Goal: Task Accomplishment & Management: Complete application form

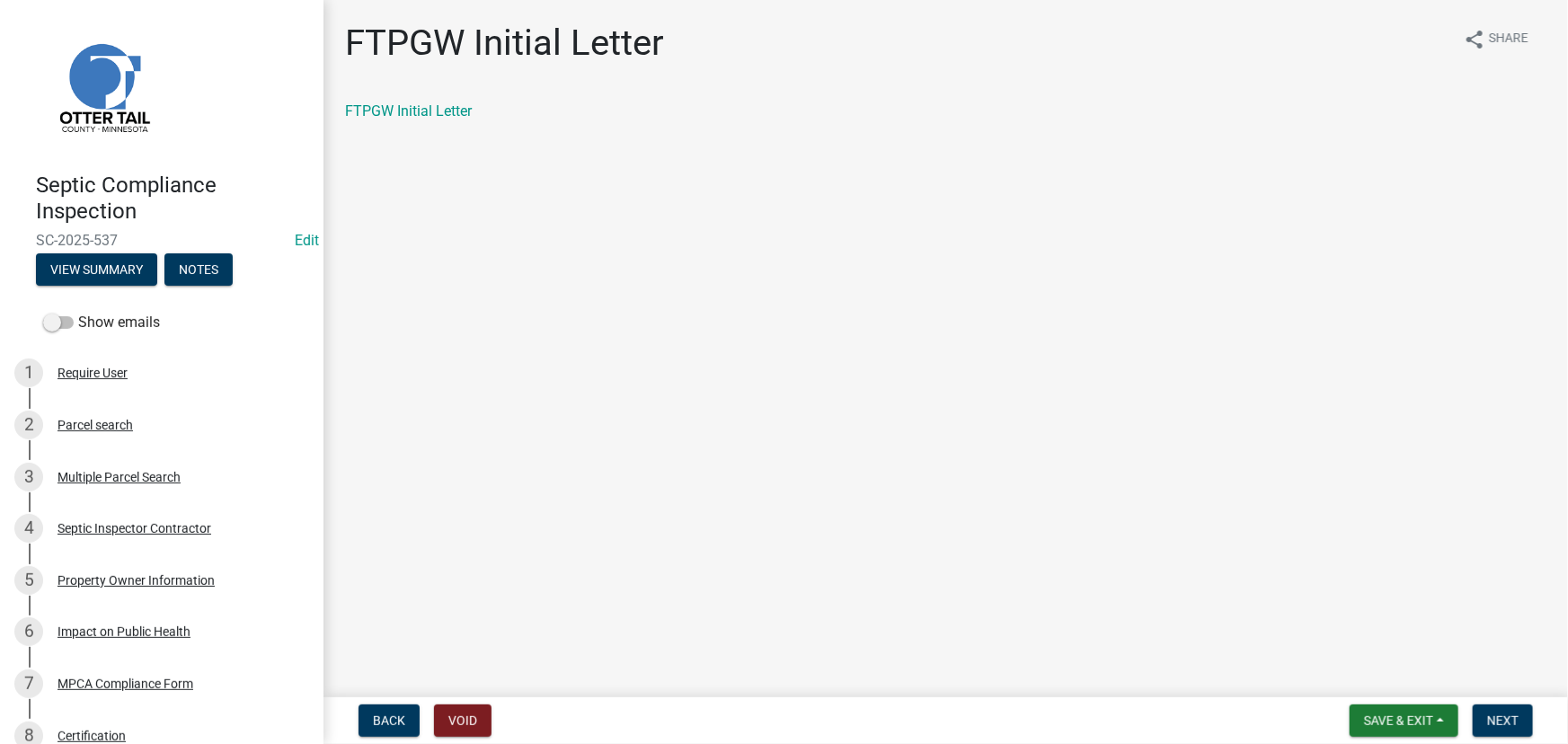
scroll to position [163, 0]
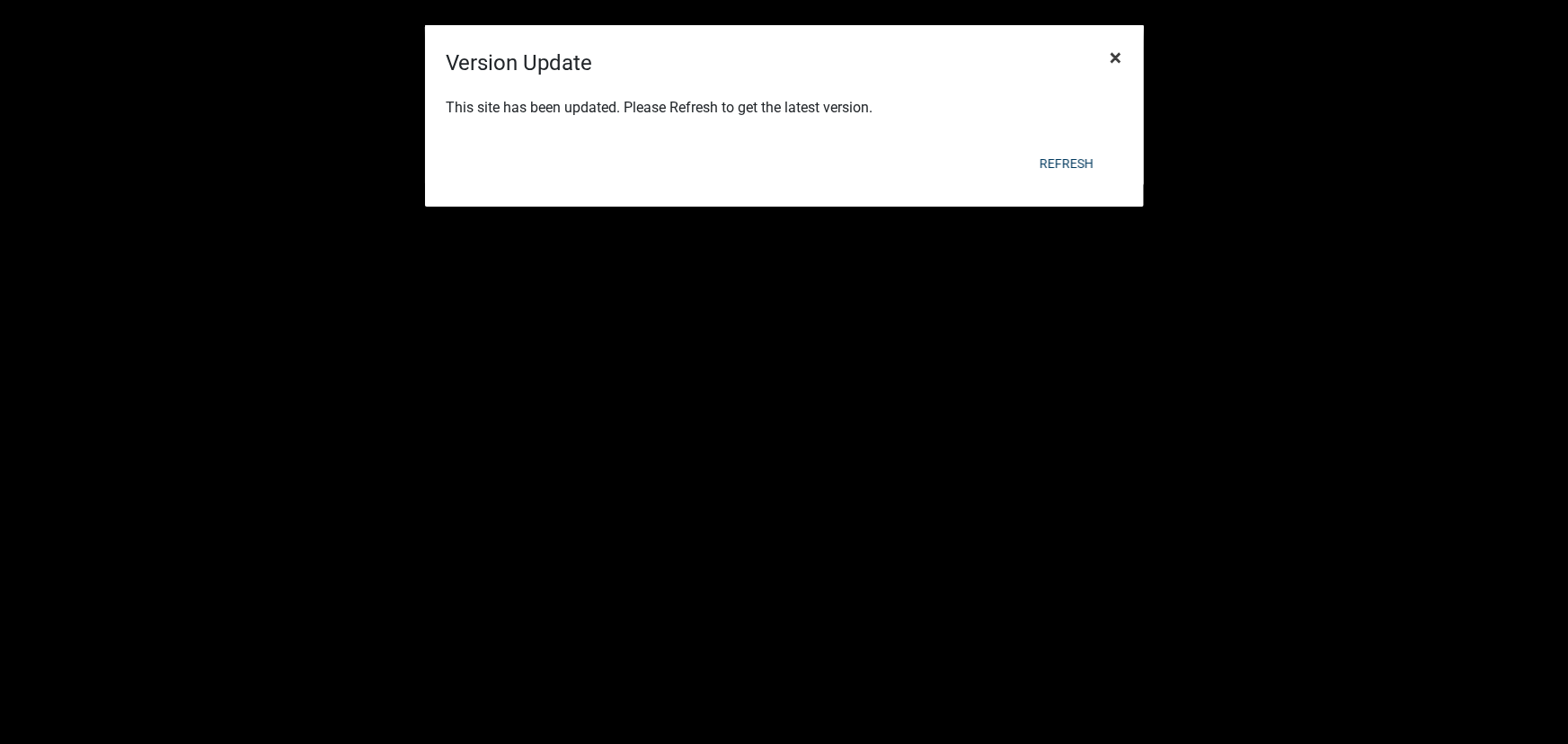
click at [1113, 53] on span "×" at bounding box center [1116, 58] width 12 height 25
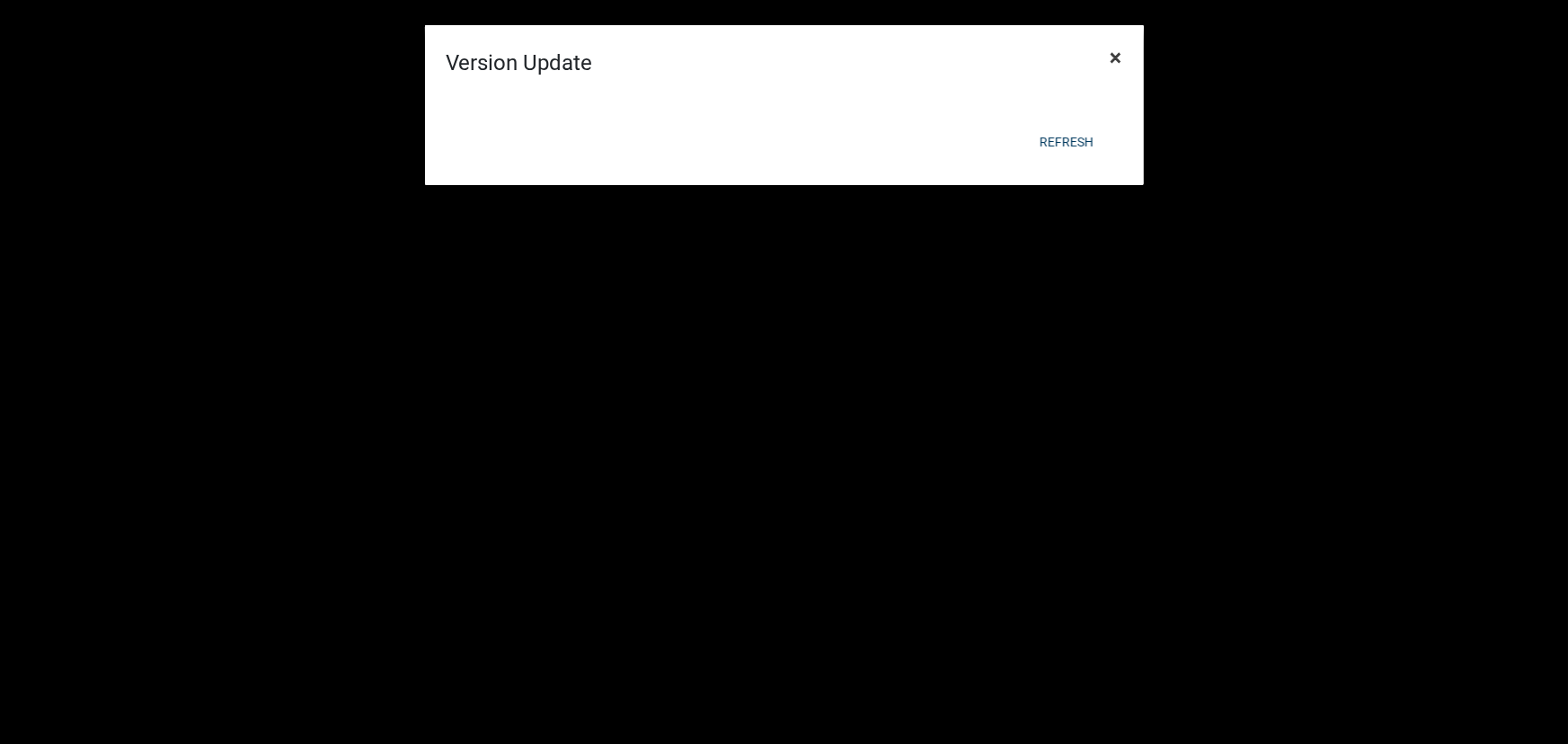
click at [1113, 53] on span "×" at bounding box center [1116, 58] width 12 height 25
click at [1113, 53] on div at bounding box center [784, 54] width 719 height 39
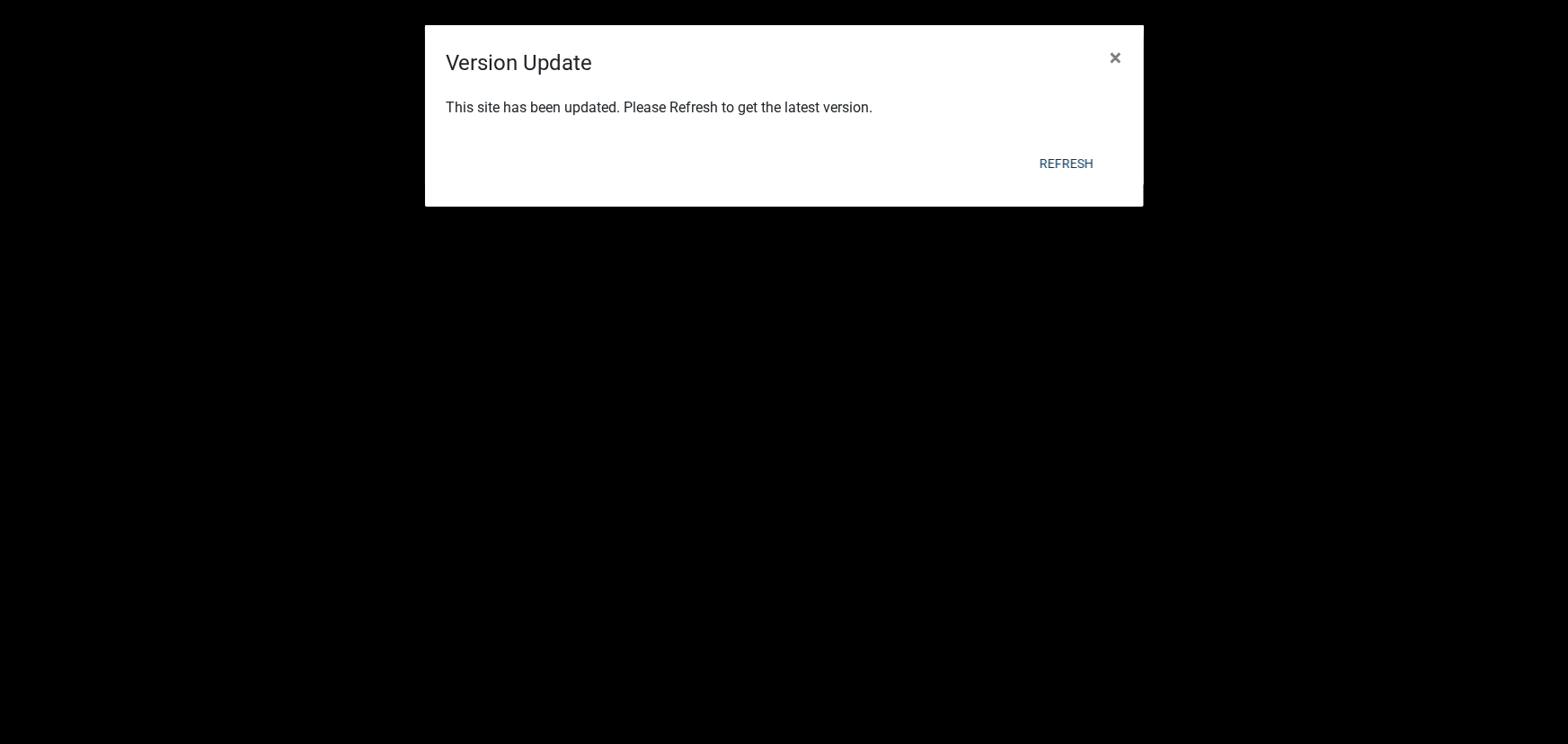
click at [1113, 53] on body "Internet Explorer does NOT work with GeoPermits. Get a new browser for more sec…" at bounding box center [784, 372] width 1568 height 744
click at [1110, 37] on form "Version Update × This site has been updated. Please Refresh to get the latest v…" at bounding box center [784, 107] width 719 height 165
click at [1110, 45] on span "×" at bounding box center [1116, 58] width 12 height 25
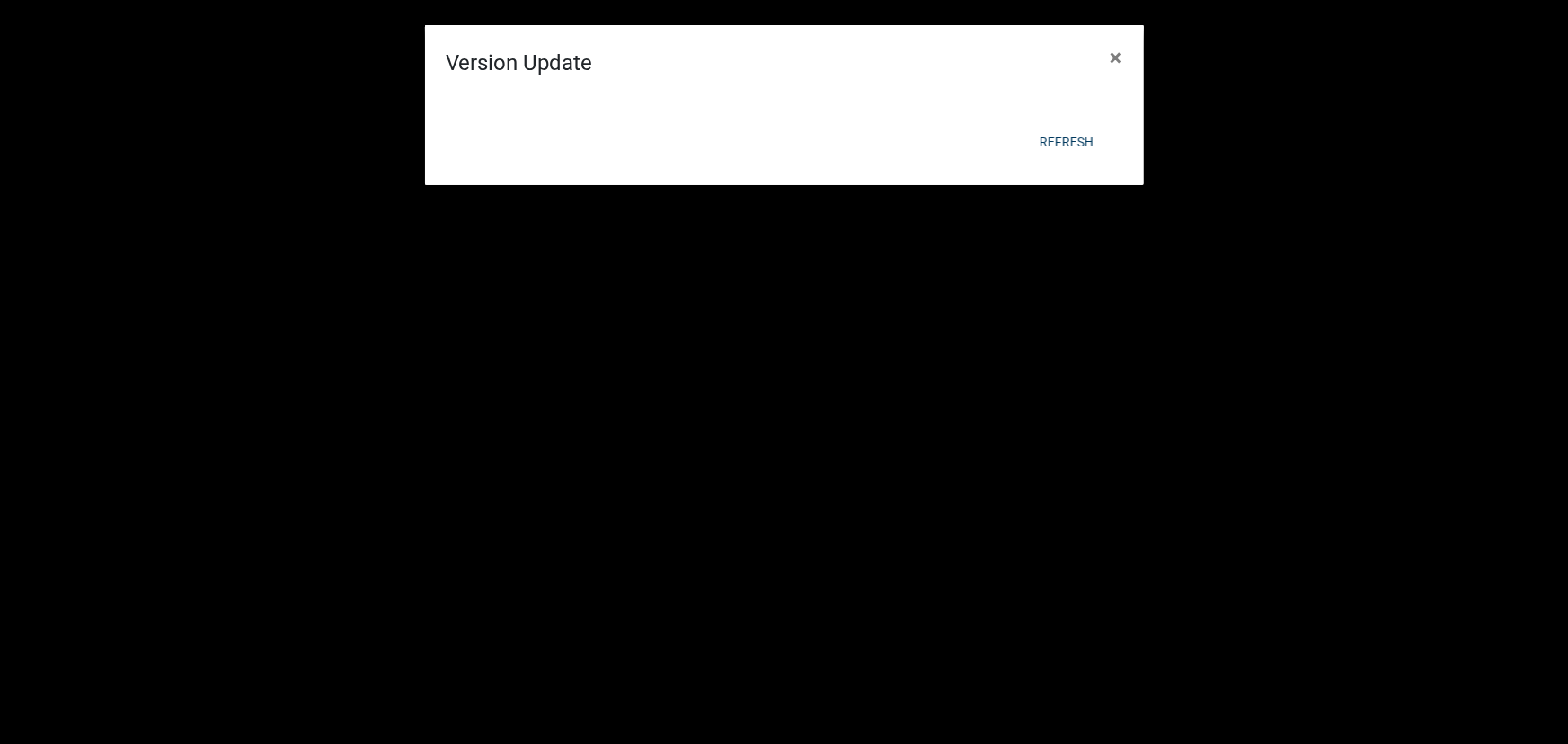
click at [1110, 36] on form "Version Update × This site has been updated. Please Refresh to get the latest v…" at bounding box center [784, 62] width 719 height 165
click at [1110, 36] on button "×" at bounding box center [1116, 58] width 40 height 51
click at [1065, 141] on button "Refresh" at bounding box center [1066, 142] width 83 height 32
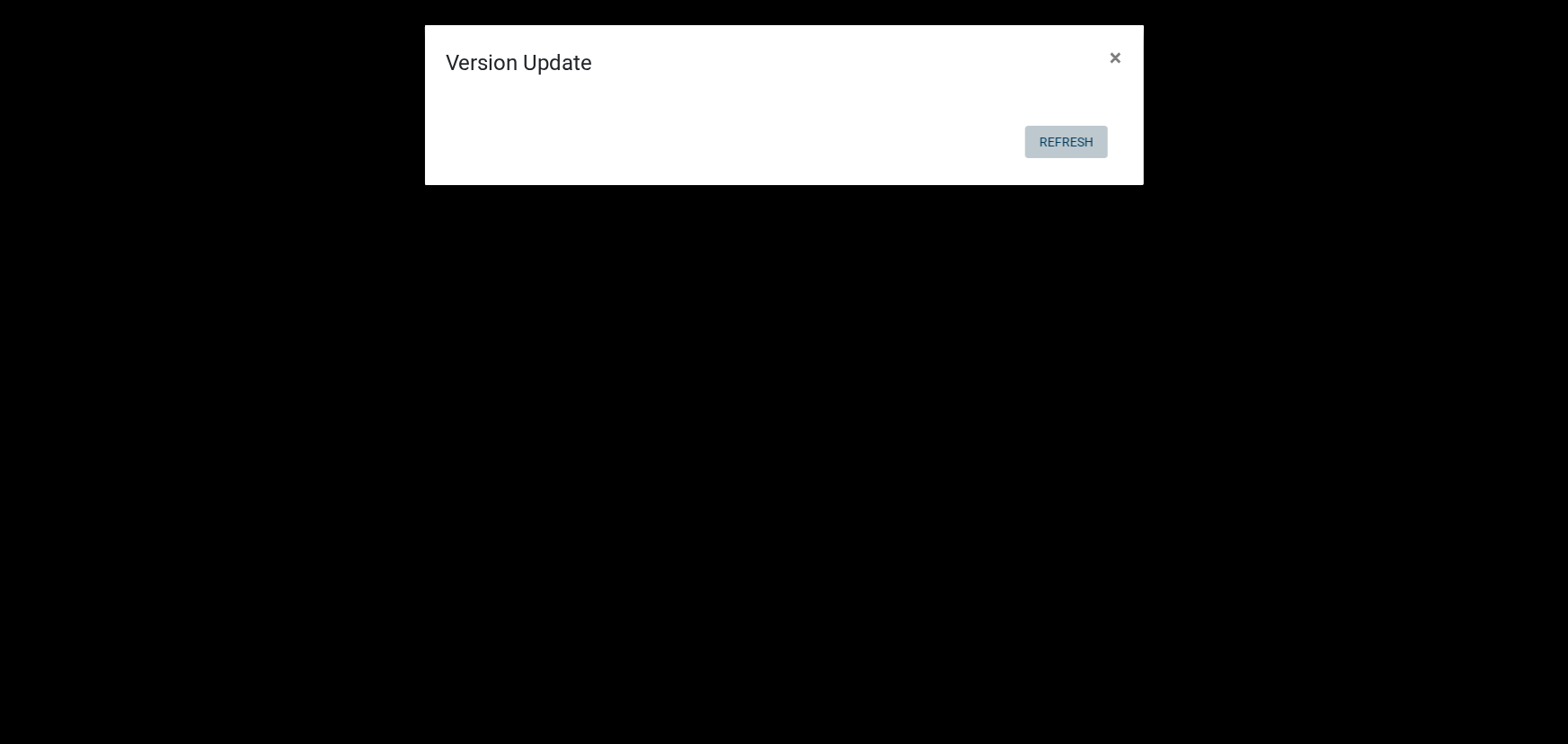
click at [1065, 141] on button "Refresh" at bounding box center [1066, 142] width 83 height 32
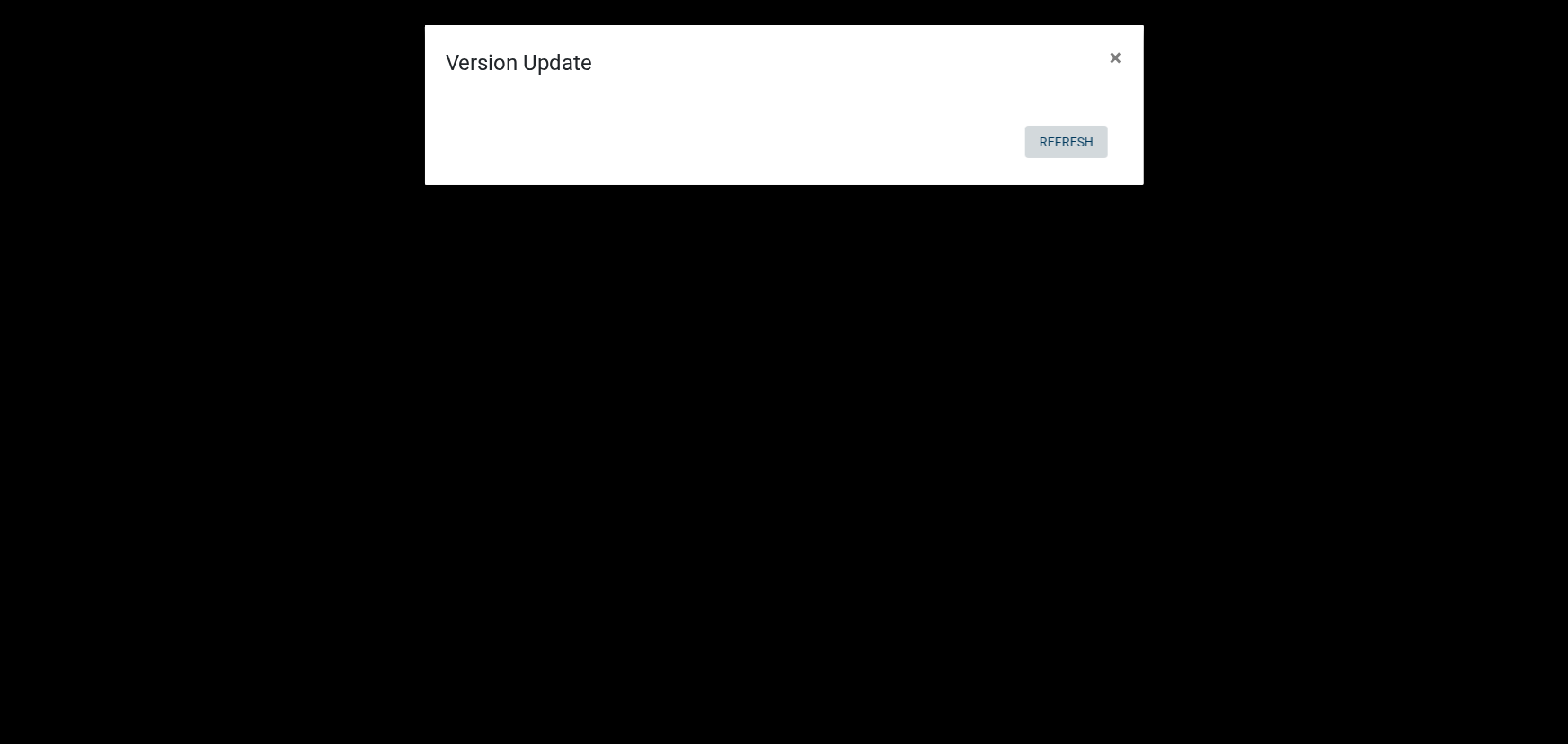
click at [1065, 141] on button "Refresh" at bounding box center [1066, 142] width 83 height 32
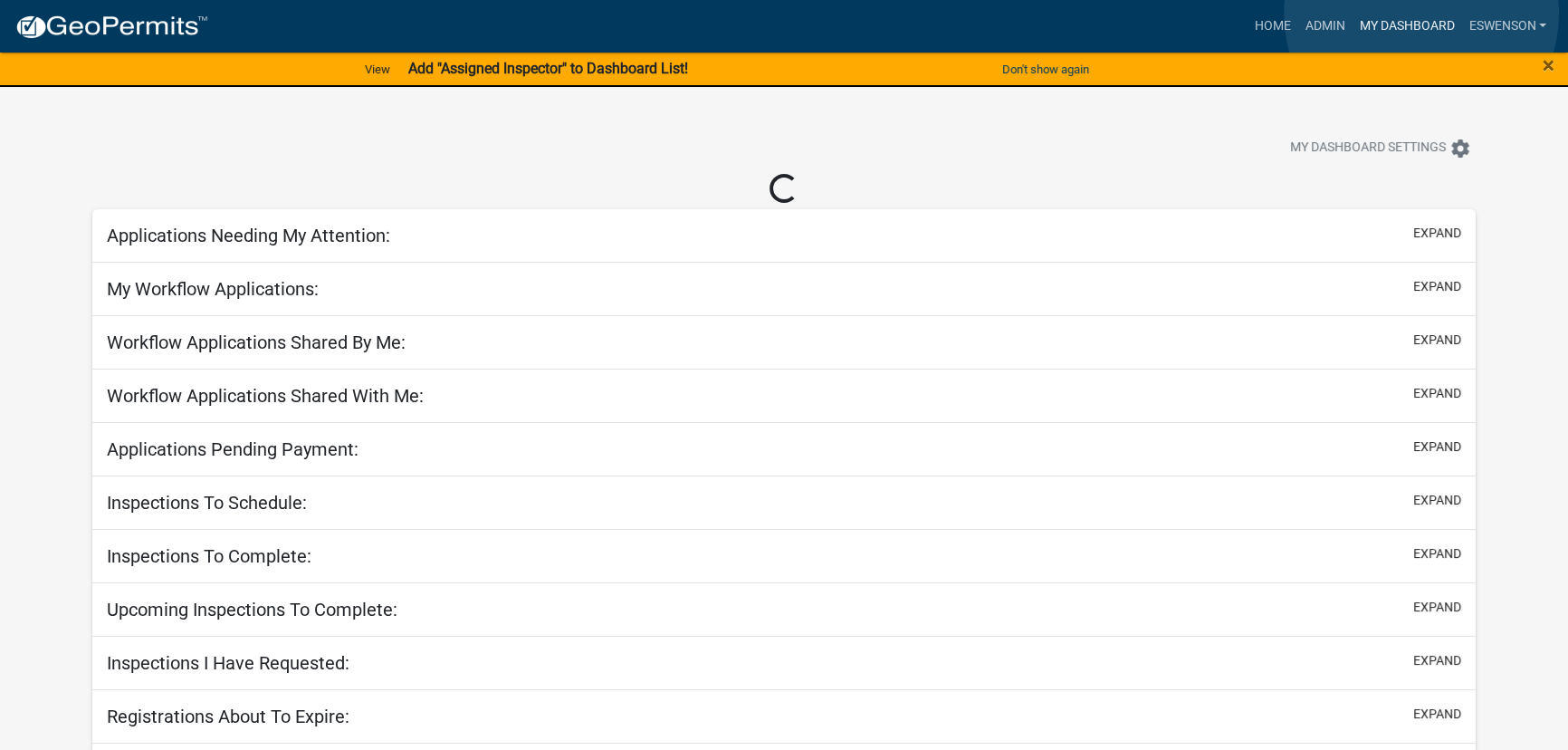
click at [1421, 14] on link "My Dashboard" at bounding box center [1406, 26] width 109 height 34
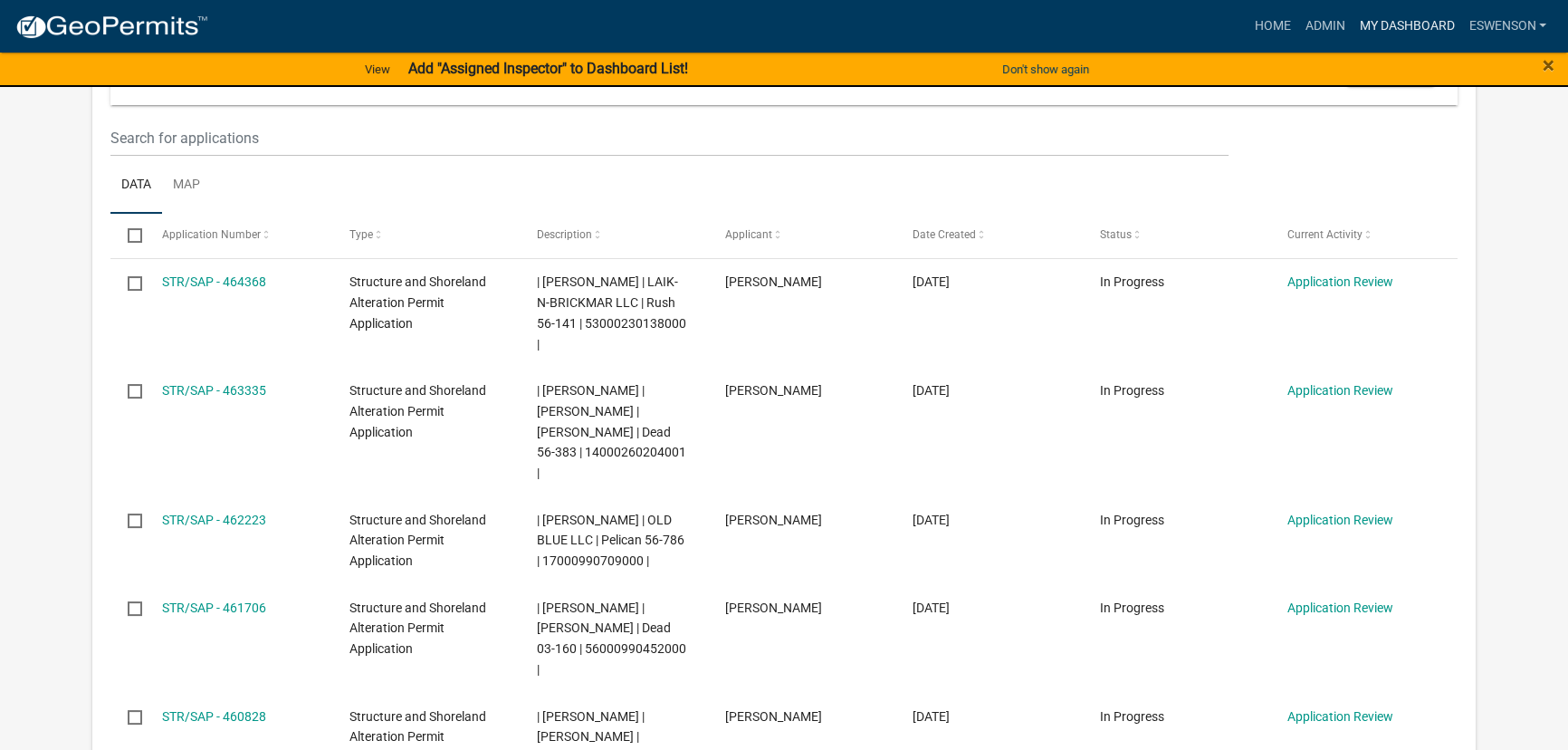
scroll to position [246, 0]
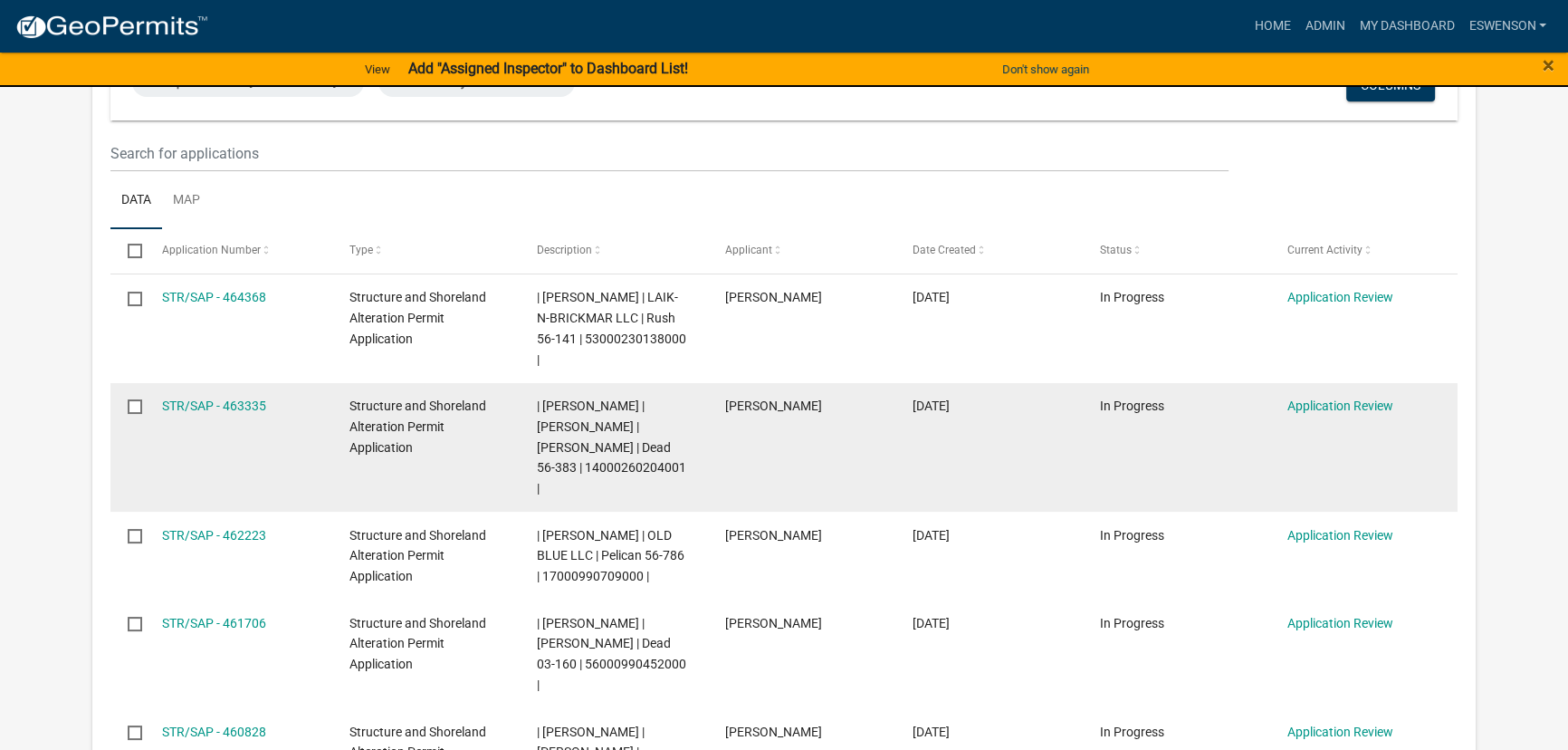
drag, startPoint x: 214, startPoint y: 382, endPoint x: 265, endPoint y: 397, distance: 53.2
click at [214, 399] on link "STR/SAP - 463335" at bounding box center [214, 406] width 104 height 15
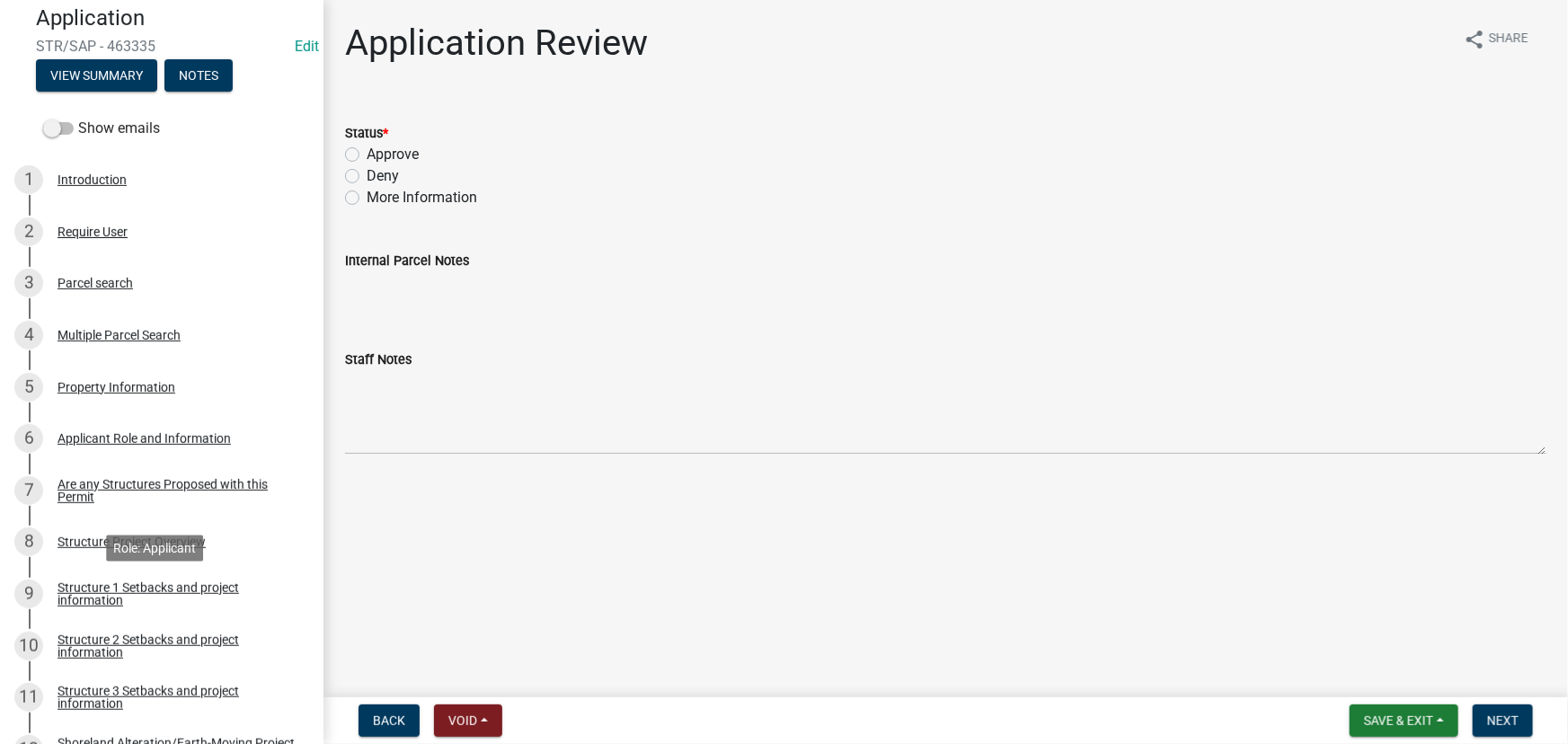
scroll to position [571, 0]
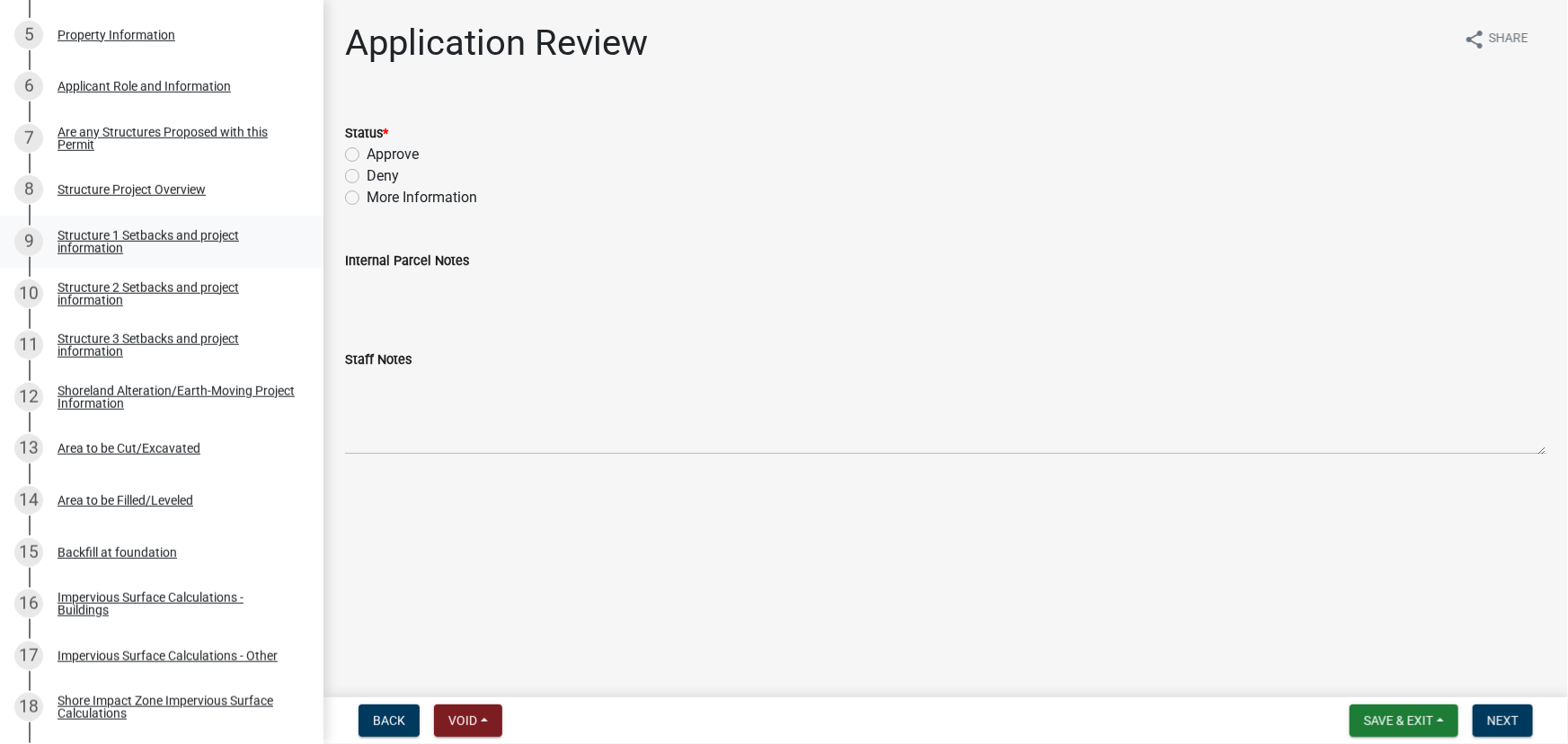
click at [127, 255] on link "9 Structure 1 Setbacks and project information" at bounding box center [161, 241] width 323 height 52
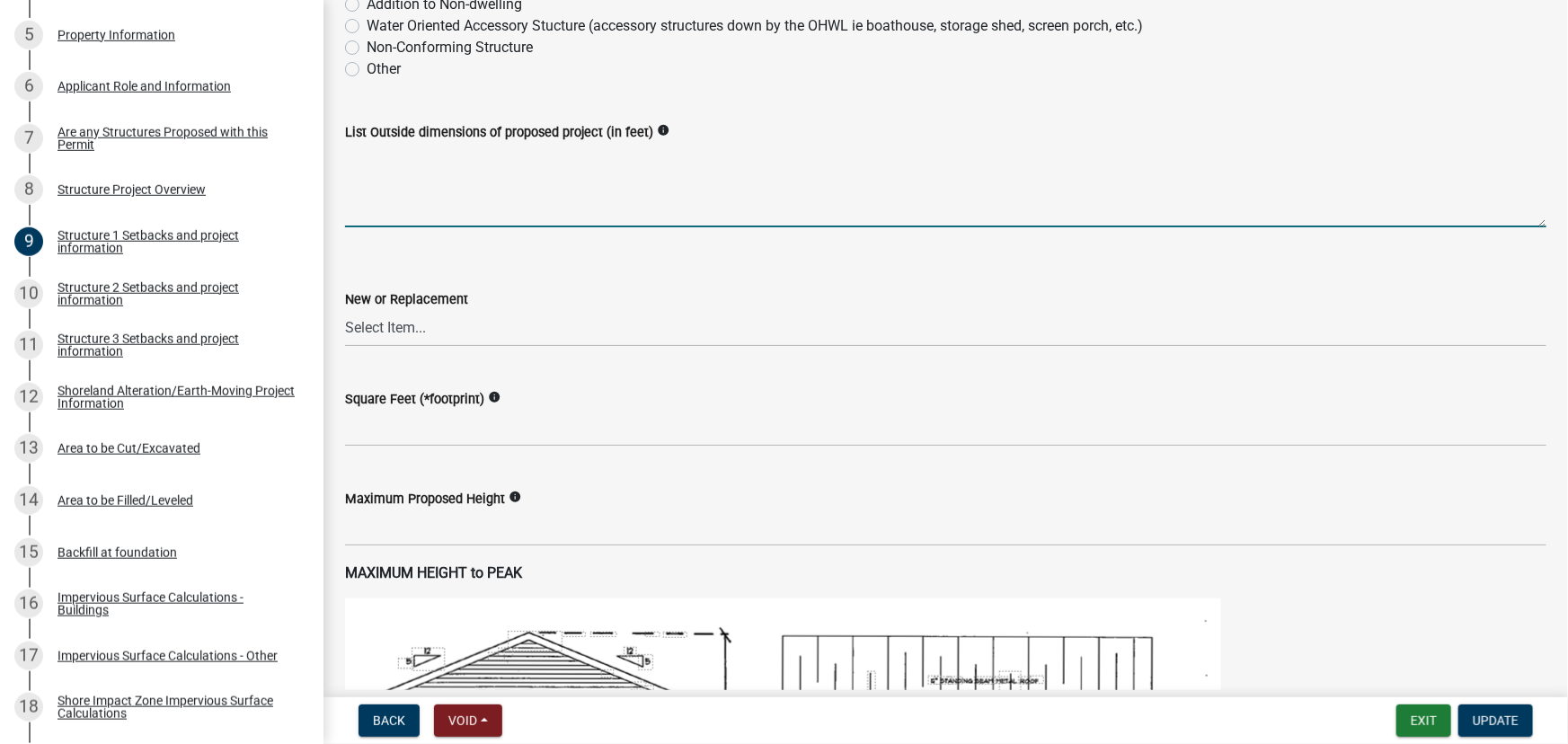
click at [438, 201] on textarea "List Outside dimensions of proposed project (in feet)" at bounding box center [945, 185] width 1201 height 85
type textarea "10x12"
click at [450, 315] on select "Select Item... New Replacement" at bounding box center [945, 328] width 1201 height 37
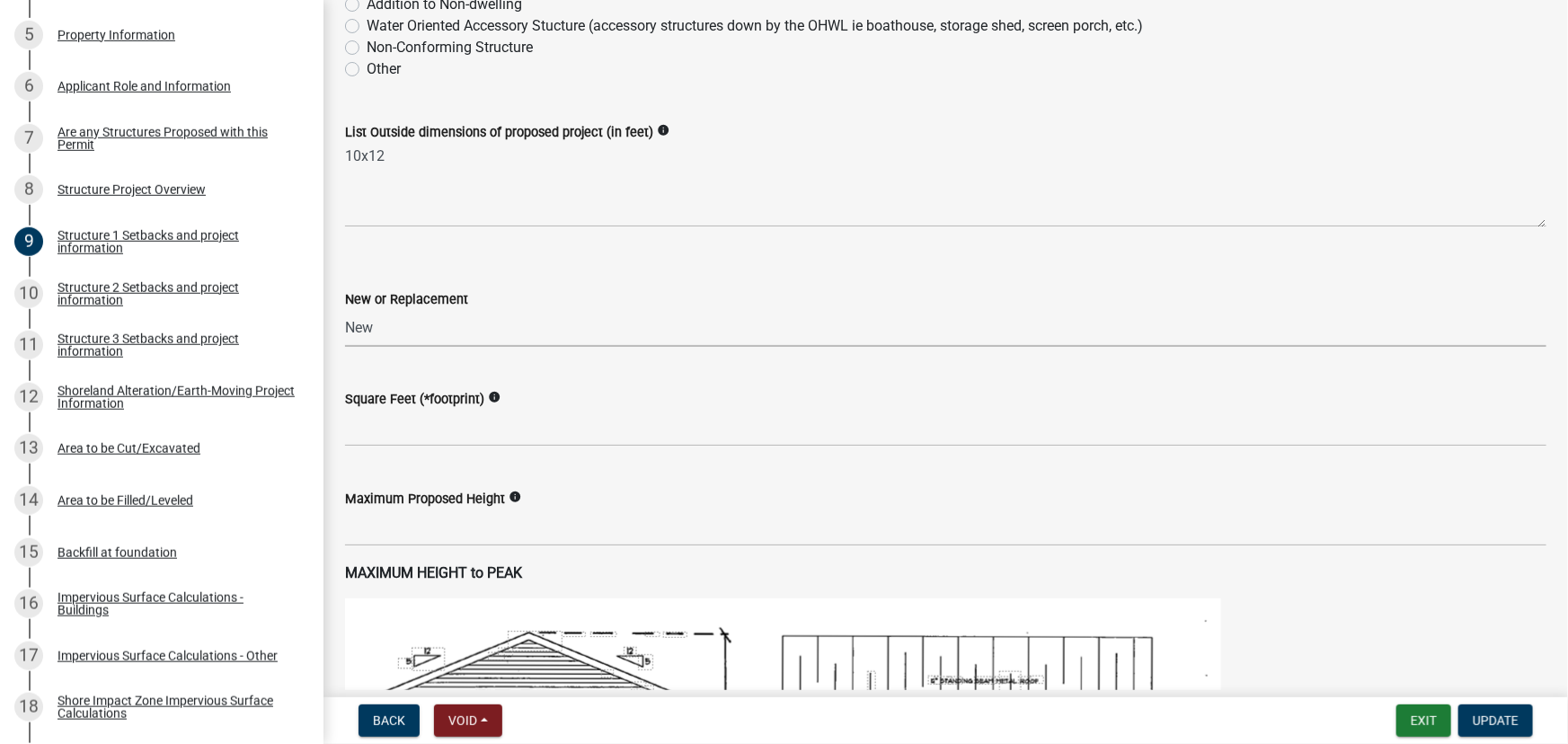
click at [345, 310] on select "Select Item... New Replacement" at bounding box center [945, 328] width 1201 height 37
select select "c185e313-3403-4239-bd61-bb563c58a77a"
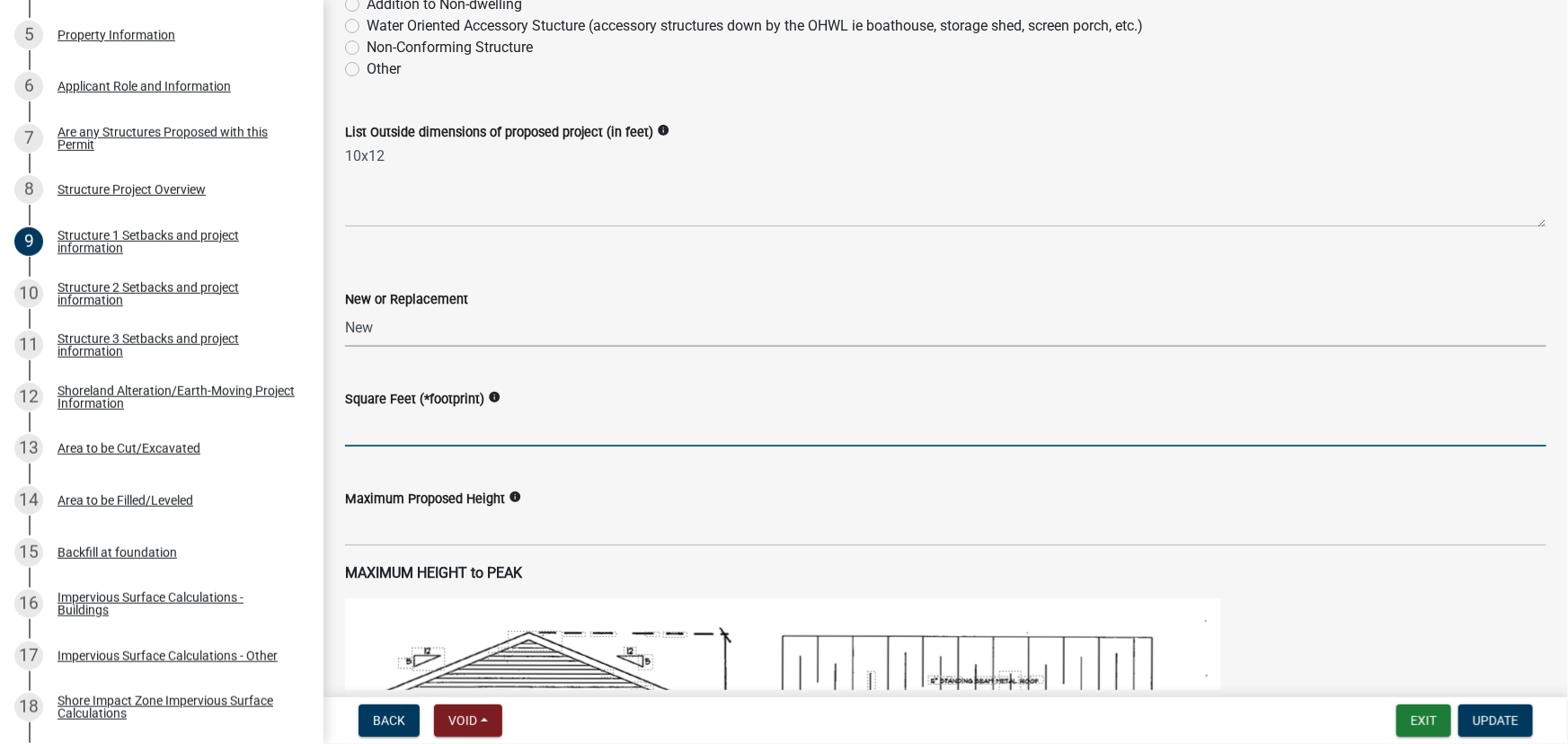
click at [399, 415] on input "text" at bounding box center [945, 429] width 1201 height 37
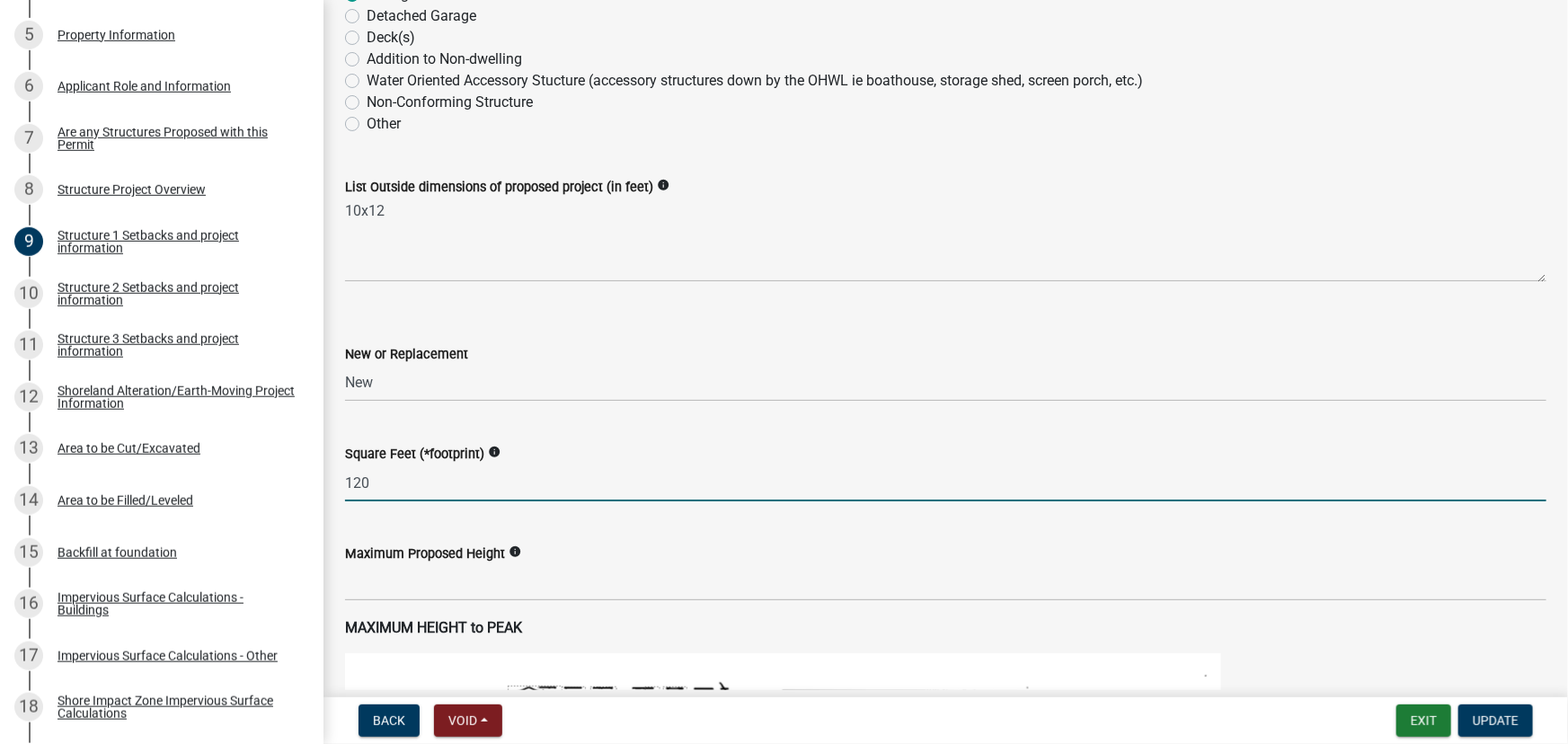
scroll to position [490, 0]
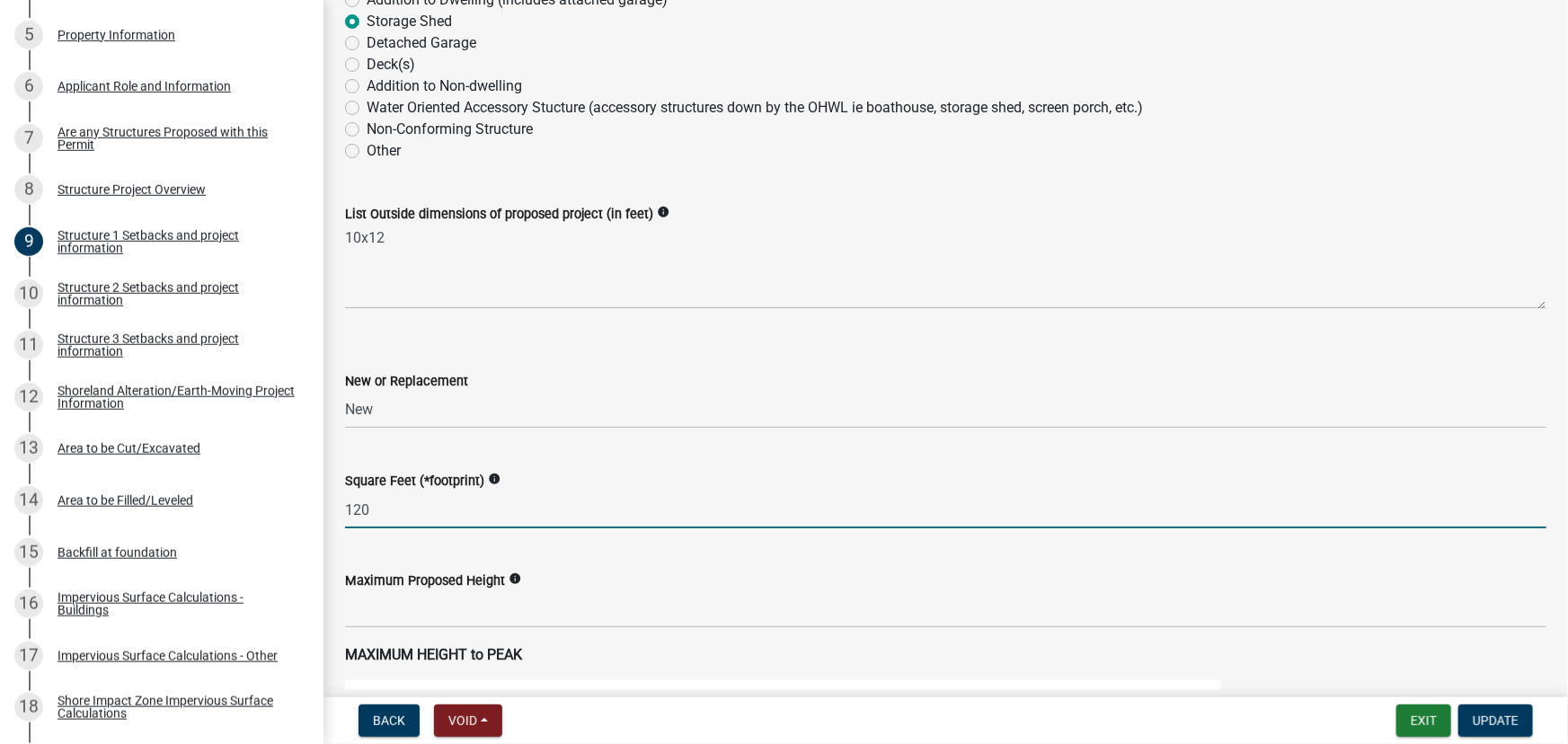
type input "120"
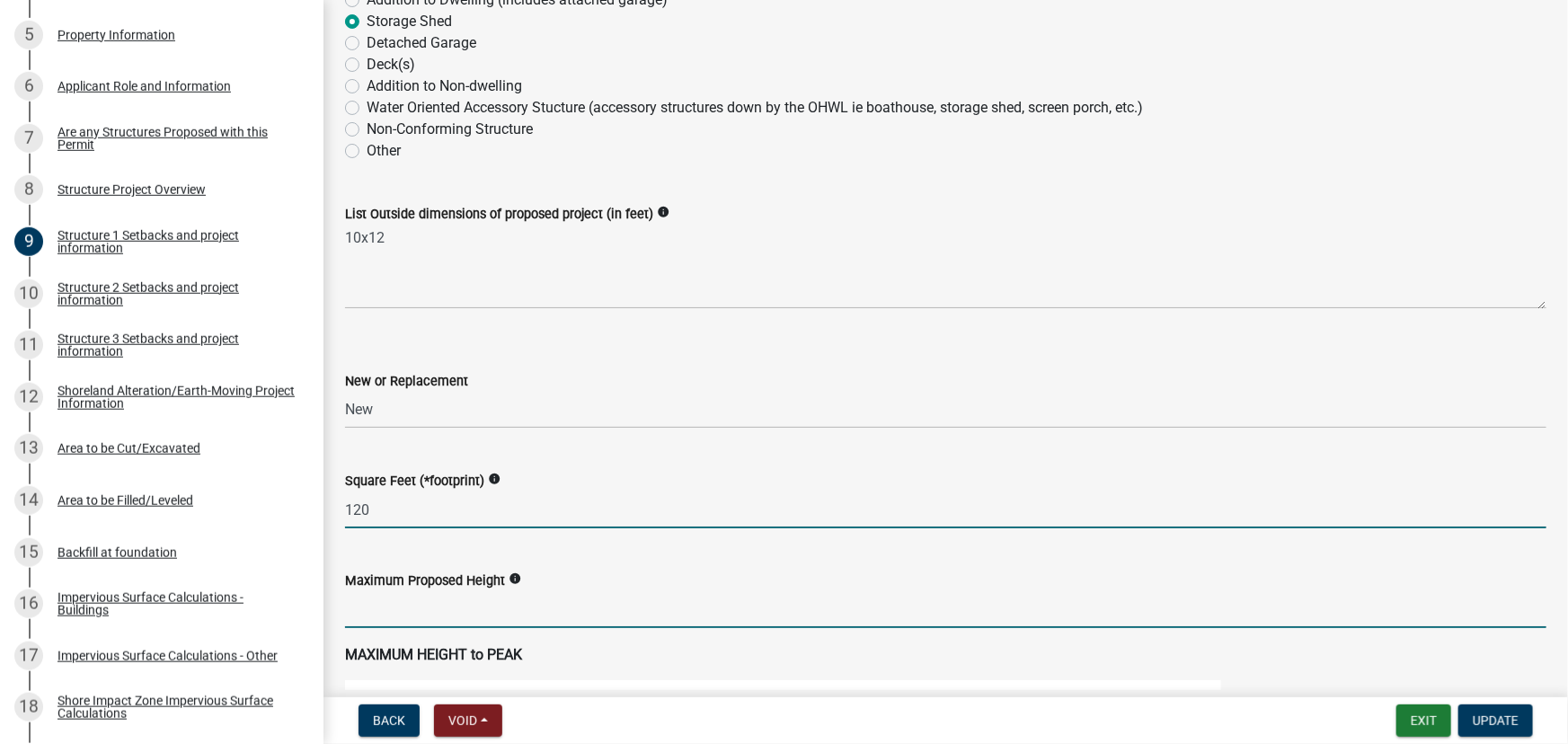
click at [368, 603] on input "text" at bounding box center [945, 610] width 1201 height 37
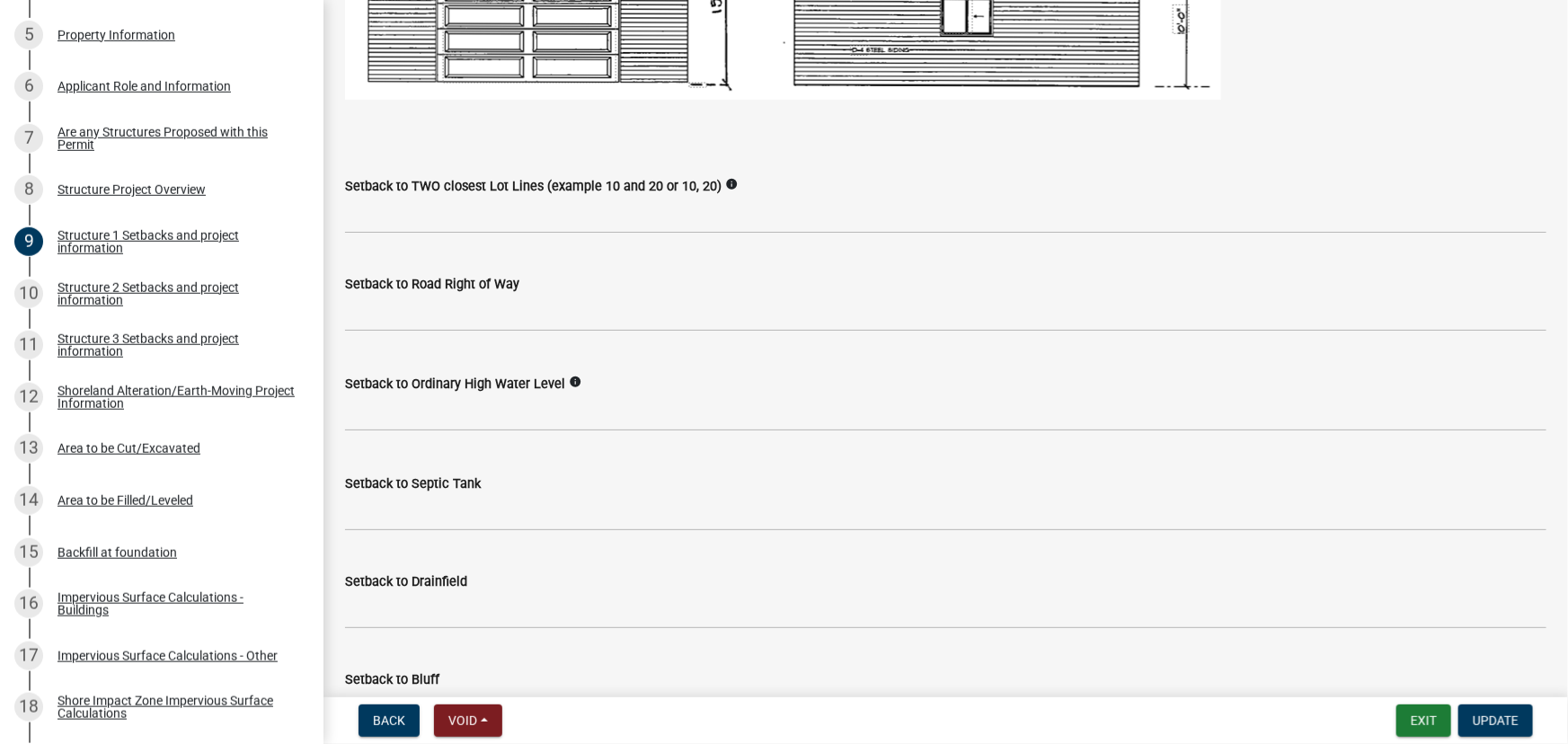
scroll to position [1470, 0]
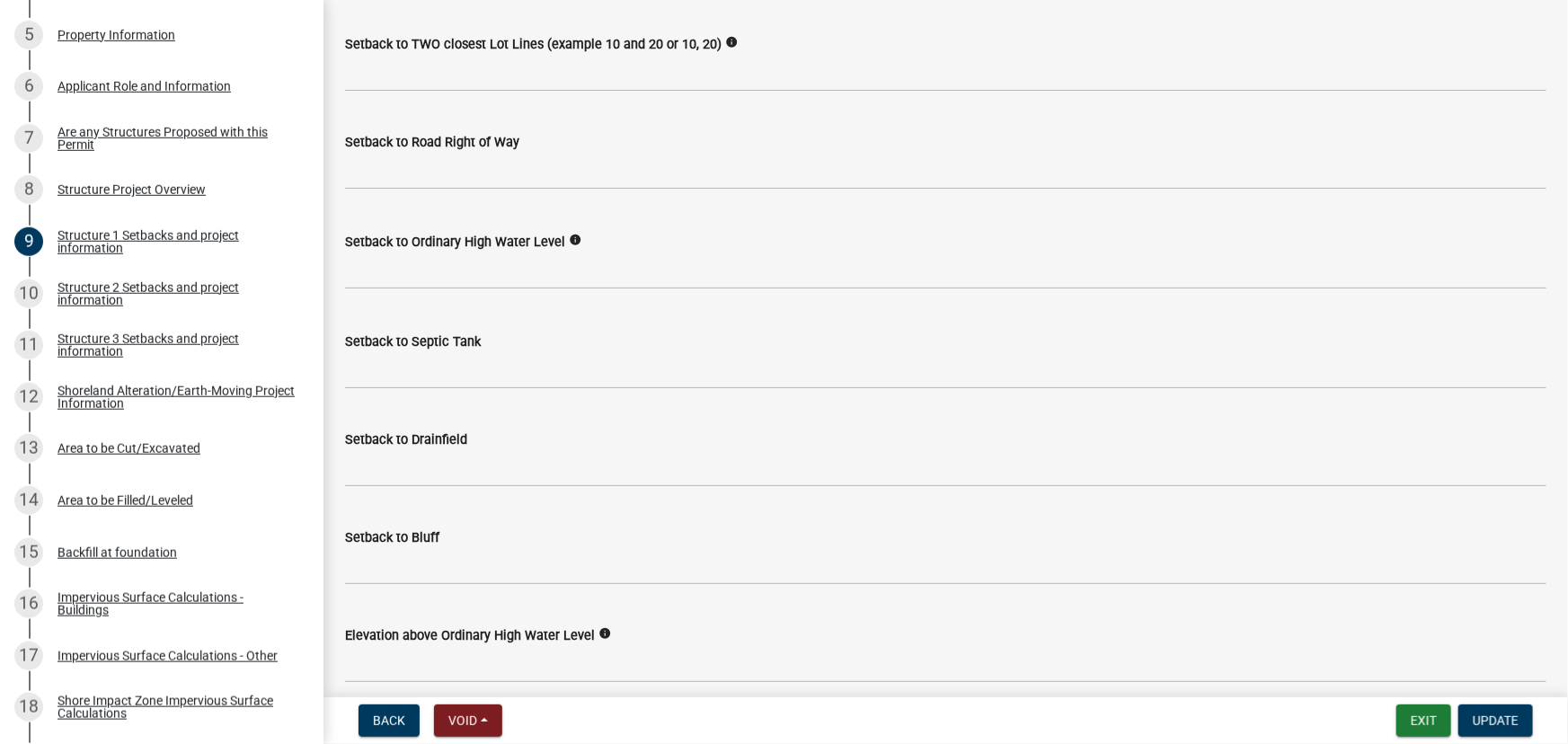
type input "10"
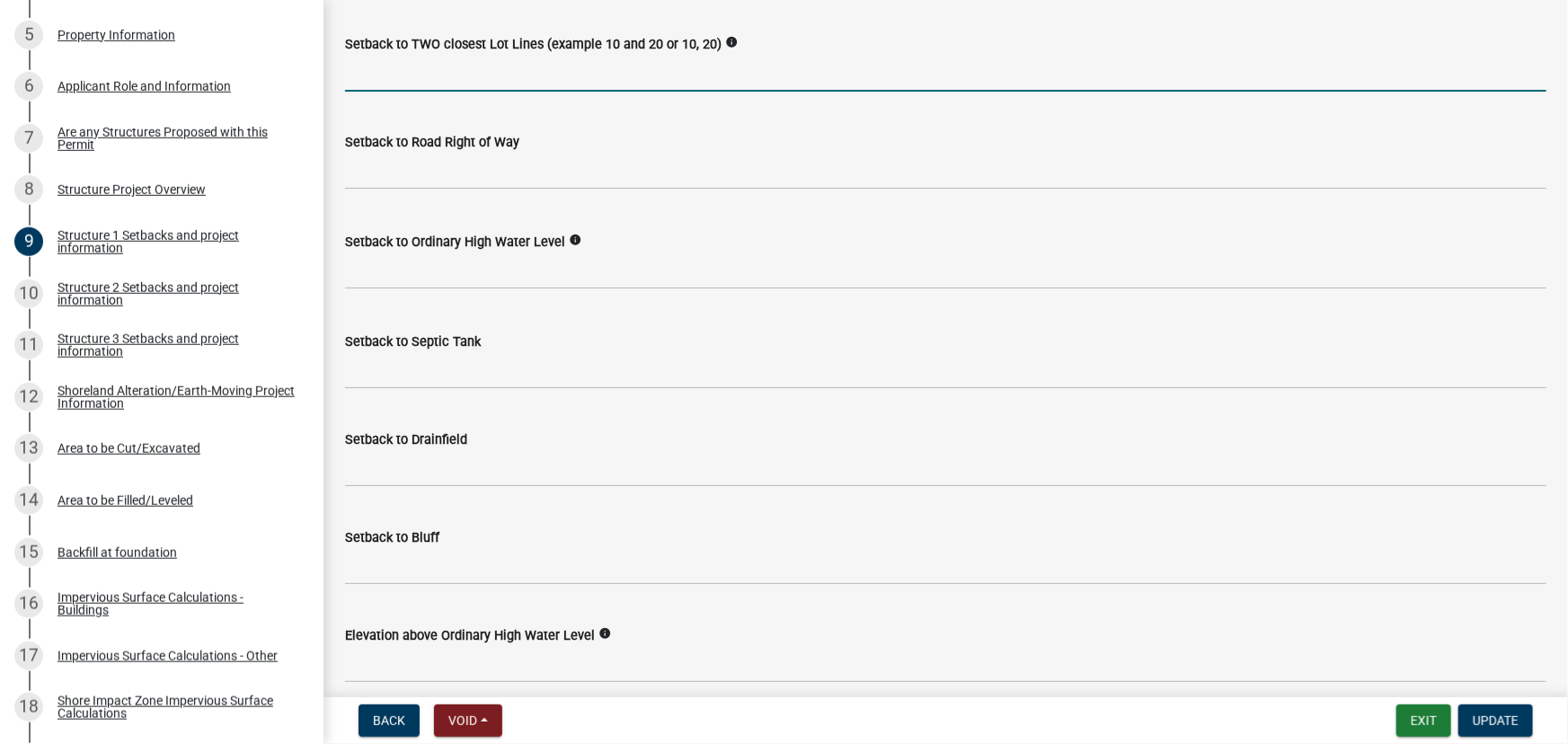
click at [459, 71] on input "Setback to TWO closest Lot Lines (example 10 and 20 or 10, 20)" at bounding box center [945, 73] width 1201 height 37
type input "14,100"
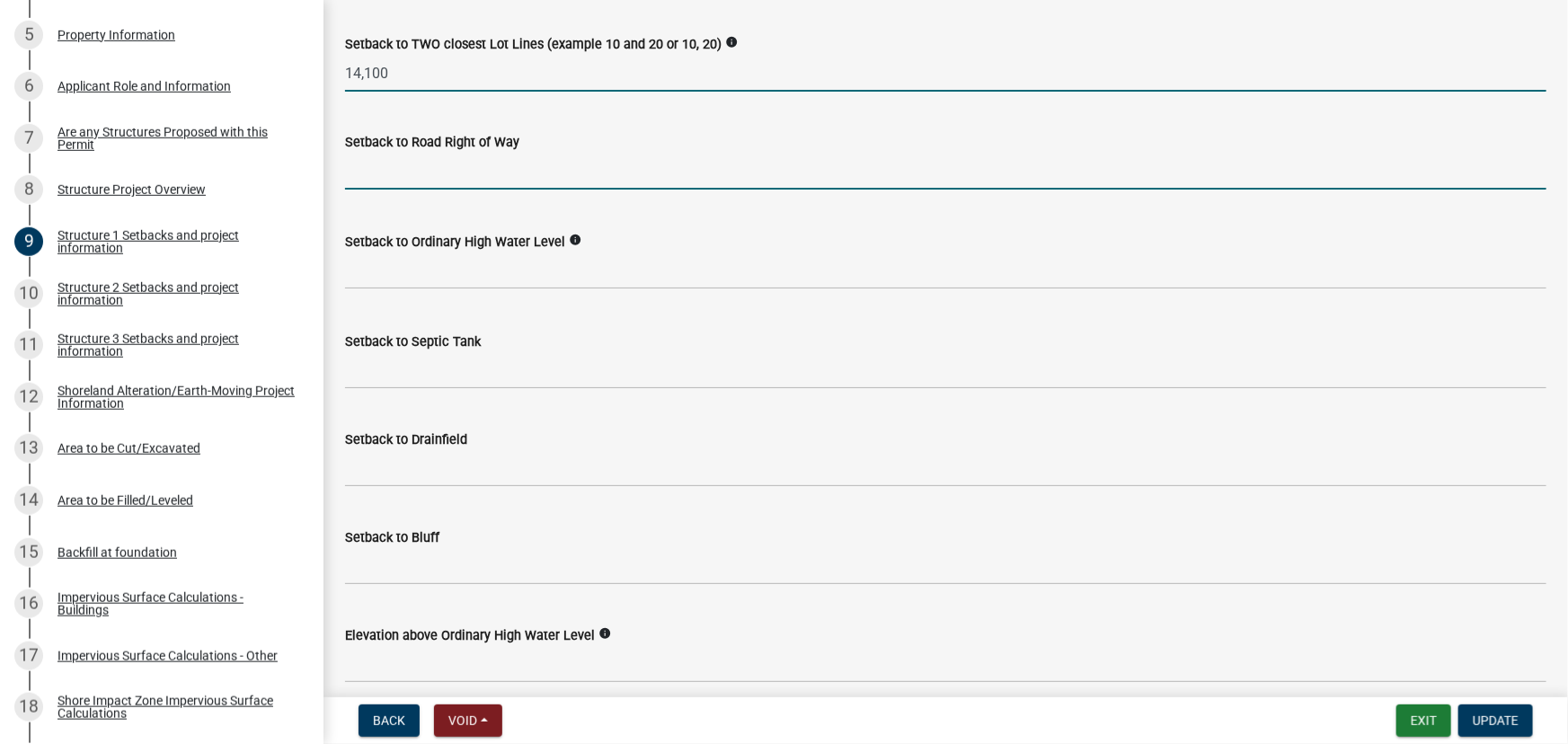
click at [469, 177] on input "text" at bounding box center [945, 171] width 1201 height 37
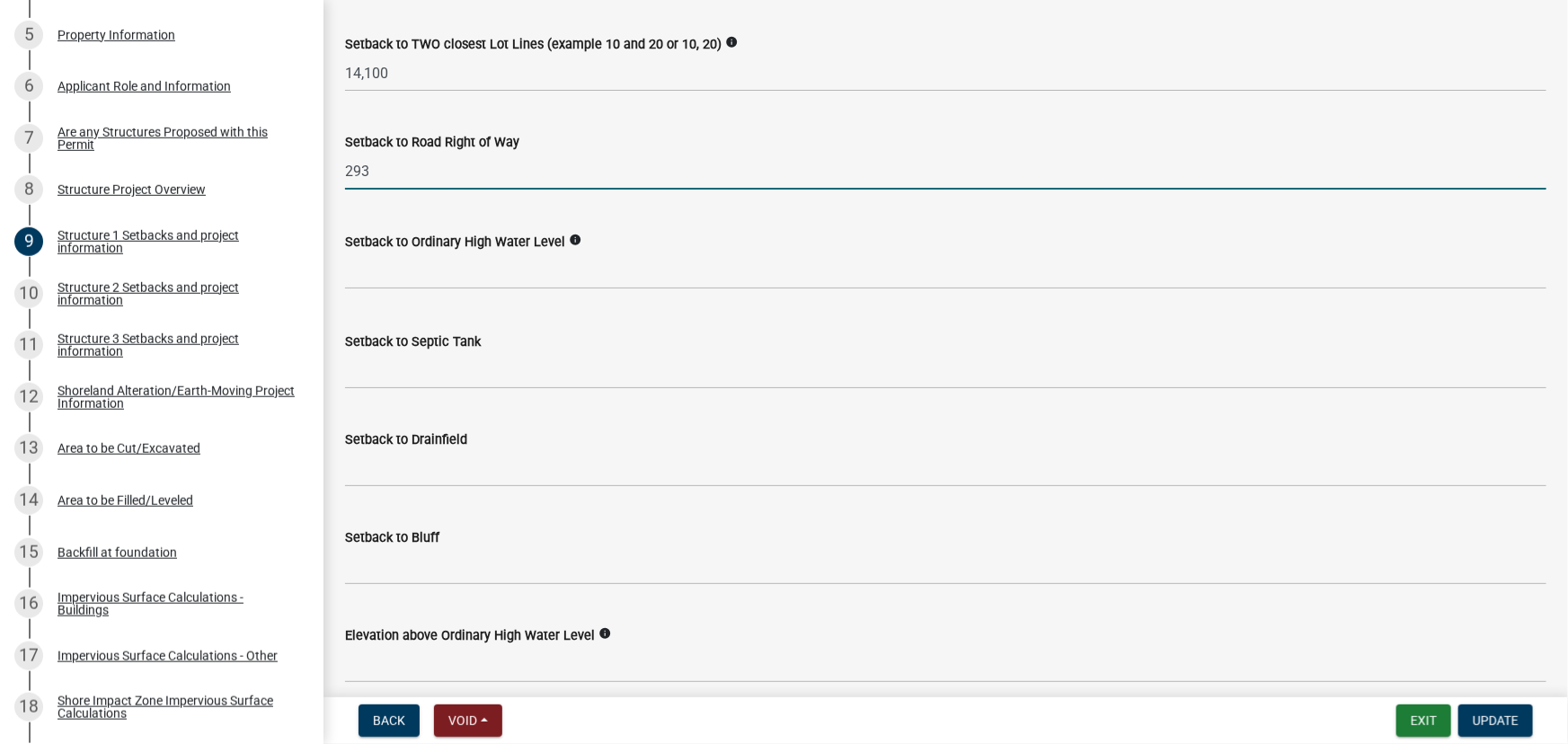
type input "293"
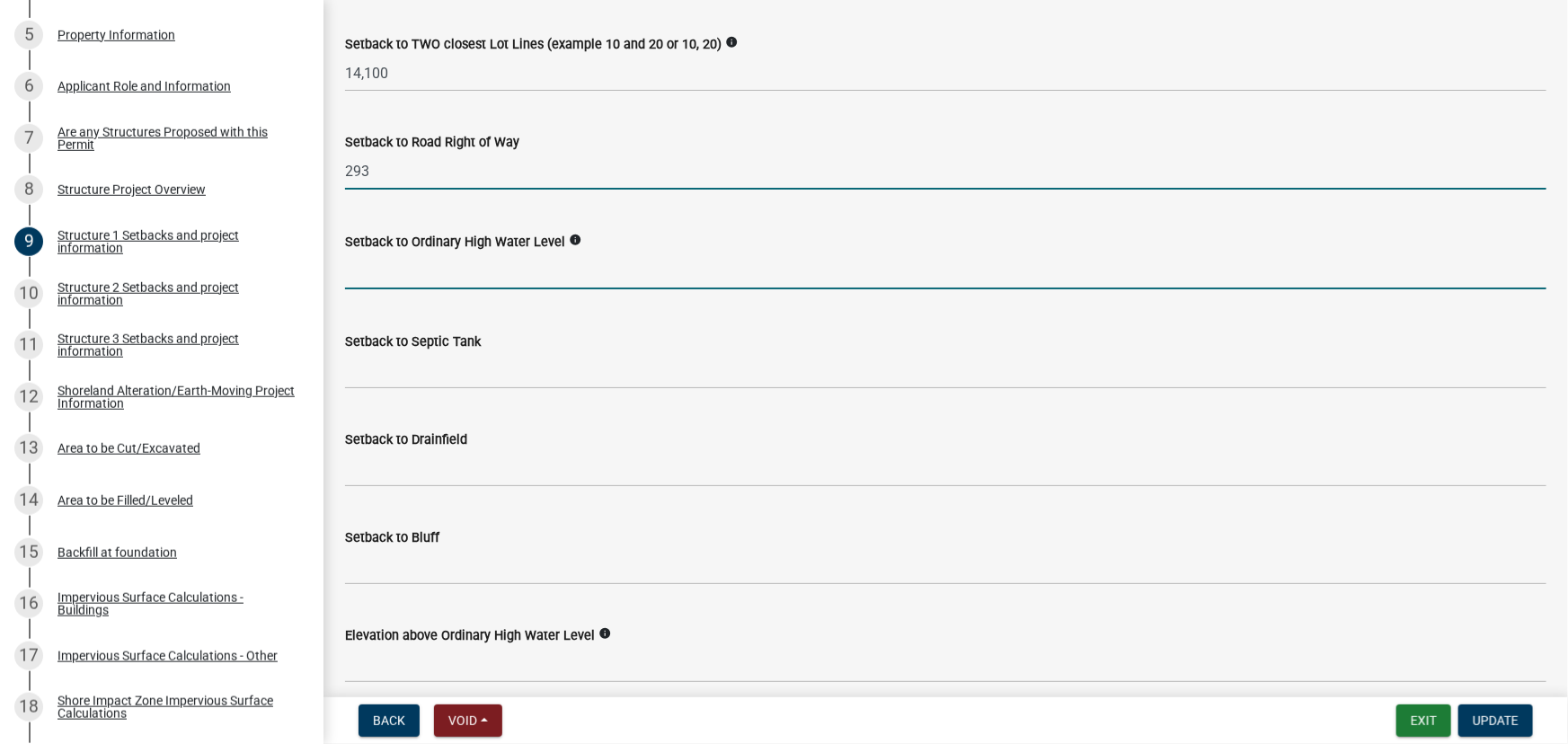
click at [428, 262] on input "text" at bounding box center [945, 271] width 1201 height 37
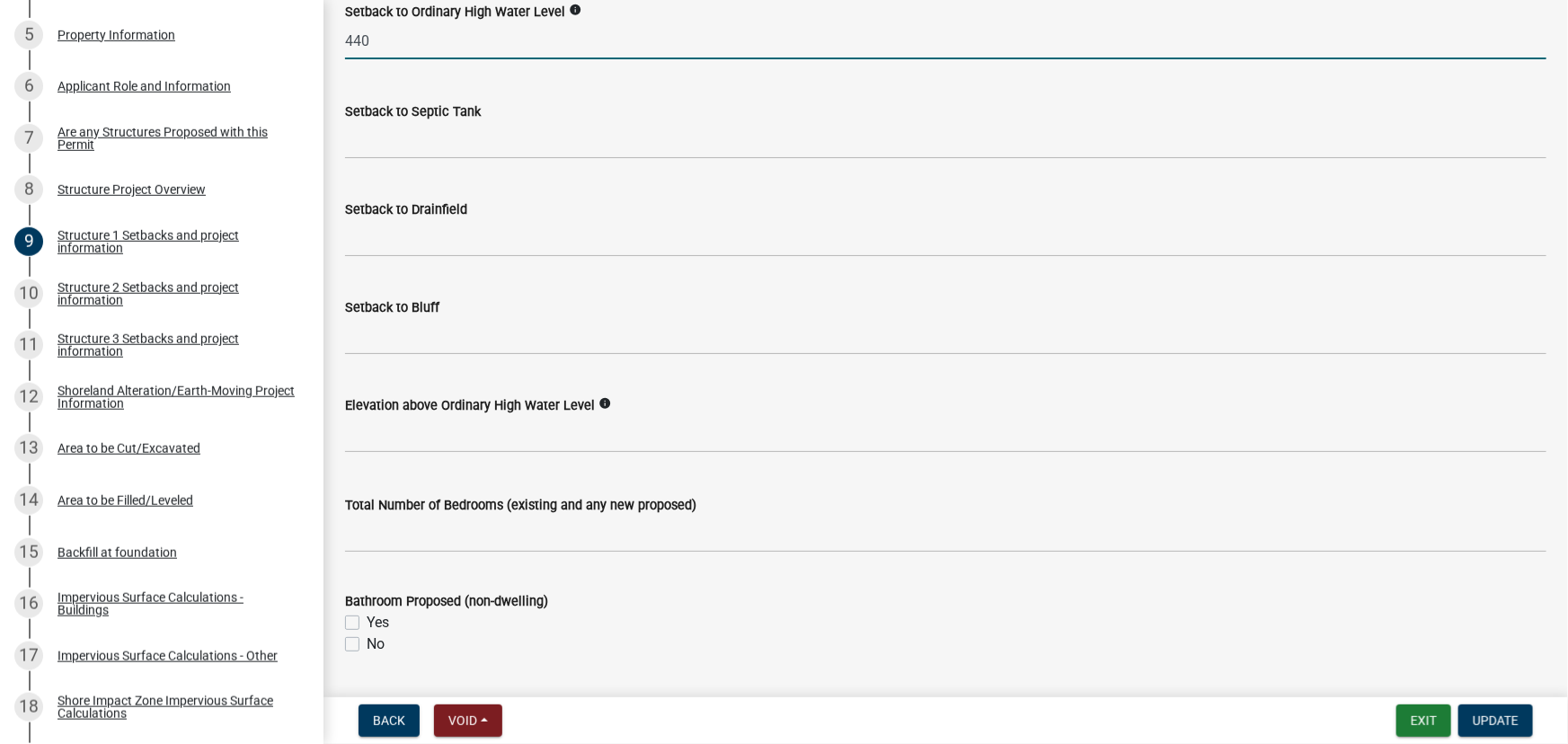
scroll to position [1715, 0]
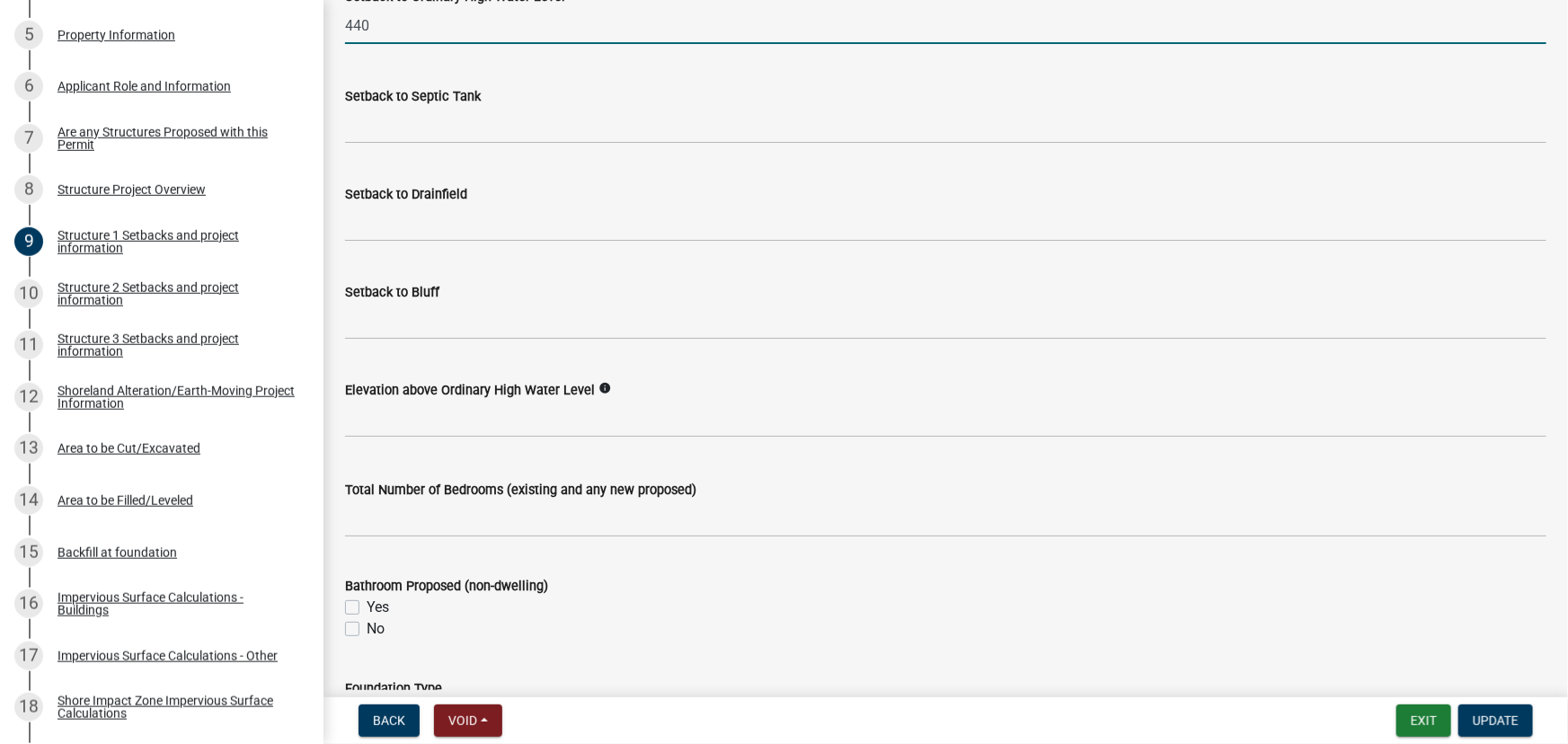
type input "440"
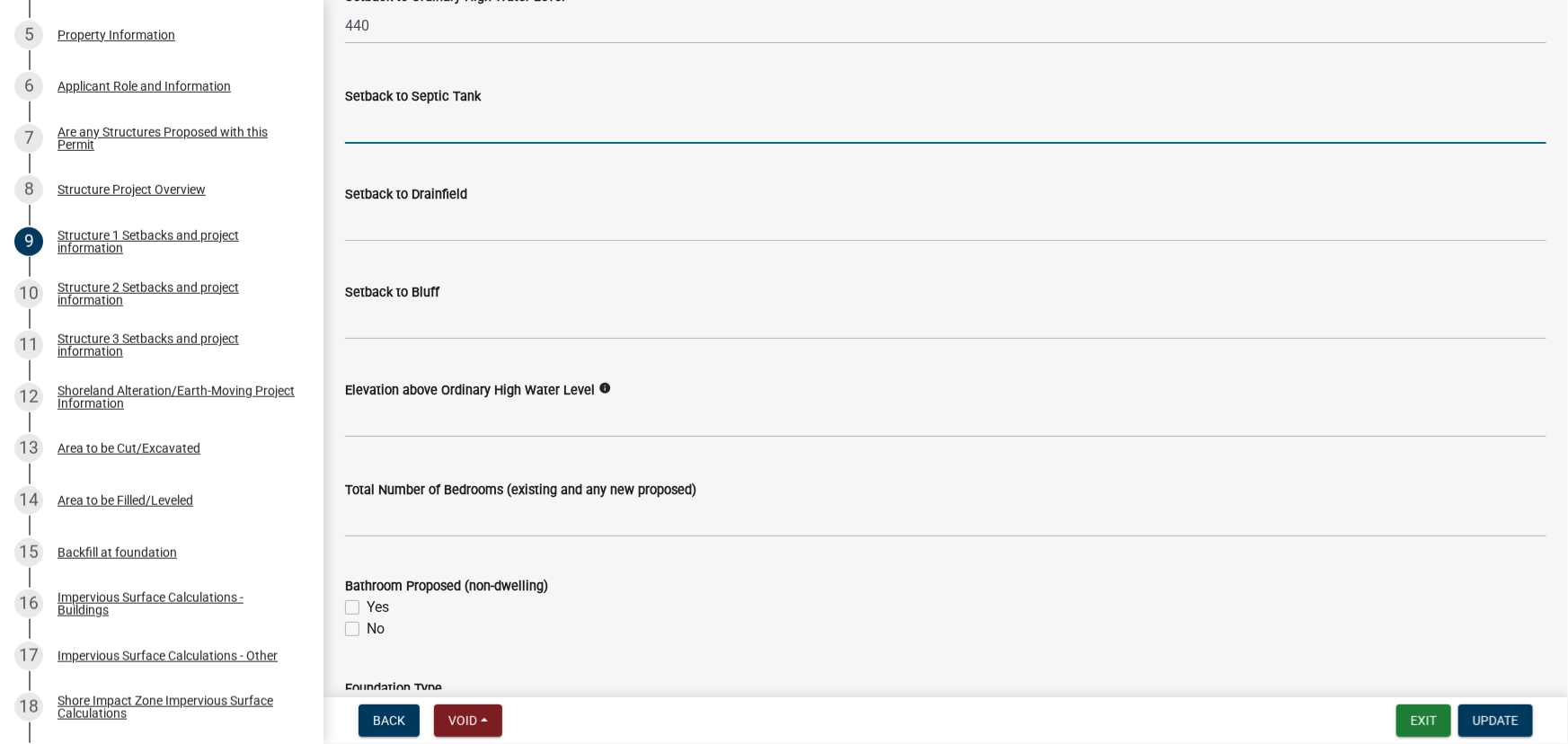
click at [446, 121] on input "Setback to Septic Tank" at bounding box center [945, 126] width 1201 height 37
type input "150"
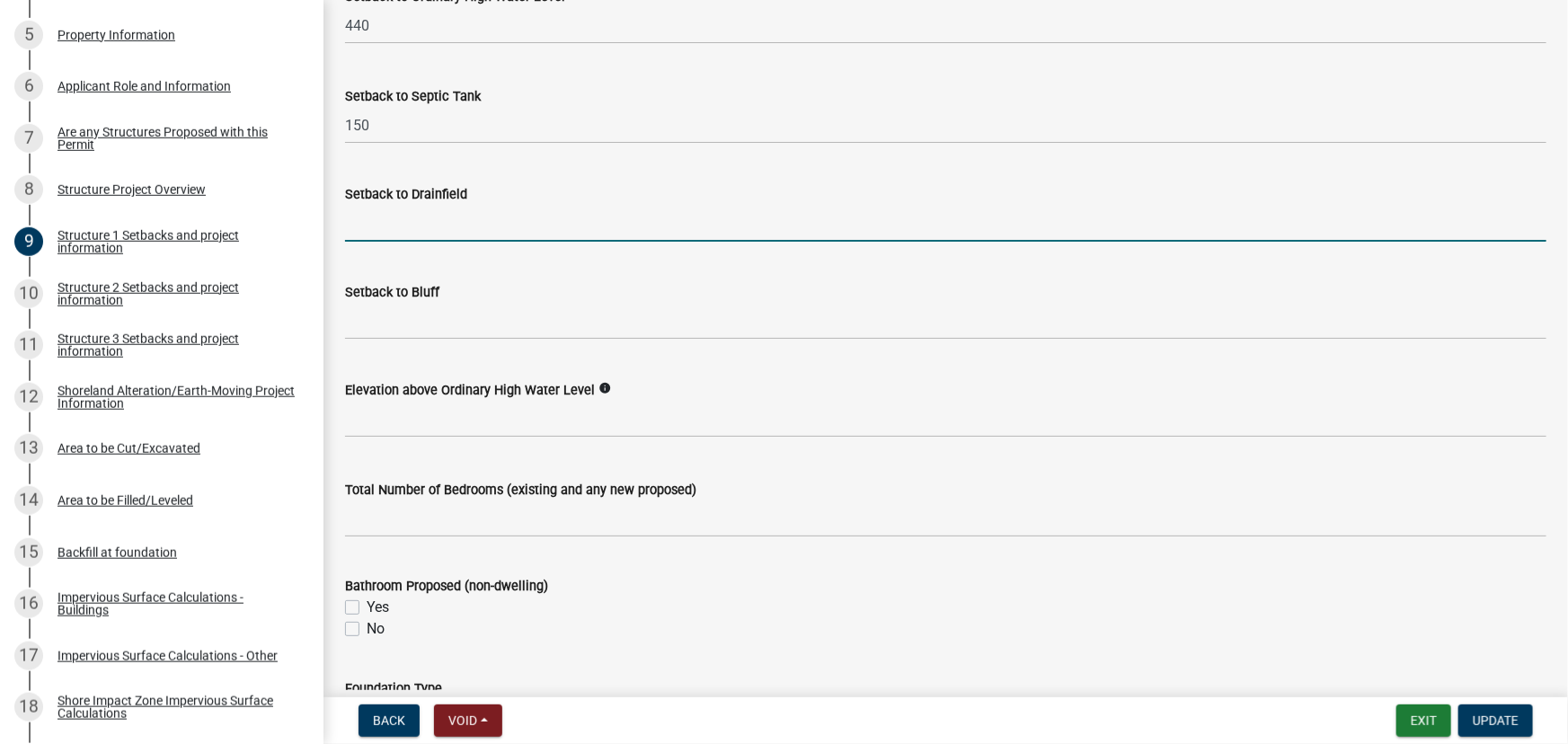
click at [513, 218] on input "Setback to Drainfield" at bounding box center [945, 224] width 1201 height 37
type input "200"
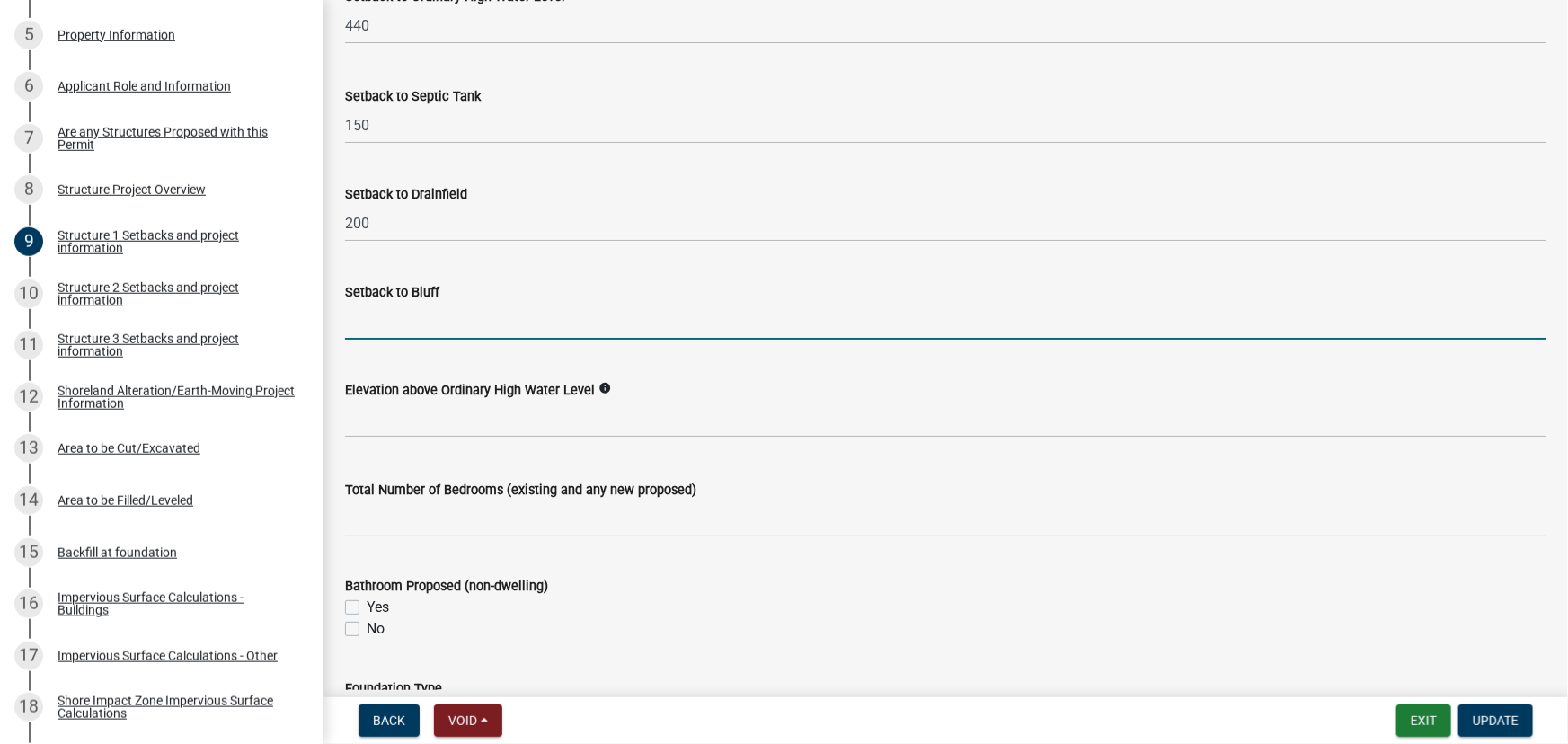
click at [389, 303] on input "Setback to Bluff" at bounding box center [945, 321] width 1201 height 37
type input "NA"
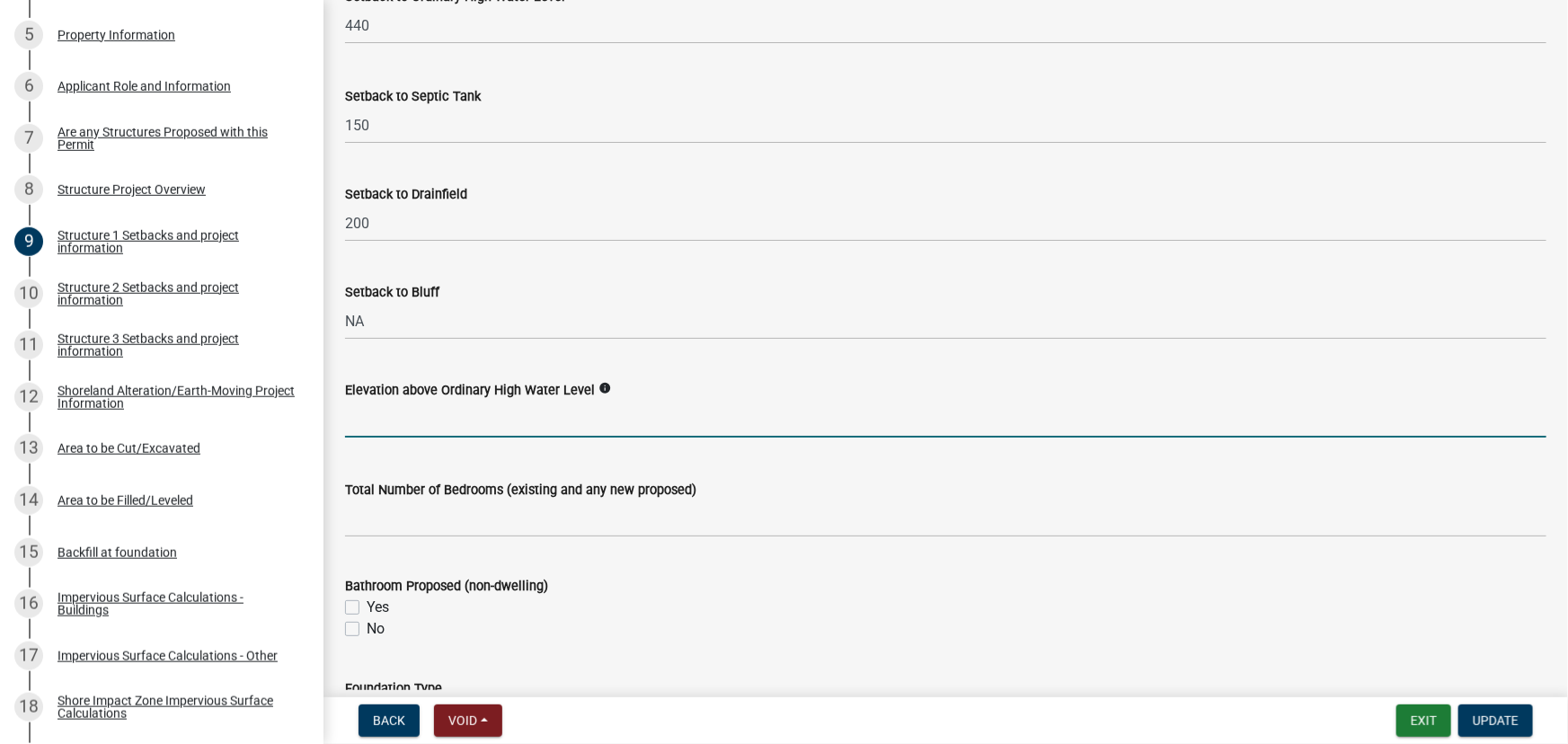
click at [430, 409] on input "text" at bounding box center [945, 419] width 1201 height 37
type input "5"
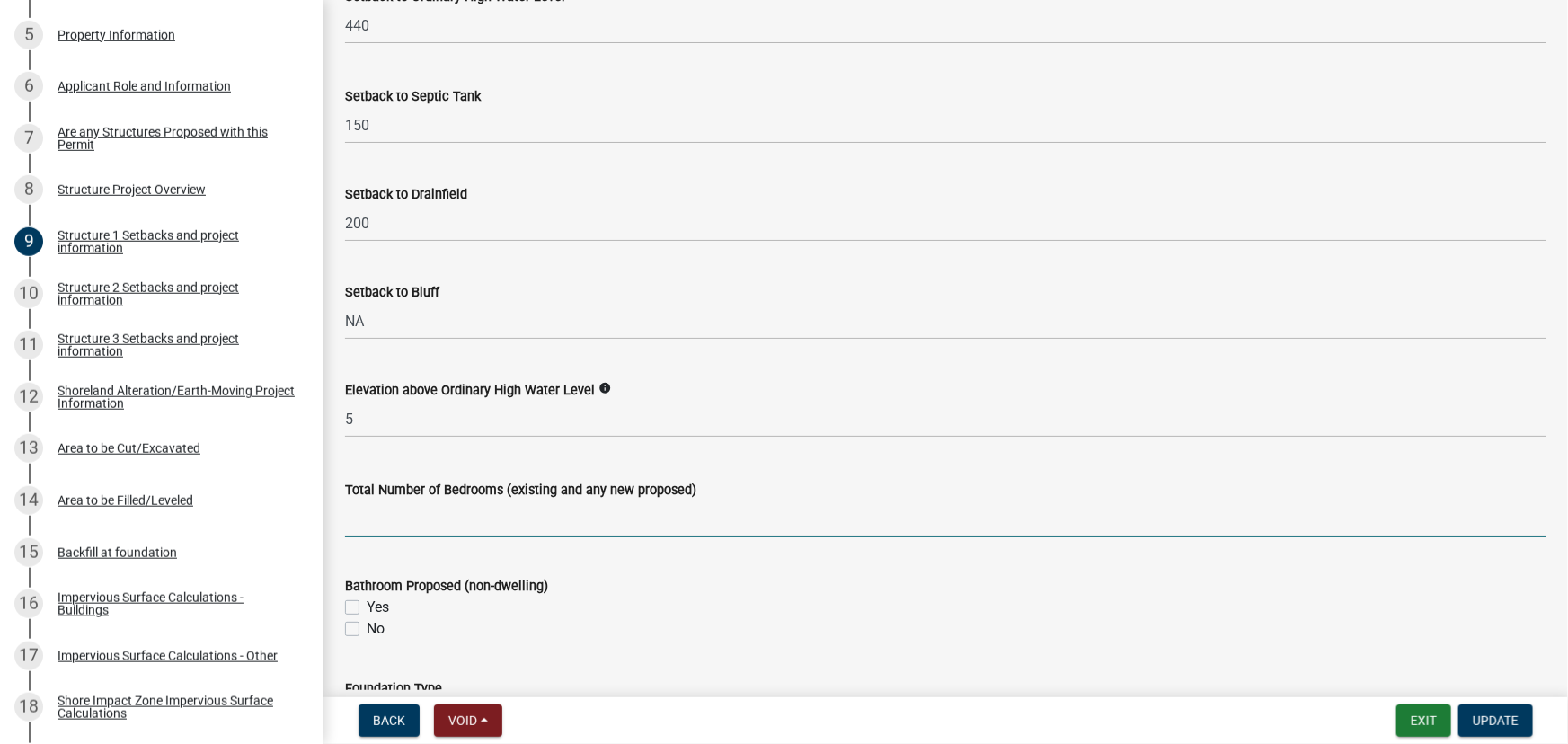
click at [378, 513] on input "text" at bounding box center [945, 519] width 1201 height 37
type input "0"
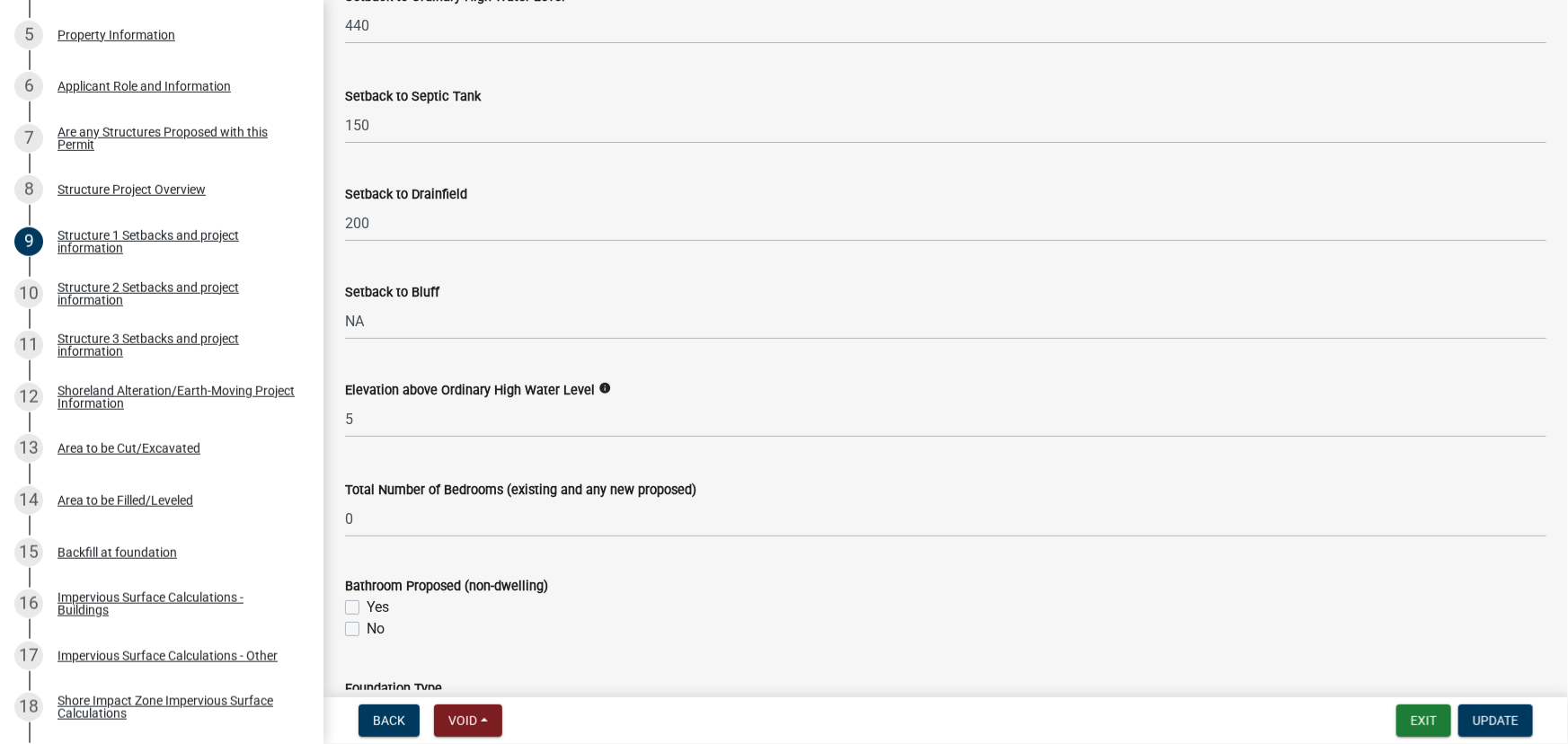
click at [375, 625] on label "No" at bounding box center [375, 629] width 18 height 21
click at [375, 625] on input "No" at bounding box center [372, 624] width 12 height 12
checkbox input "true"
checkbox input "false"
checkbox input "true"
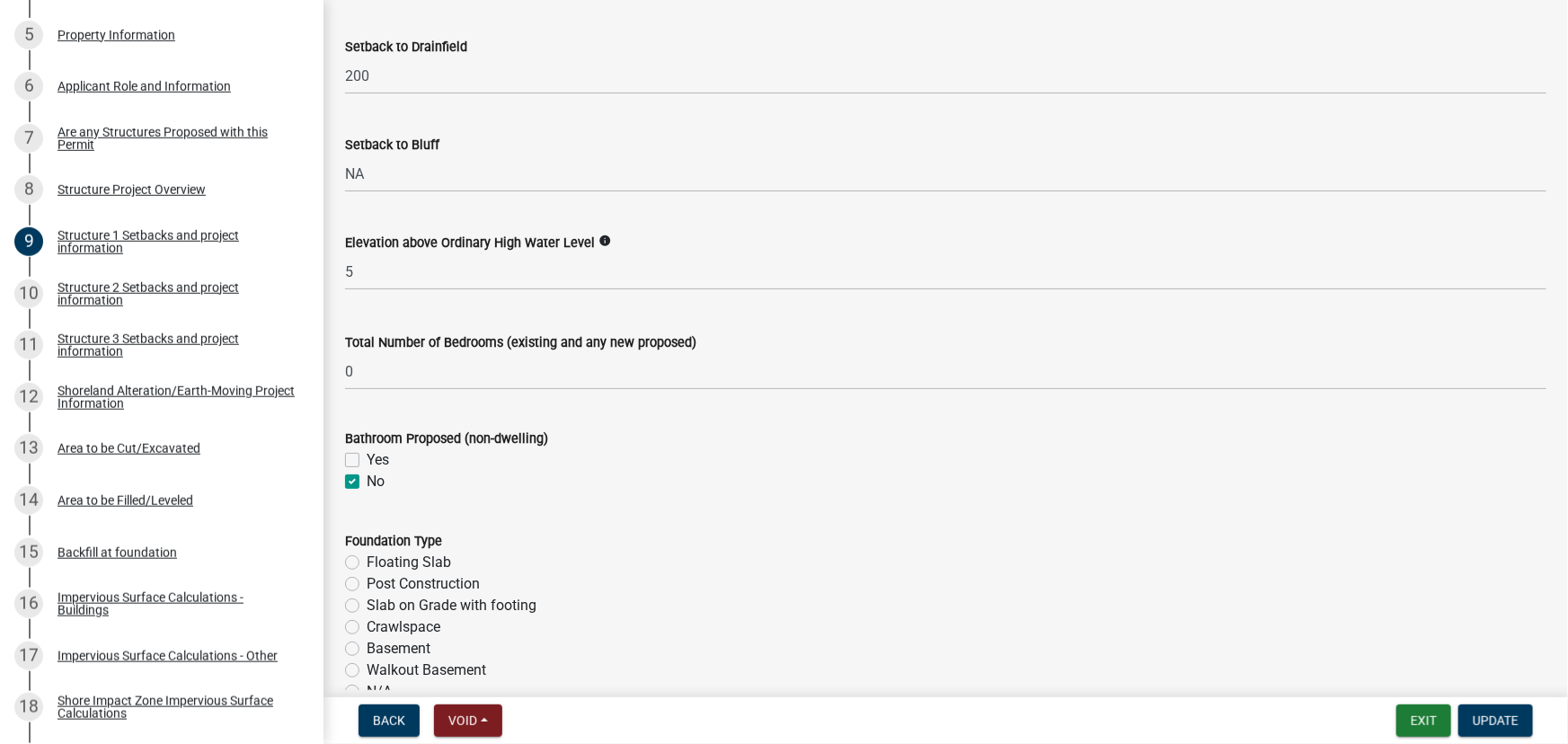
scroll to position [2124, 0]
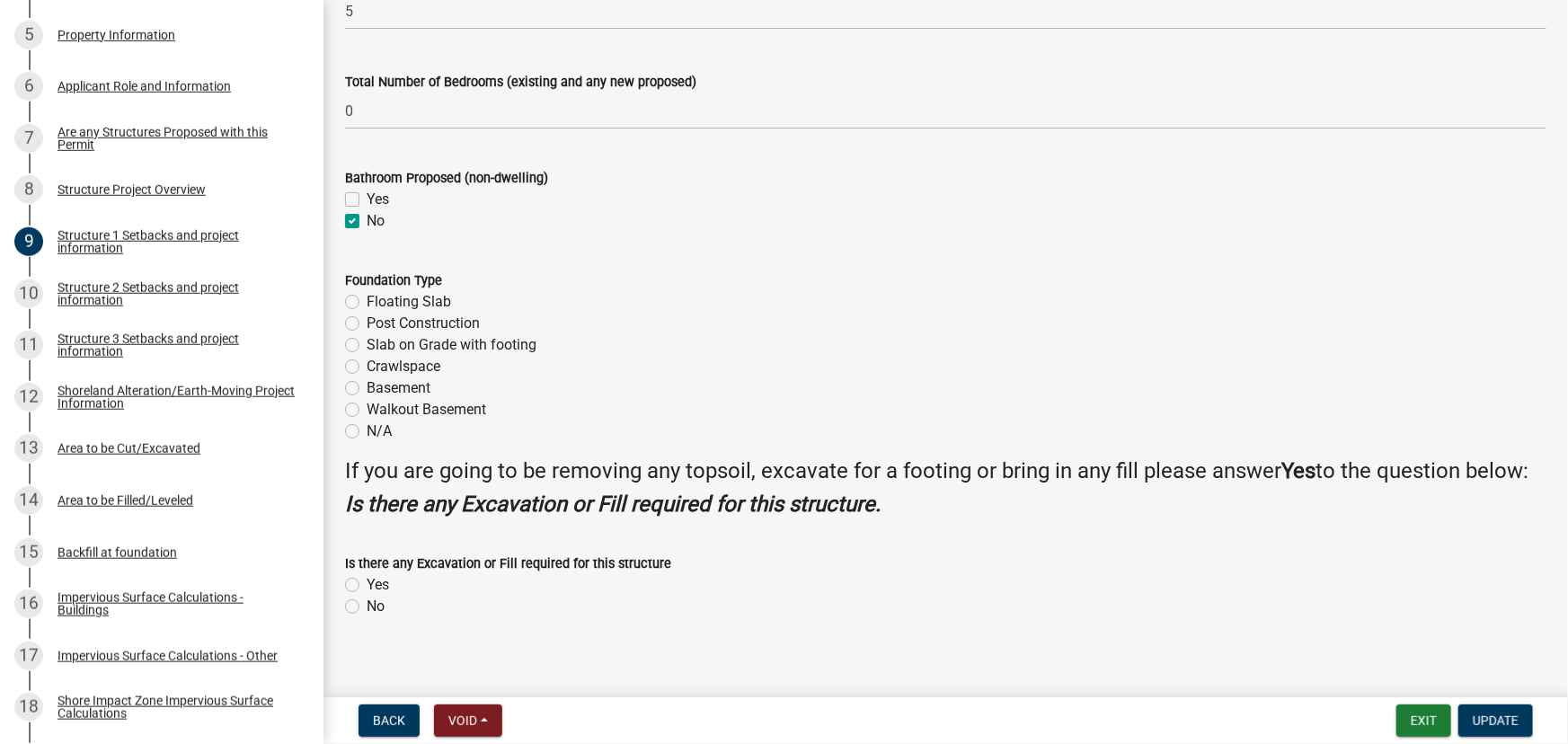
click at [381, 436] on label "N/A" at bounding box center [379, 432] width 25 height 21
click at [378, 433] on input "N/A" at bounding box center [372, 427] width 12 height 12
radio input "true"
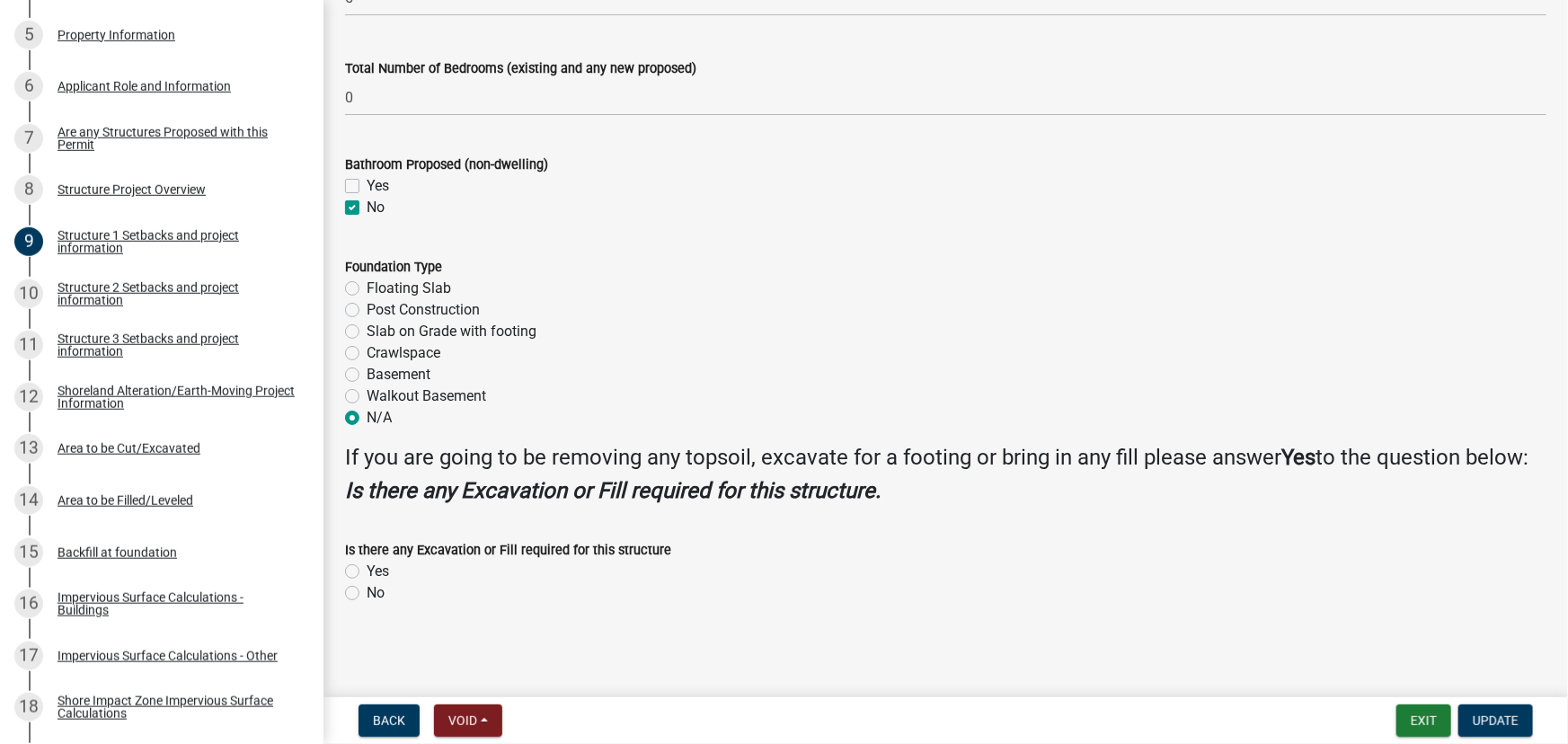
scroll to position [2162, 0]
click at [371, 573] on label "Yes" at bounding box center [377, 571] width 22 height 21
click at [371, 572] on input "Yes" at bounding box center [372, 566] width 12 height 12
radio input "true"
click at [1526, 719] on button "Update" at bounding box center [1496, 720] width 74 height 32
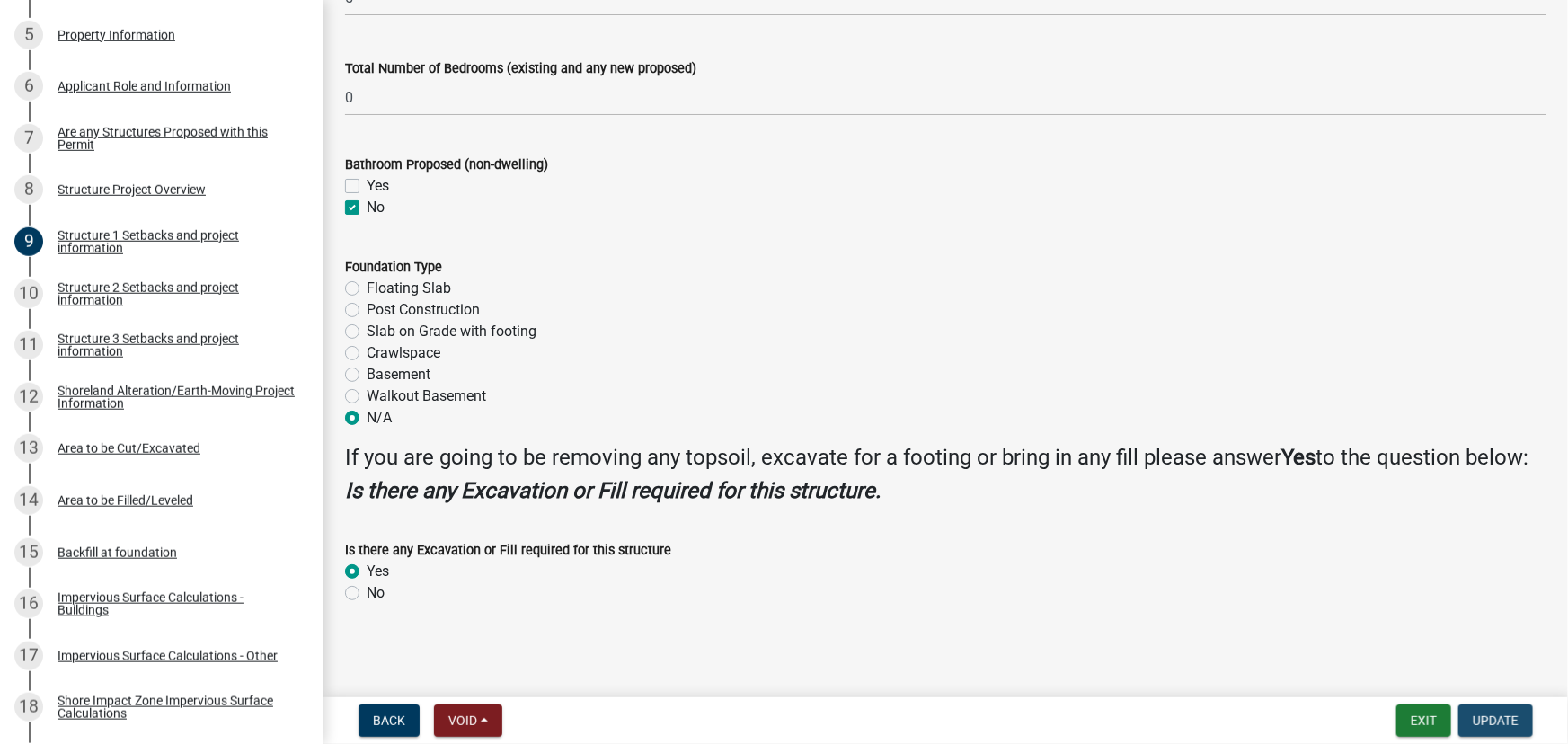
scroll to position [0, 0]
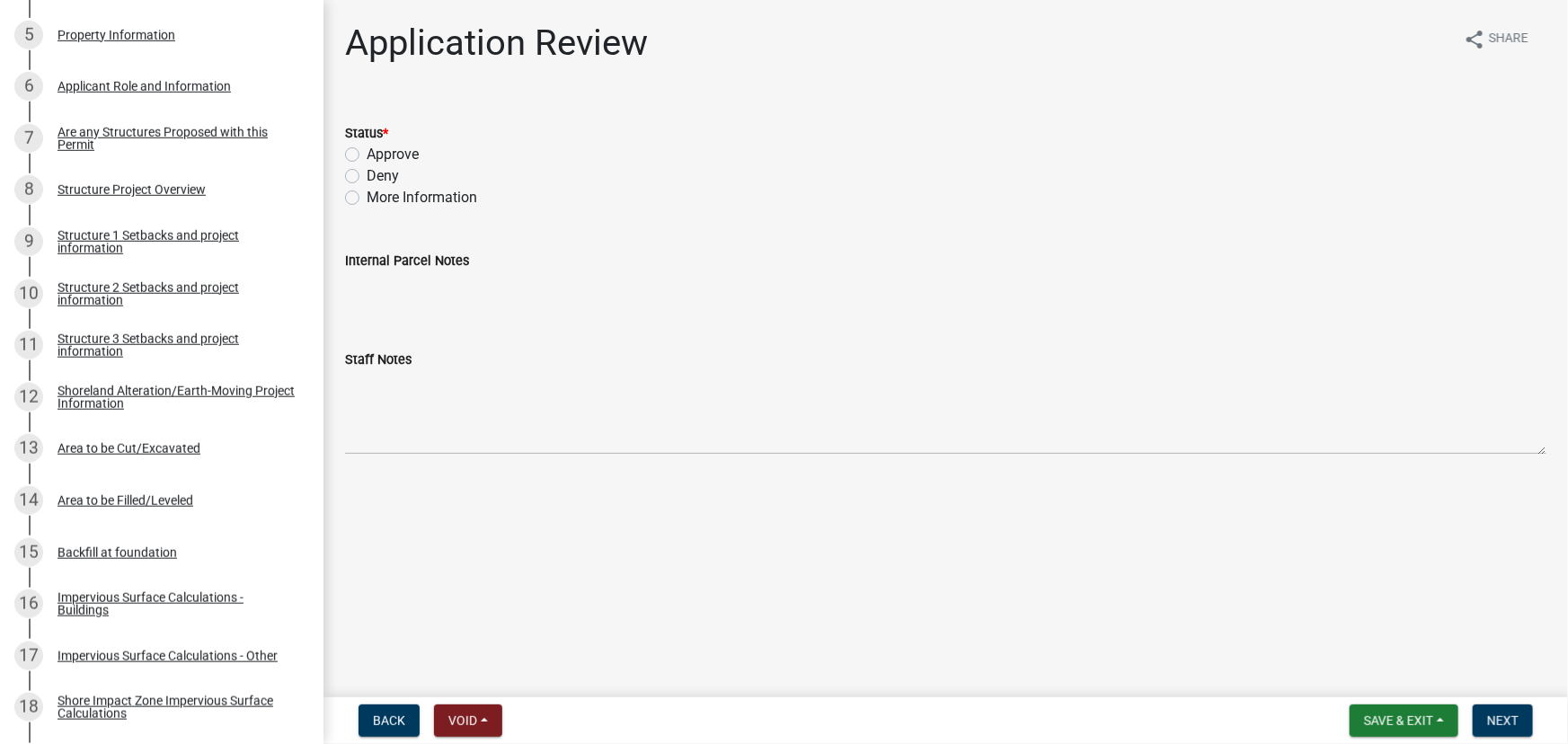
click at [386, 154] on label "Approve" at bounding box center [392, 154] width 52 height 21
click at [378, 154] on input "Approve" at bounding box center [372, 149] width 12 height 12
radio input "true"
click at [1473, 692] on div "Structure and Shoreland Alteration Permit Application STR/SAP - 463335 Edit Vie…" at bounding box center [784, 372] width 1568 height 744
click at [1520, 732] on button "Next" at bounding box center [1503, 720] width 61 height 32
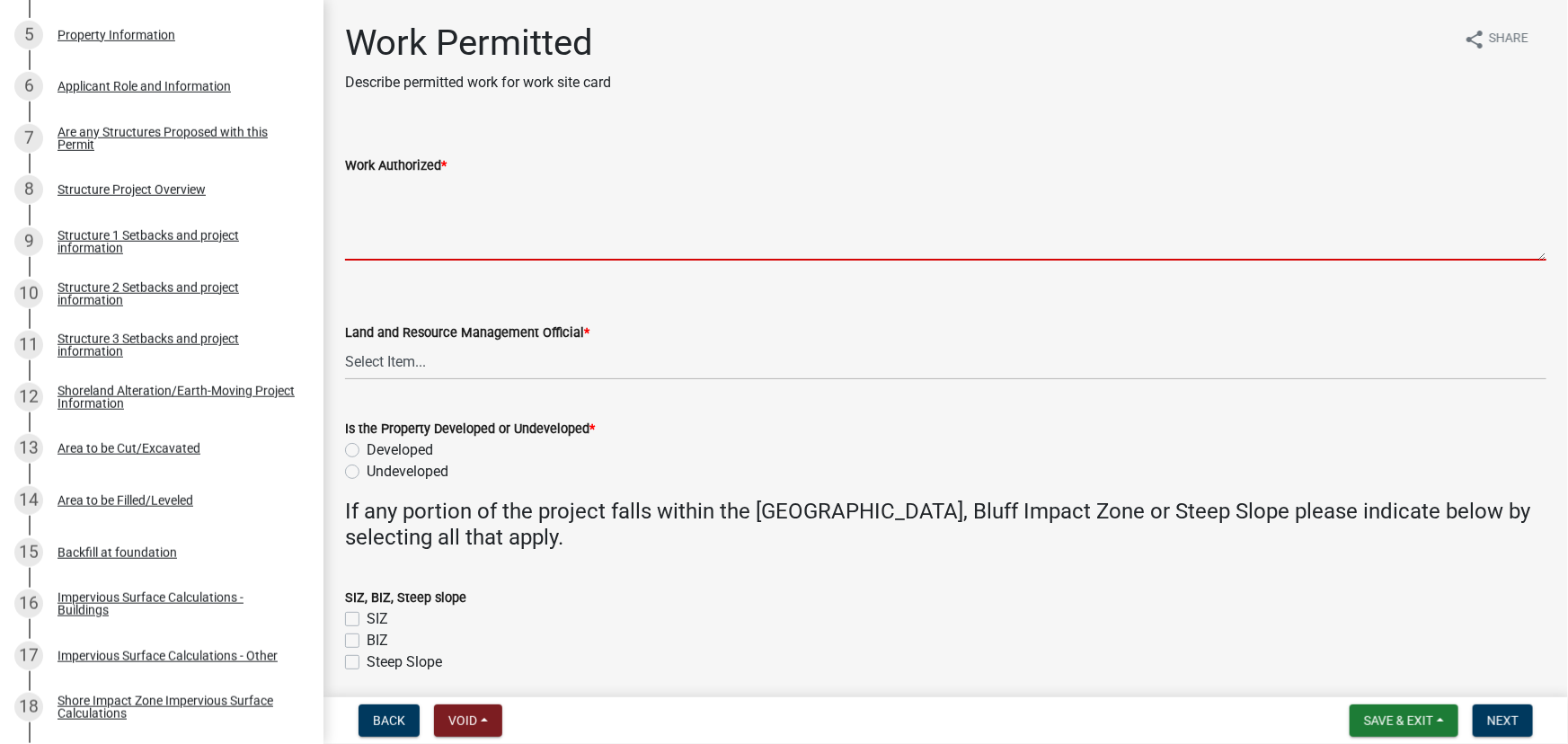
click at [436, 208] on textarea "Work Authorized *" at bounding box center [945, 218] width 1201 height 85
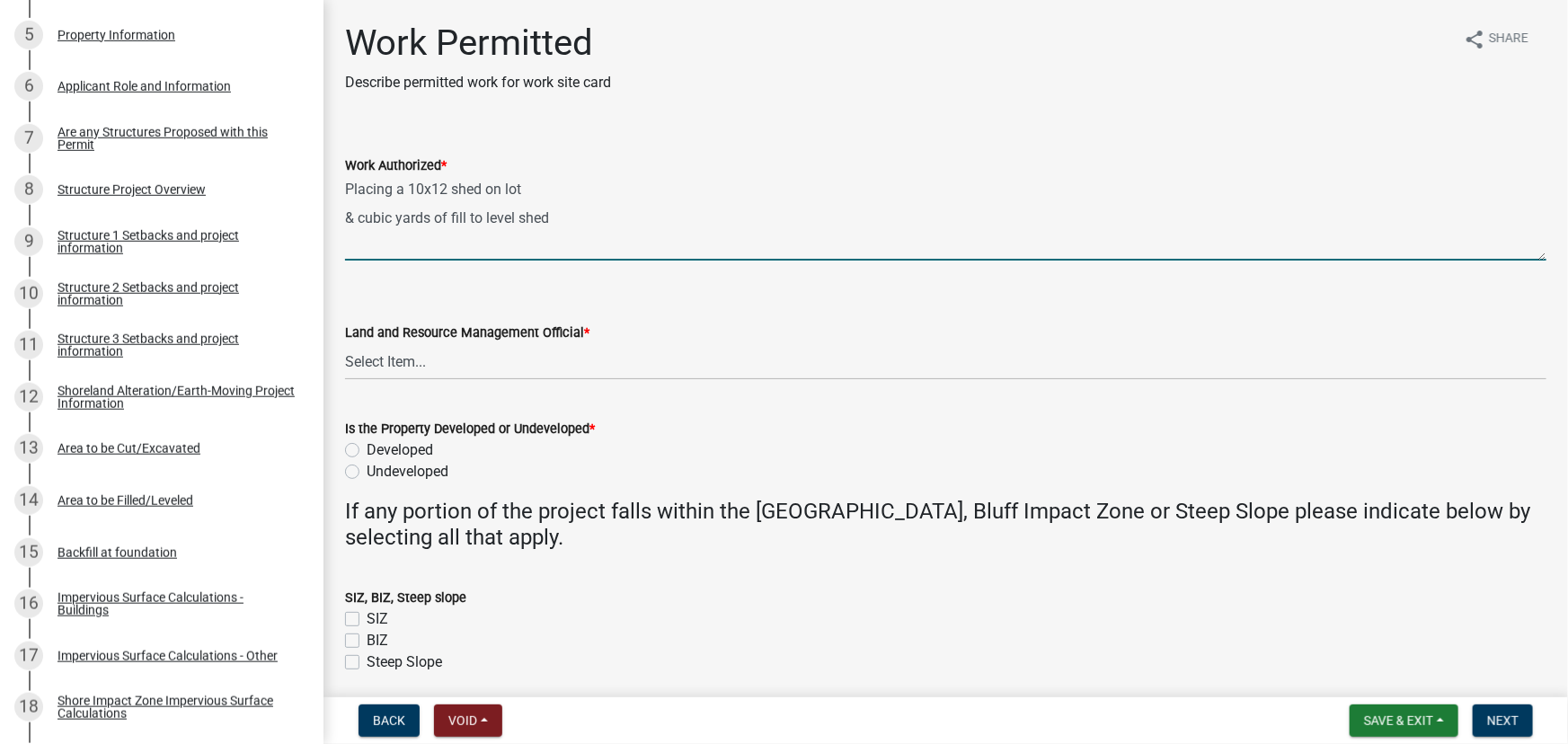
drag, startPoint x: 351, startPoint y: 212, endPoint x: 311, endPoint y: 212, distance: 40.0
click at [311, 212] on div "Structure and Shoreland Alteration Permit Application STR/SAP - 463335 Edit Vie…" at bounding box center [784, 372] width 1568 height 744
click at [710, 197] on textarea "Placing a 10x12 shed on lot Approximately 10 cubic yards of fill to level shed" at bounding box center [945, 218] width 1201 height 85
click at [716, 216] on textarea "Placing a 10x12 shed on lot Approximately 10 cubic yards of fill to level shed" at bounding box center [945, 218] width 1201 height 85
click at [440, 239] on textarea "Placing a 10x12 shed on lot Approximately 10 cubic yards of fill to level shed" at bounding box center [945, 218] width 1201 height 85
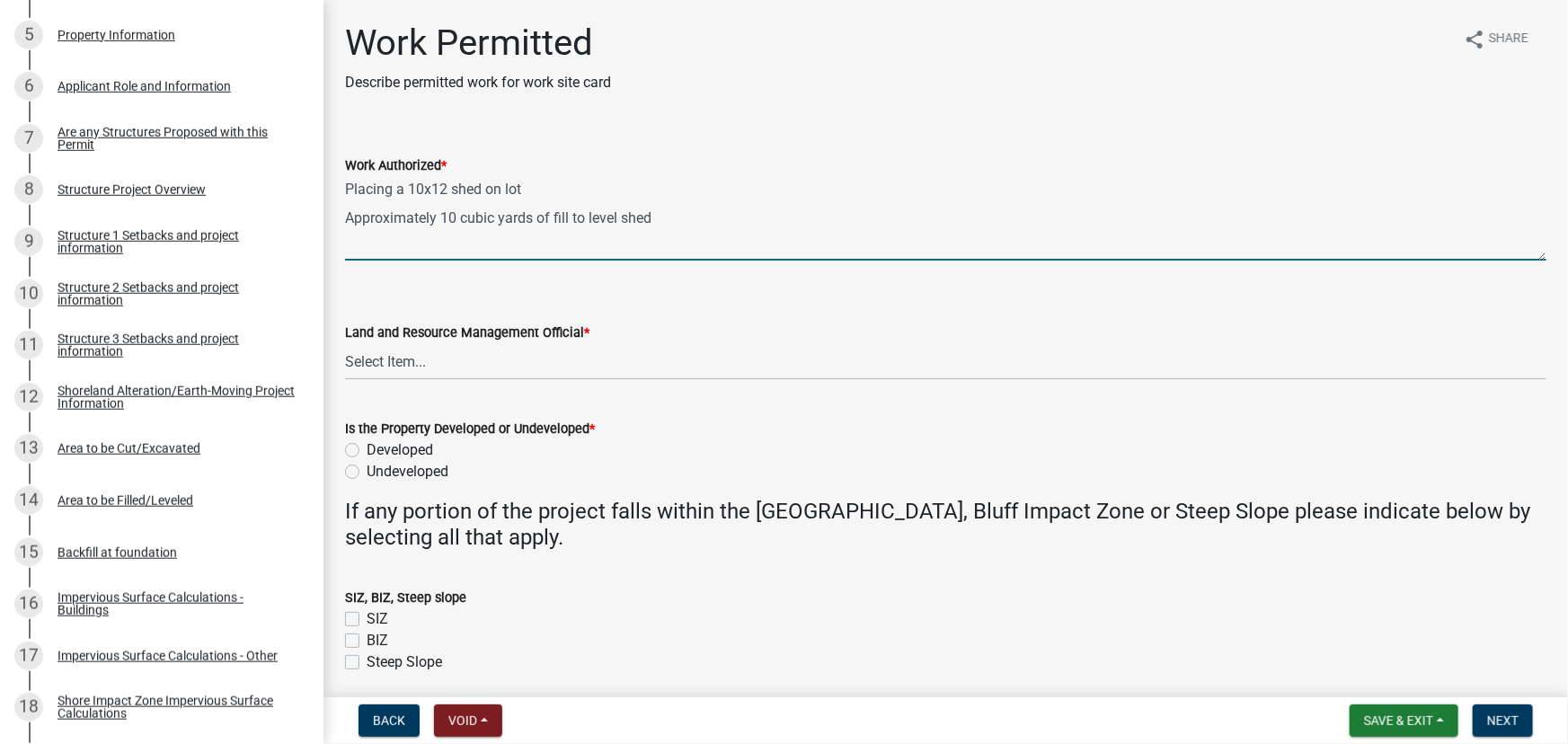
click at [417, 248] on textarea "Placing a 10x12 shed on lot Approximately 10 cubic yards of fill to level shed" at bounding box center [945, 218] width 1201 height 85
paste textarea "All setbacks and impervious surface requirements to be met. Top dress, seed and…"
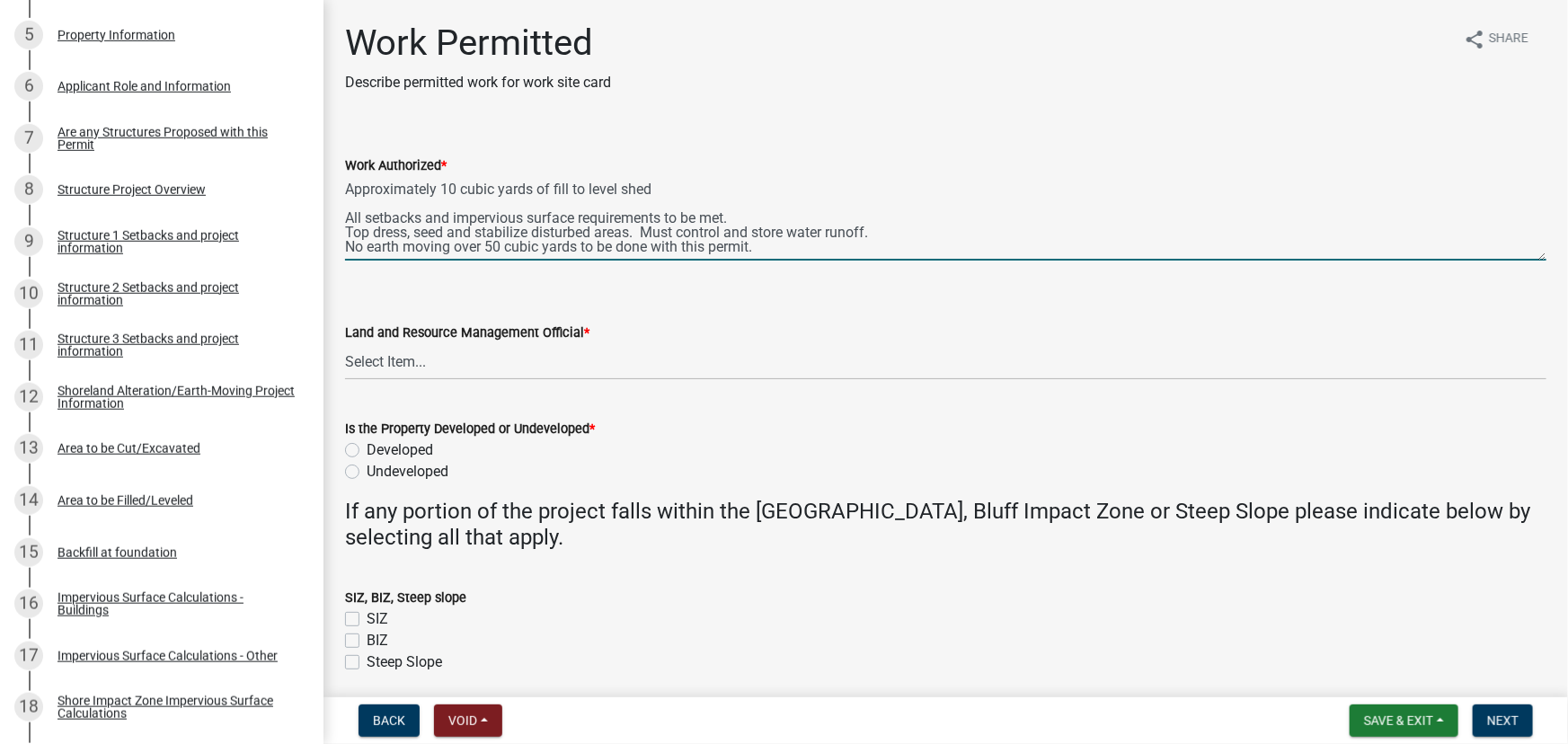
click at [919, 229] on textarea "Placing a 10x12 shed on lot Approximately 10 cubic yards of fill to level shed …" at bounding box center [945, 218] width 1201 height 85
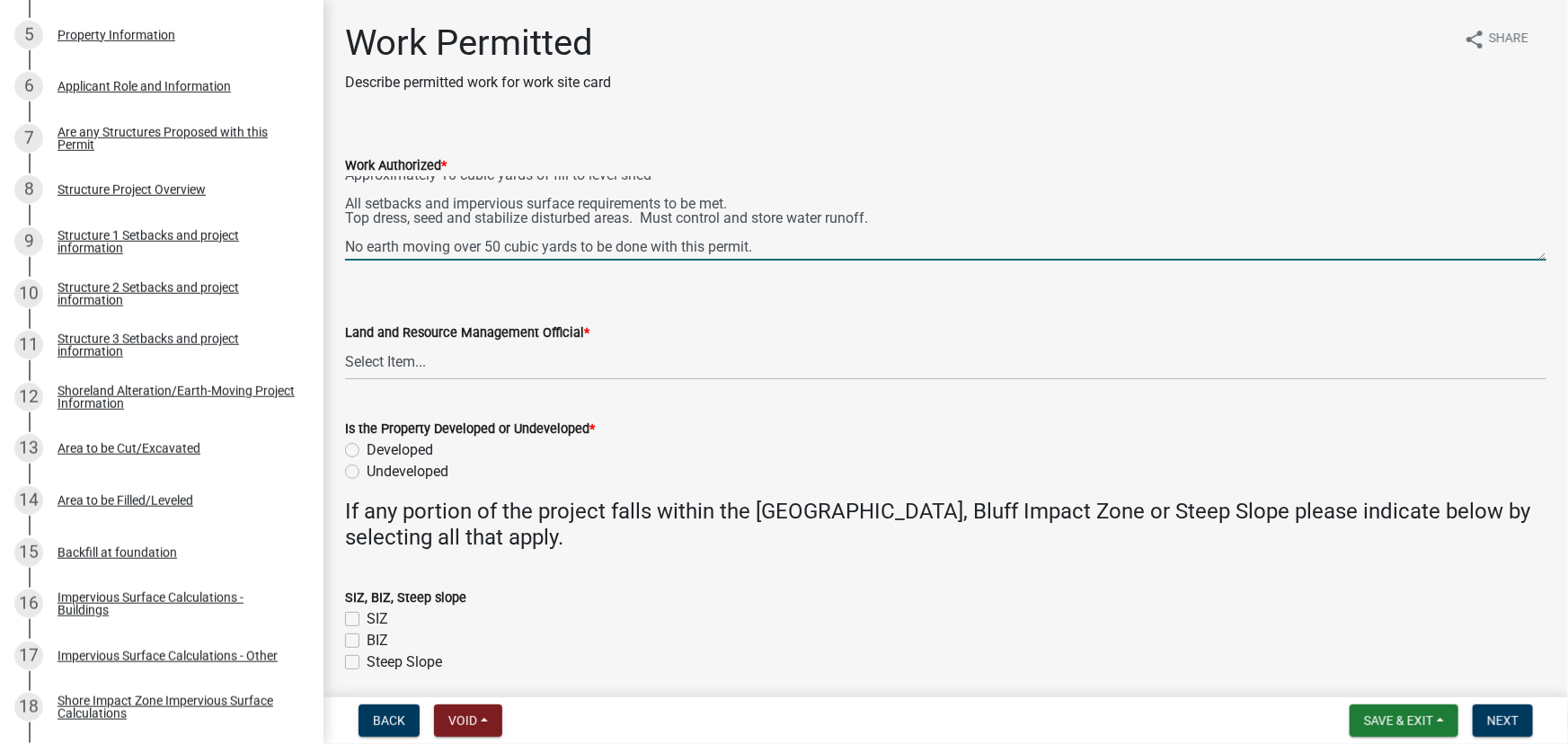
type textarea "Placing a 10x12 shed on lot Approximately 10 cubic yards of fill to level shed …"
click at [488, 371] on select "Select Item... Alexis Newark Amy Busko Andrea Perales Brittany Tollefson Christ…" at bounding box center [945, 362] width 1201 height 37
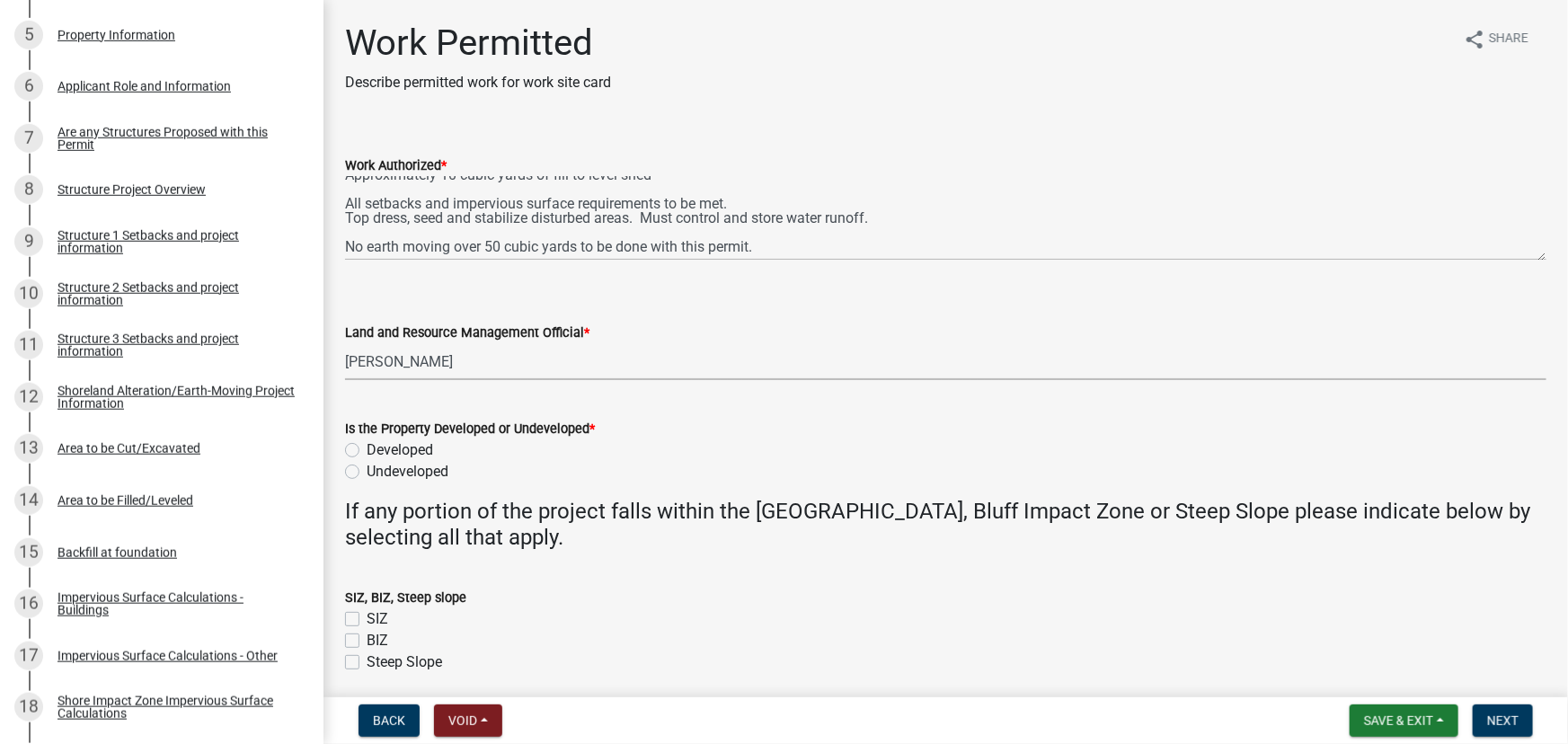
click at [345, 344] on select "Select Item... Alexis Newark Amy Busko Andrea Perales Brittany Tollefson Christ…" at bounding box center [945, 362] width 1201 height 37
select select "190fd4c8-42ef-492b-a4a0-a0213555944c"
click at [411, 452] on label "Developed" at bounding box center [399, 450] width 66 height 21
click at [378, 451] on input "Developed" at bounding box center [372, 445] width 12 height 12
radio input "true"
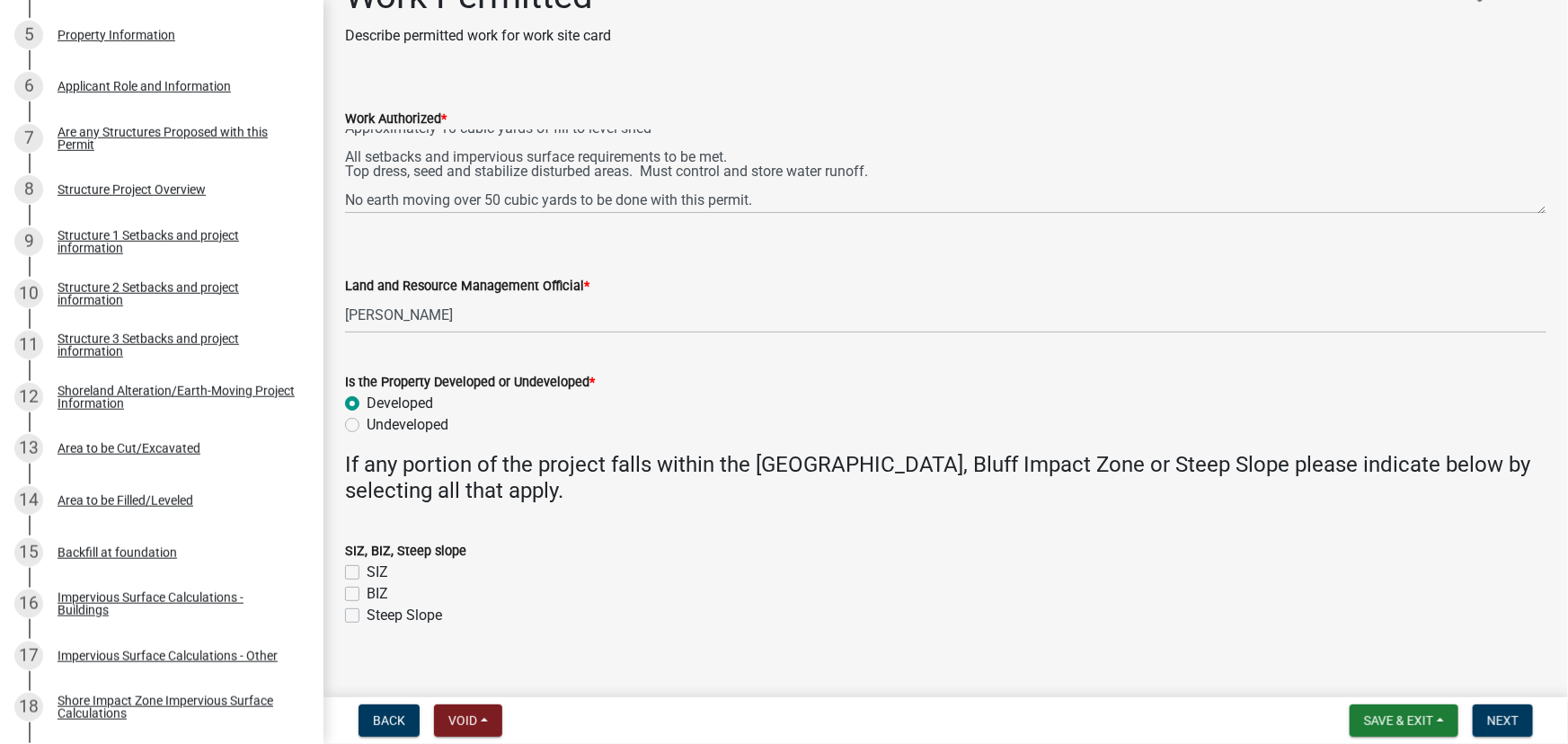
scroll to position [68, 0]
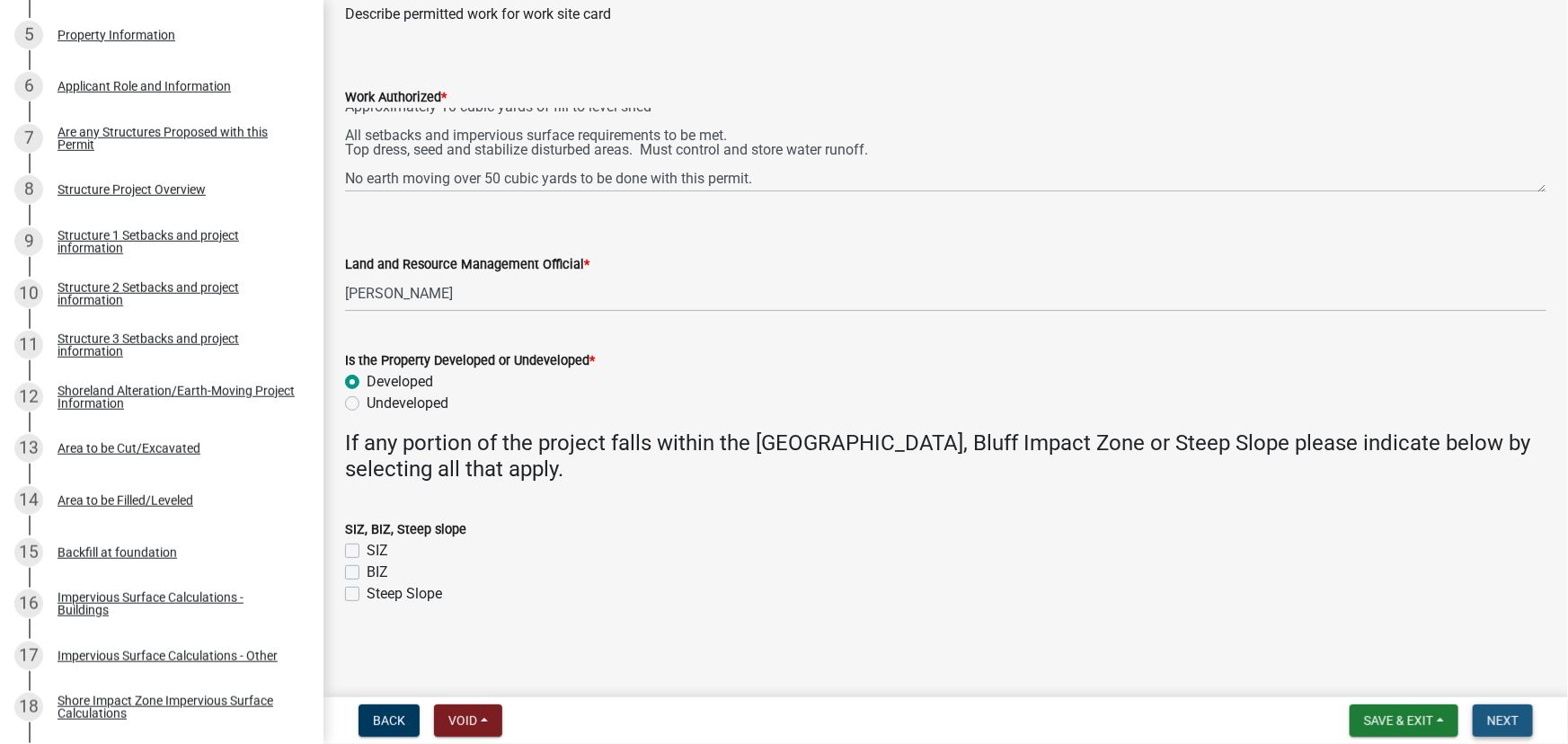
click at [1505, 705] on button "Next" at bounding box center [1503, 720] width 61 height 32
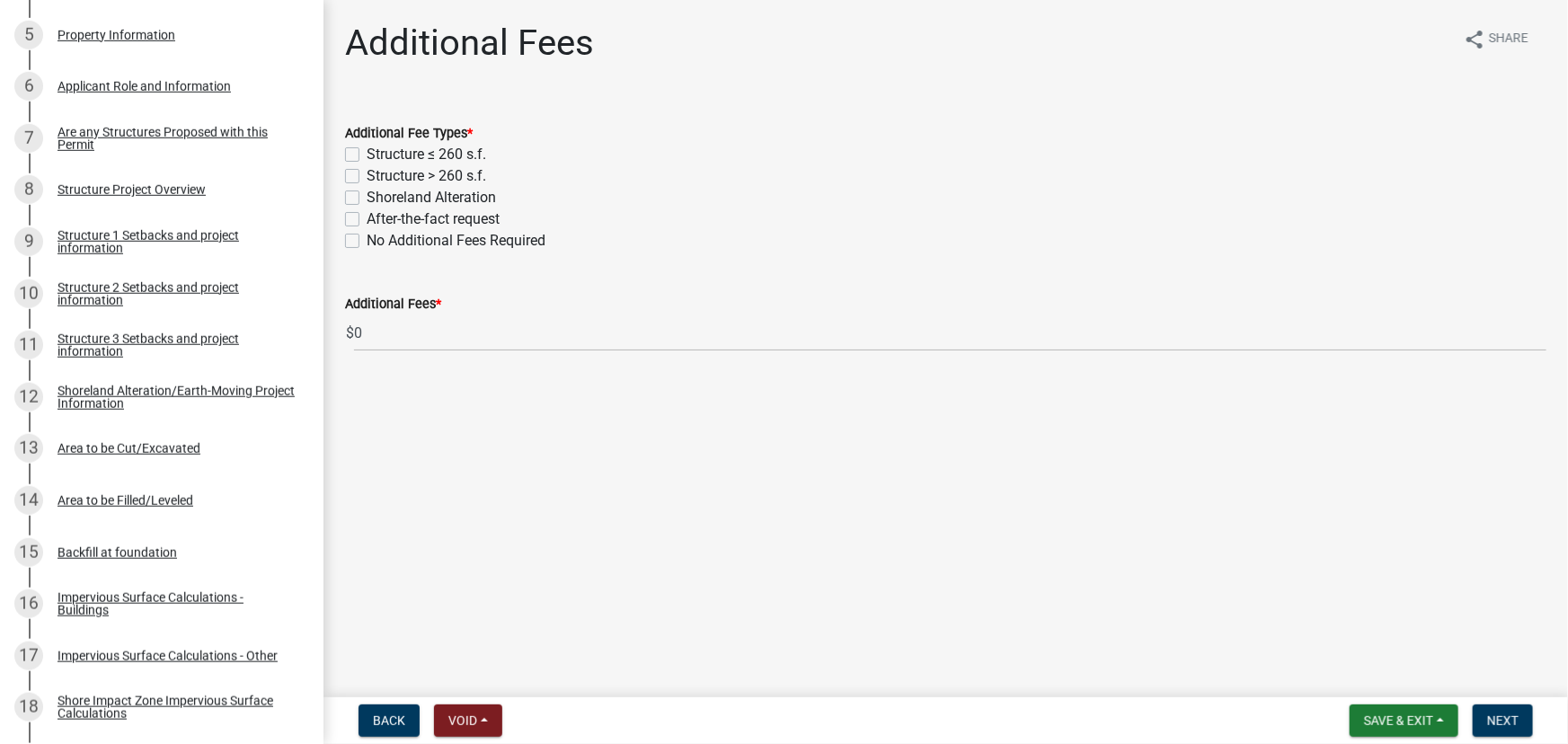
click at [464, 160] on label "Structure ≤ 260 s.f." at bounding box center [426, 154] width 119 height 21
click at [378, 155] on input "Structure ≤ 260 s.f." at bounding box center [372, 149] width 12 height 12
checkbox input "true"
checkbox input "false"
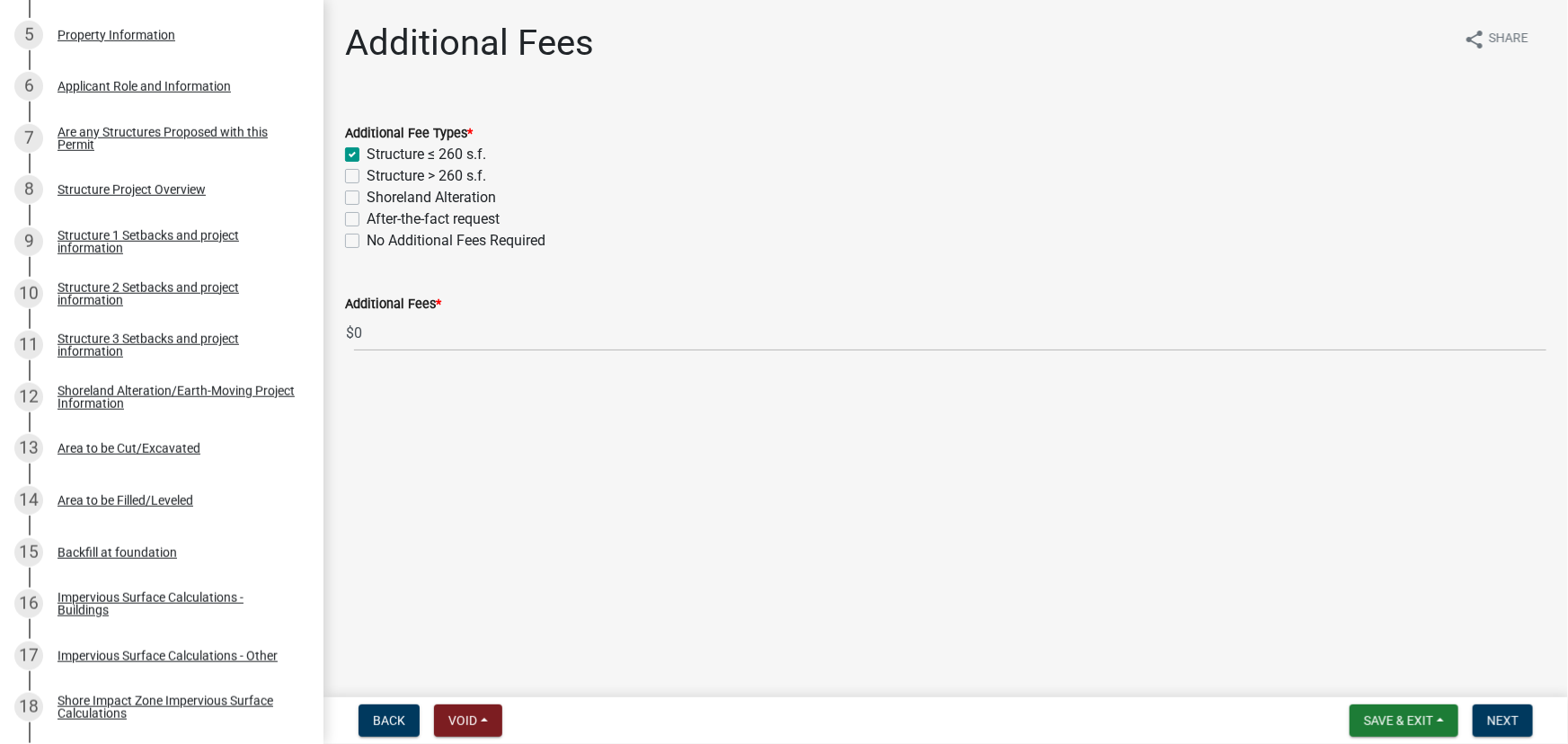
checkbox input "false"
click at [1521, 717] on button "Next" at bounding box center [1503, 720] width 61 height 32
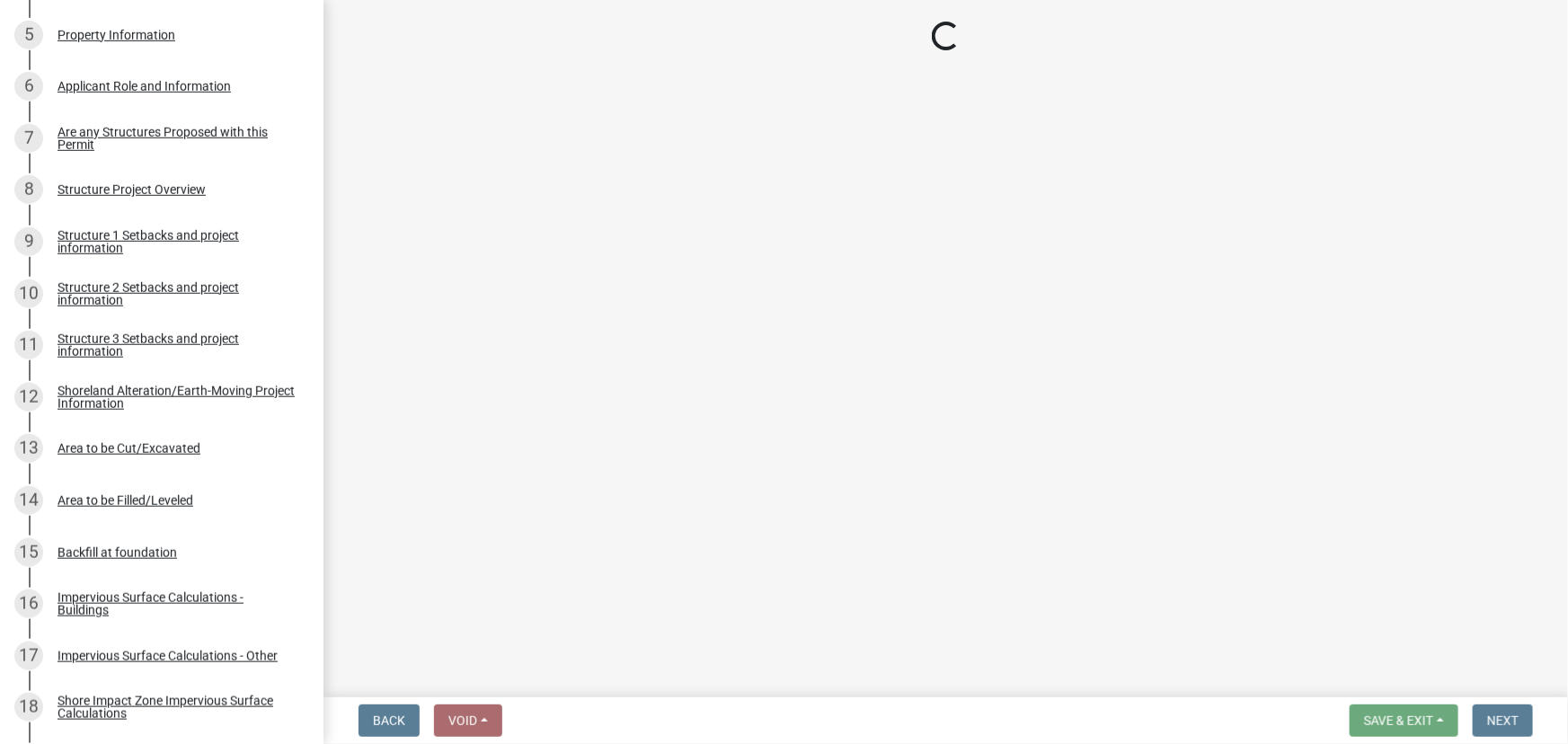
select select "3: 3"
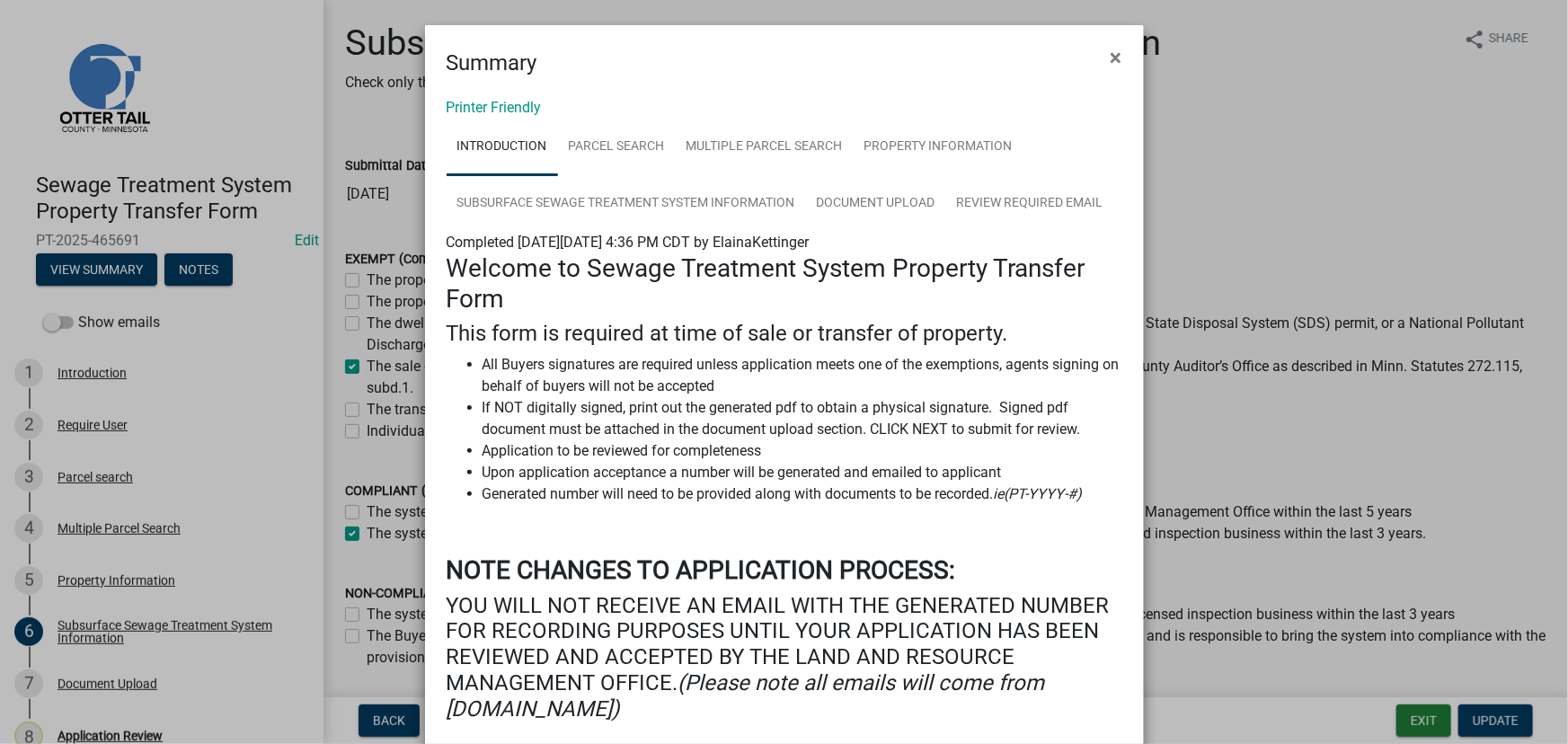
scroll to position [224, 0]
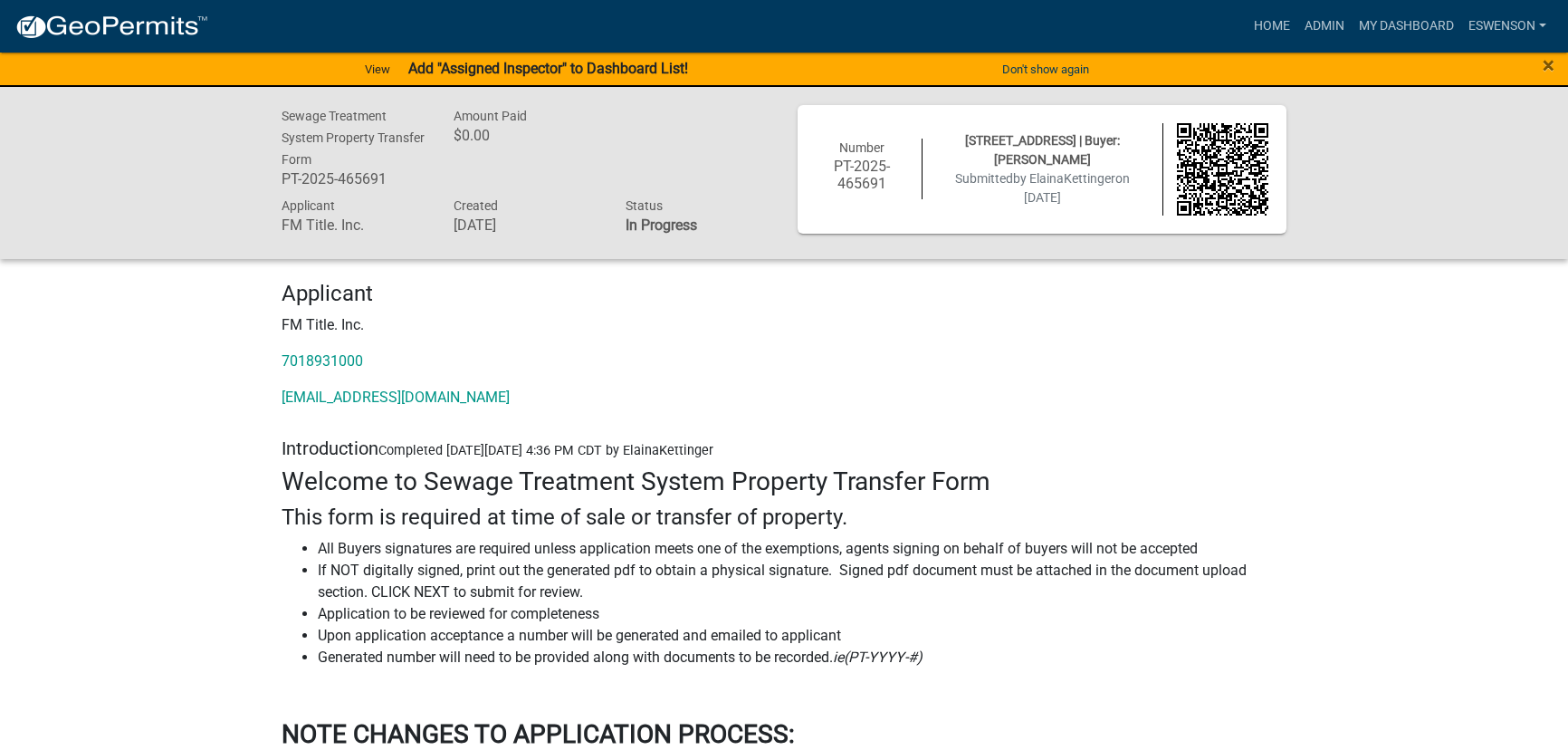
scroll to position [3458, 0]
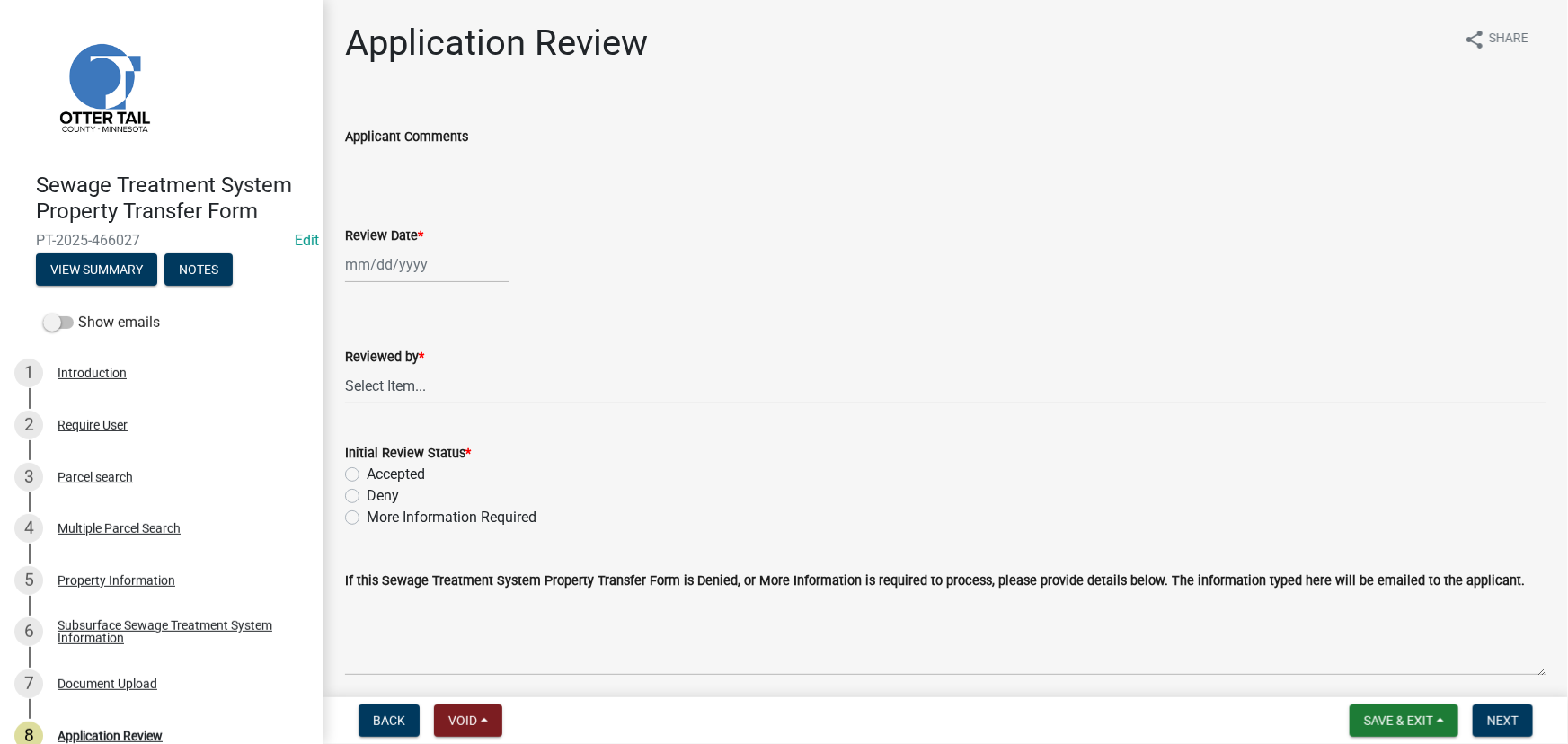
click at [128, 638] on div "Subsurface Sewage Treatment System Information" at bounding box center [176, 632] width 237 height 25
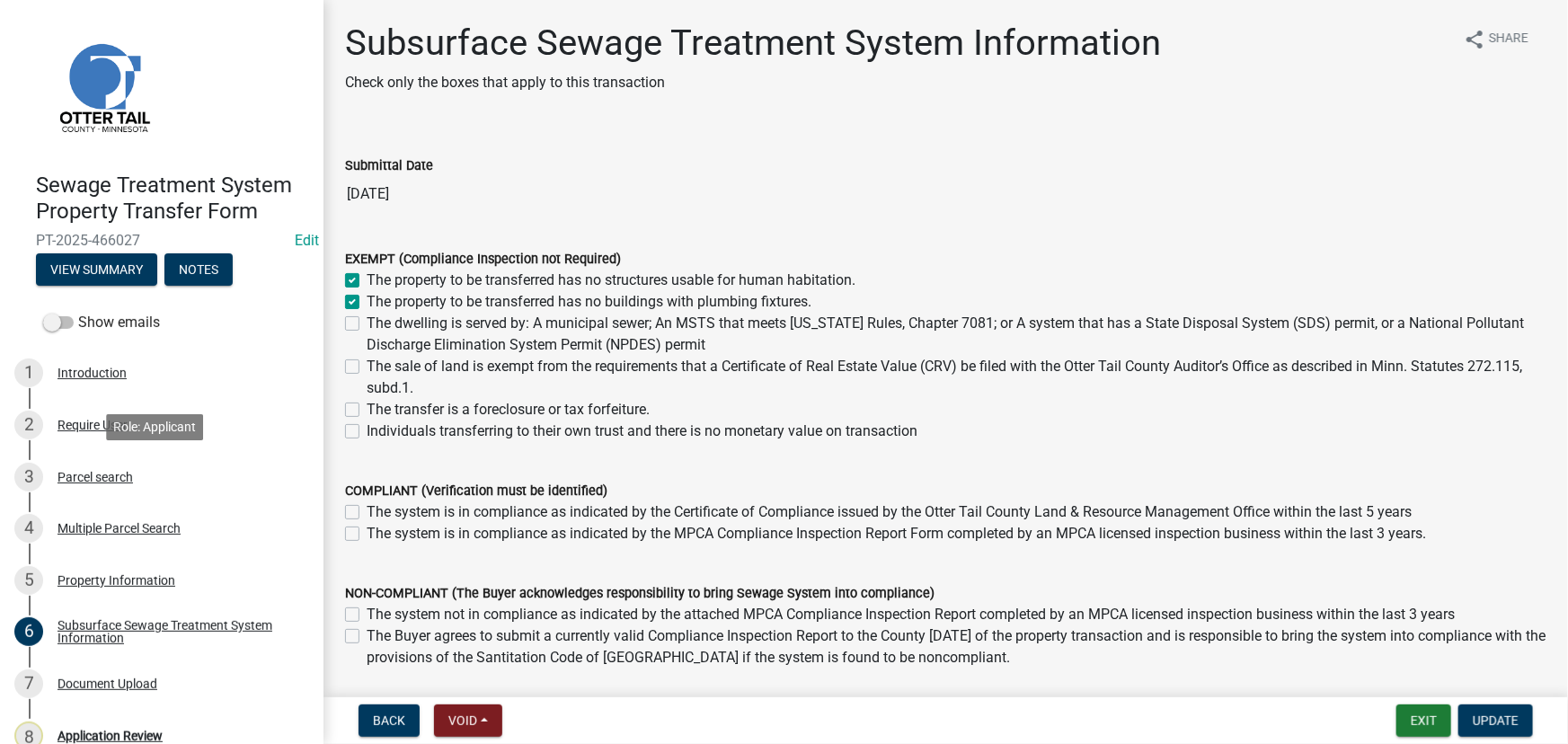
click at [115, 482] on div "Parcel search" at bounding box center [95, 476] width 75 height 13
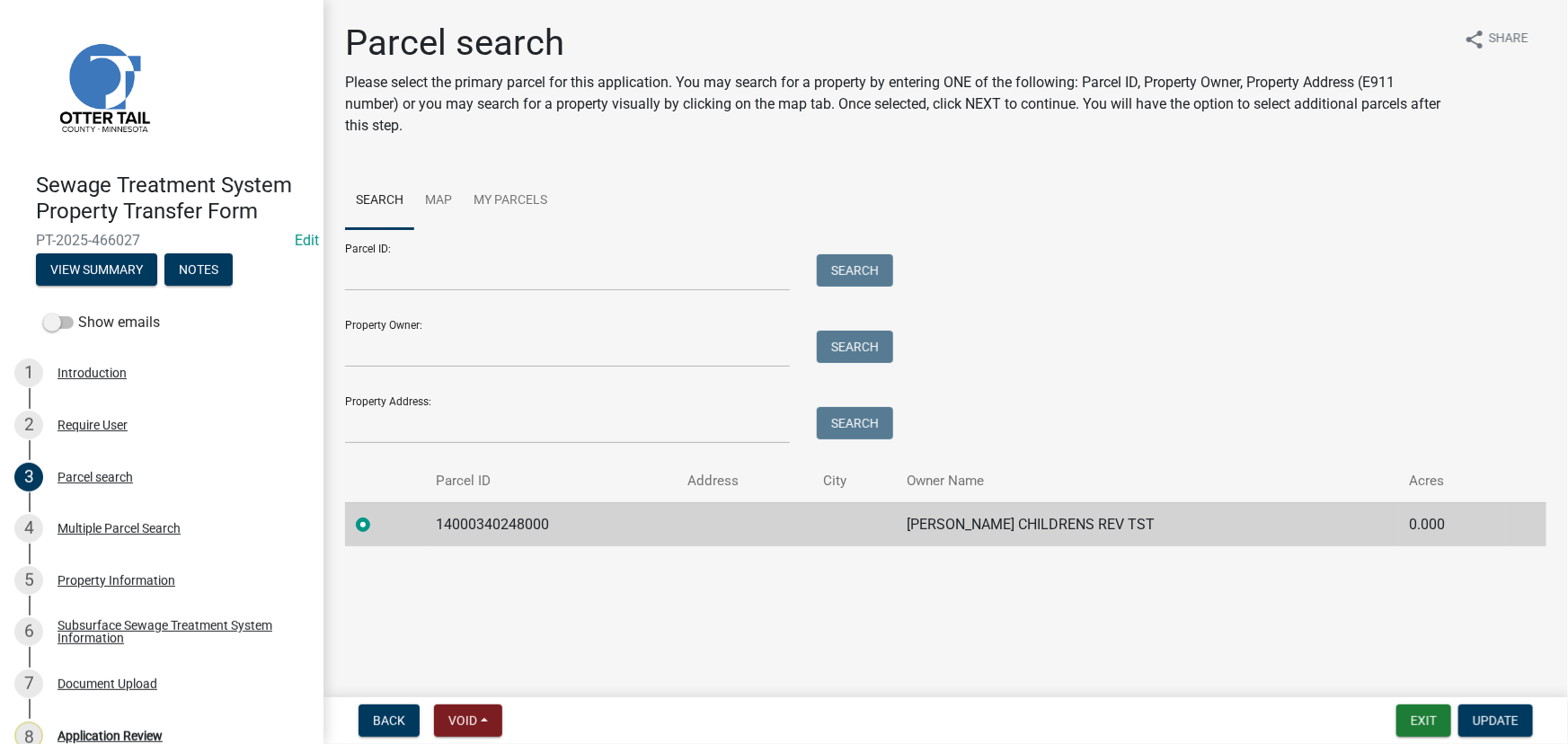
click at [460, 525] on td "14000340248000" at bounding box center [552, 523] width 252 height 44
copy td "14000340248000"
click at [96, 723] on div "8 Application Review" at bounding box center [154, 735] width 280 height 28
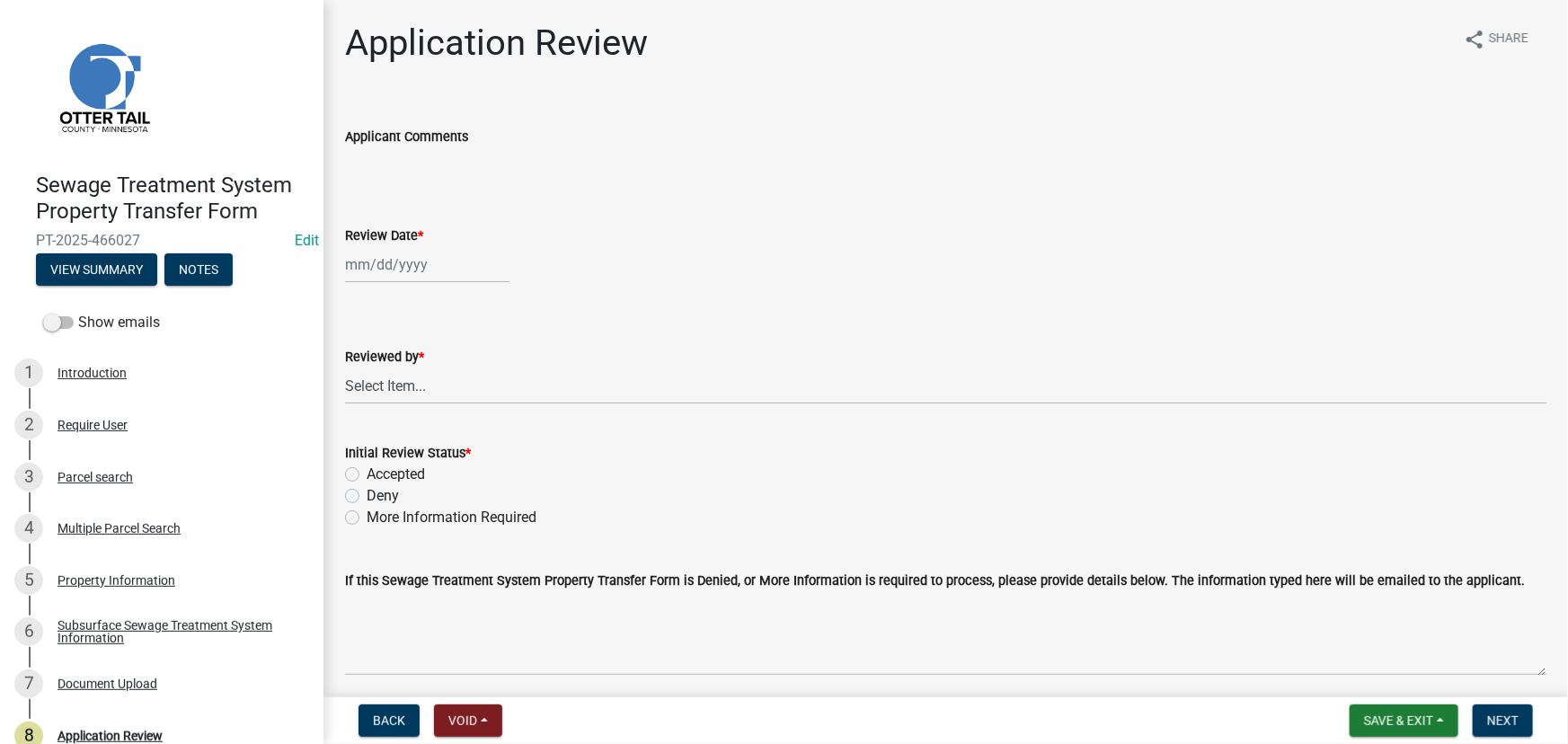
click at [459, 259] on div at bounding box center [427, 265] width 164 height 37
select select "8"
select select "2025"
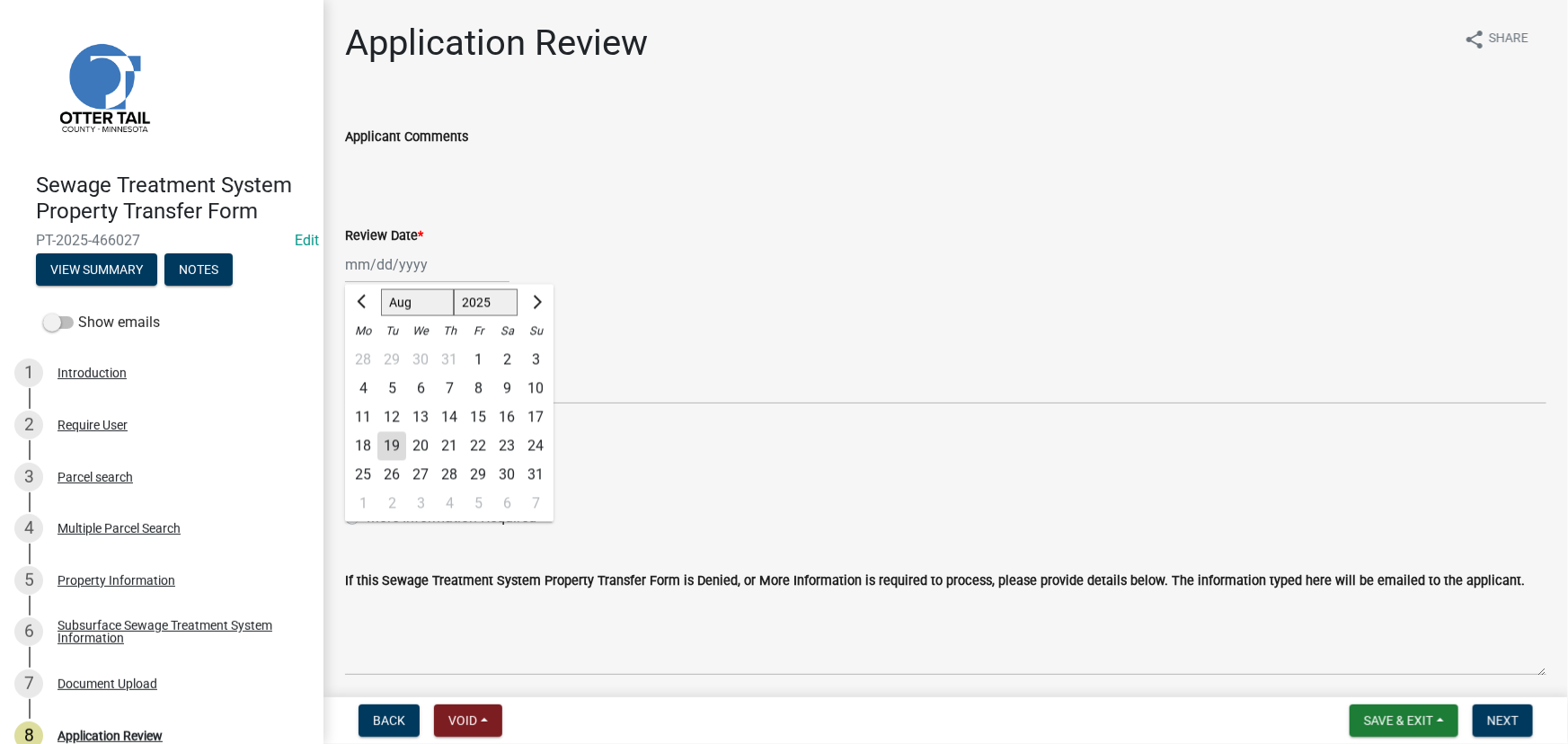
click at [395, 448] on div "19" at bounding box center [392, 446] width 28 height 28
type input "08/19/2025"
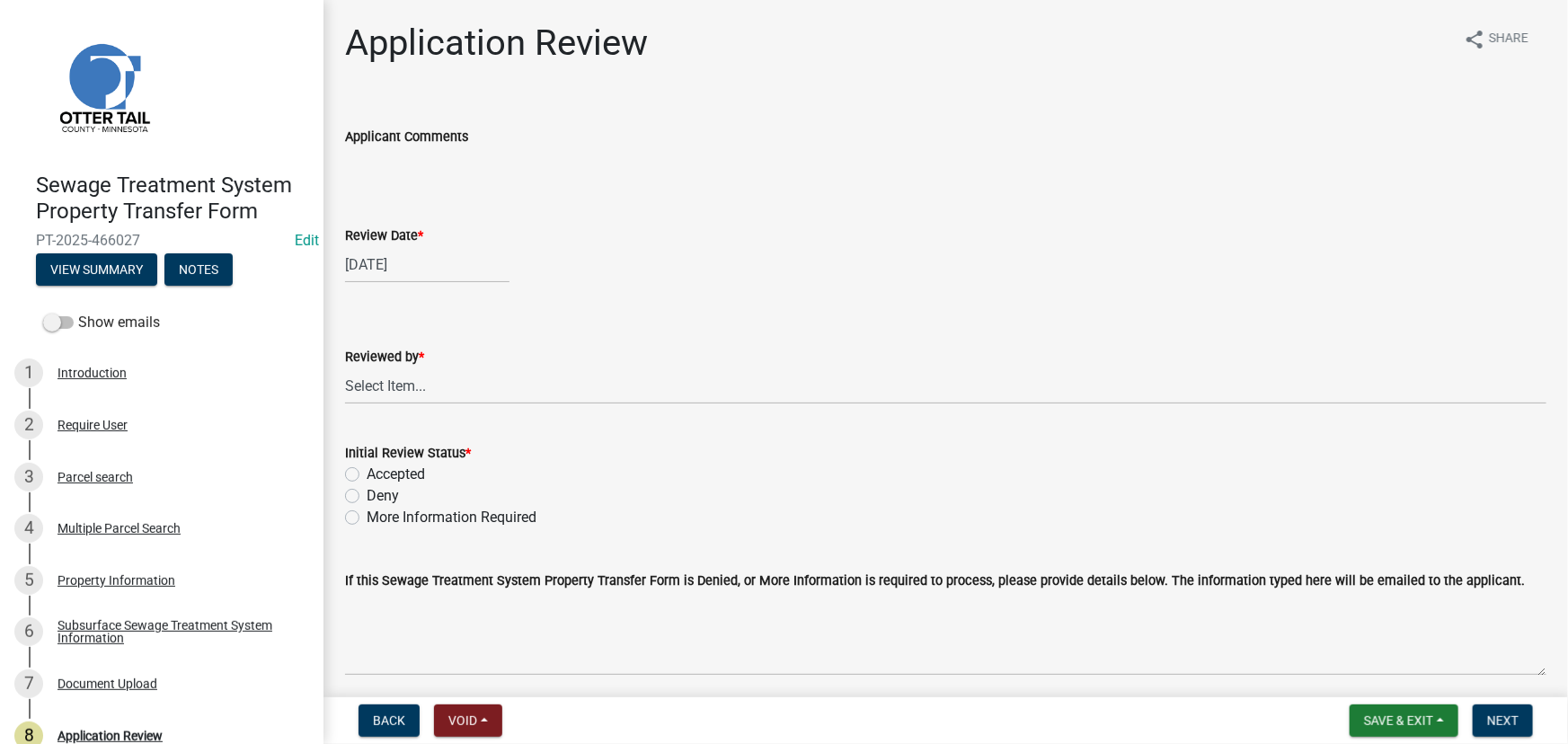
click at [433, 359] on div "Reviewed by *" at bounding box center [945, 356] width 1201 height 21
click at [422, 392] on select "Select Item... Alexis Newark Amy Busko Andrea Perales Brittany Tollefson Christ…" at bounding box center [945, 386] width 1201 height 37
click at [345, 367] on select "Select Item... Alexis Newark Amy Busko Andrea Perales Brittany Tollefson Christ…" at bounding box center [945, 386] width 1201 height 37
select select "190fd4c8-42ef-492b-a4a0-a0213555944c"
click at [423, 488] on div "Deny" at bounding box center [945, 496] width 1201 height 21
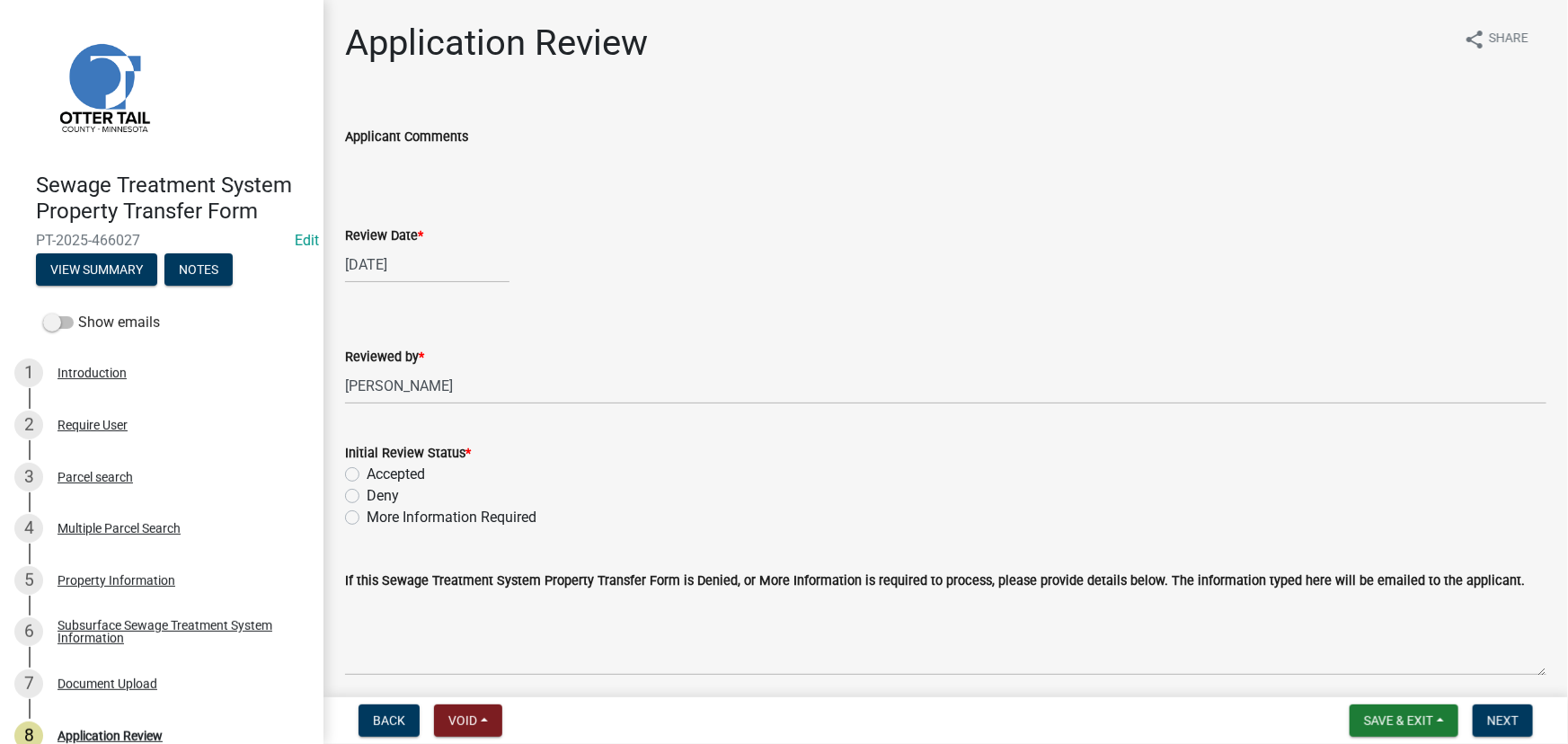
click at [389, 468] on label "Accepted" at bounding box center [395, 475] width 59 height 21
click at [378, 468] on input "Accepted" at bounding box center [372, 470] width 12 height 12
radio input "true"
click at [1493, 715] on span "Next" at bounding box center [1503, 721] width 31 height 15
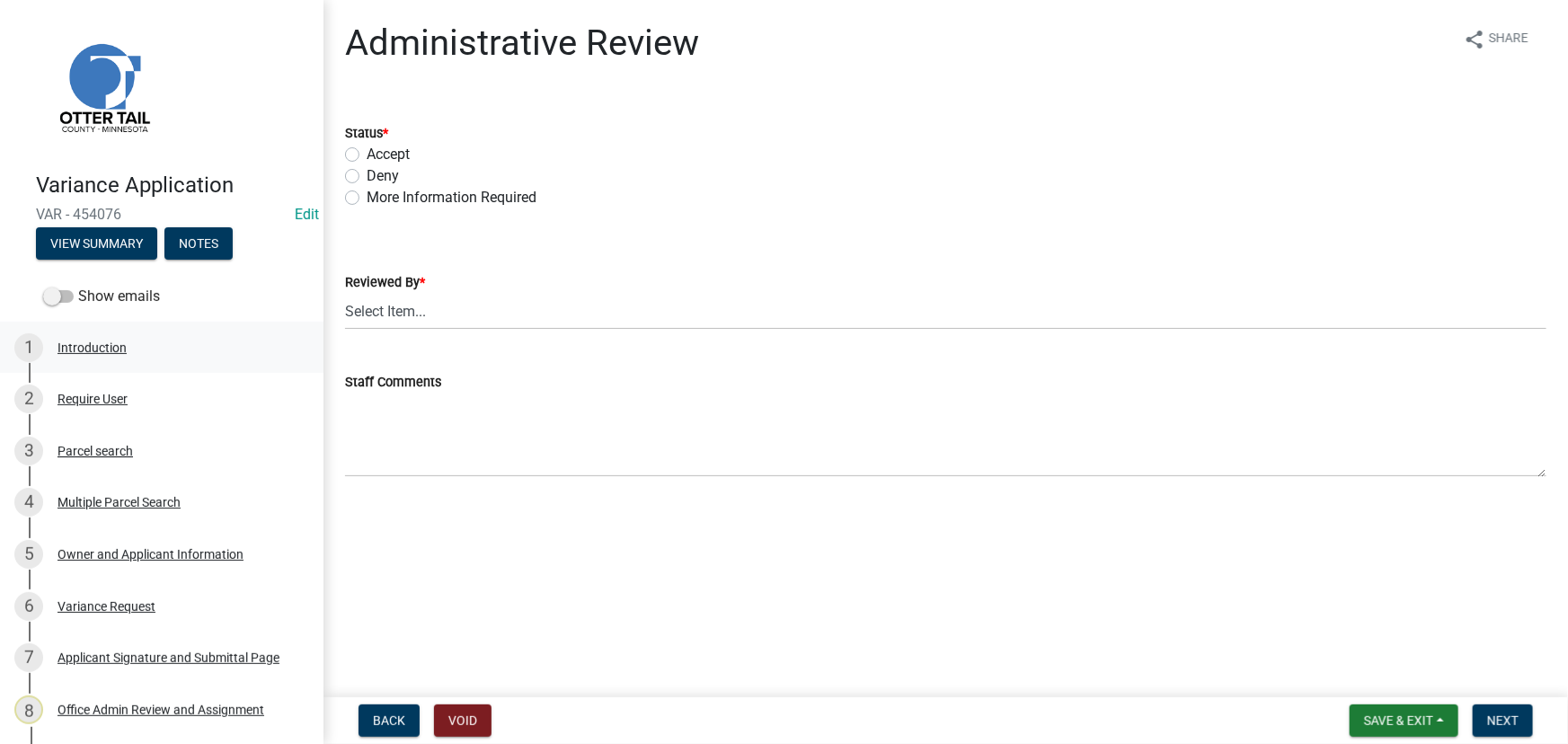
scroll to position [221, 0]
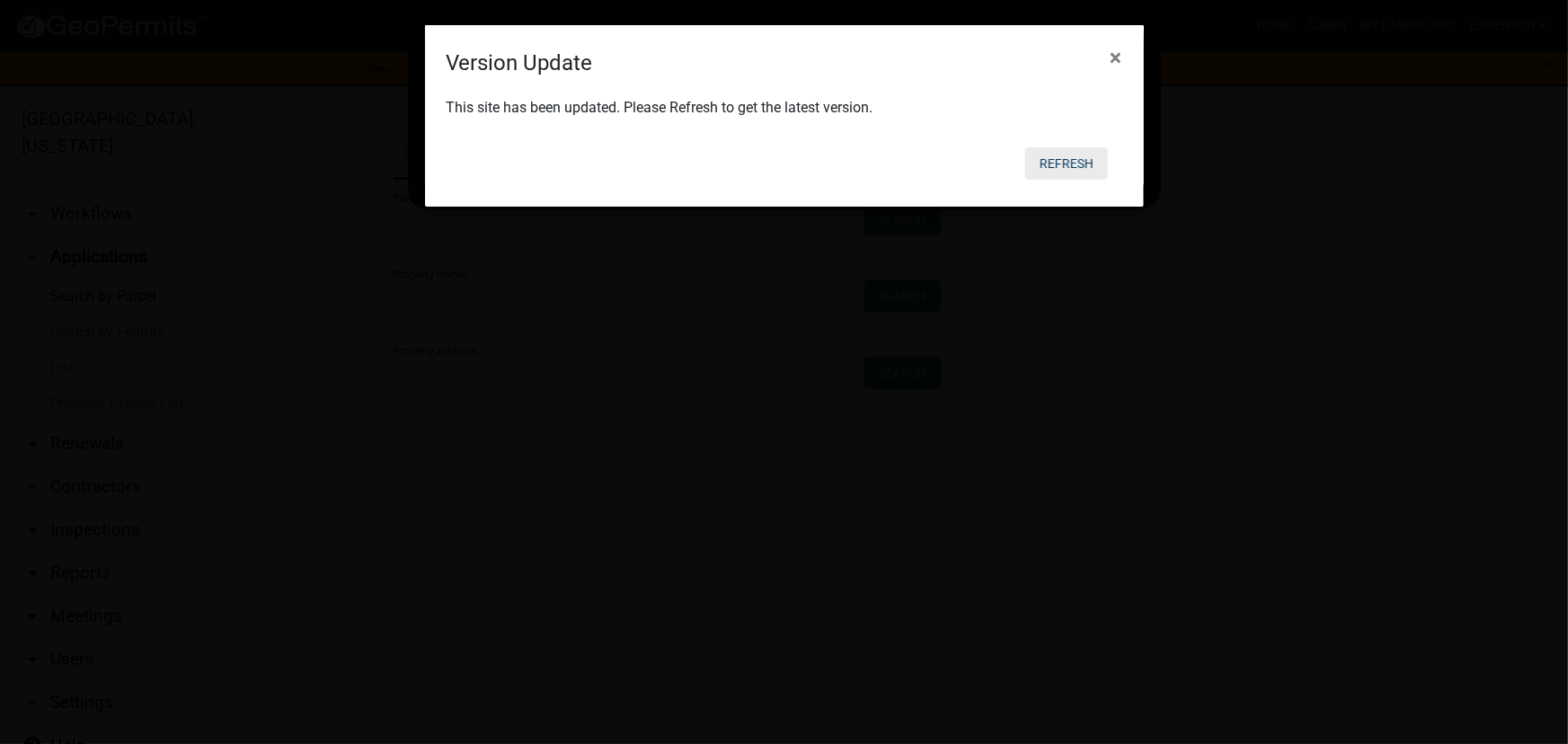
click at [1055, 161] on button "Refresh" at bounding box center [1066, 163] width 83 height 32
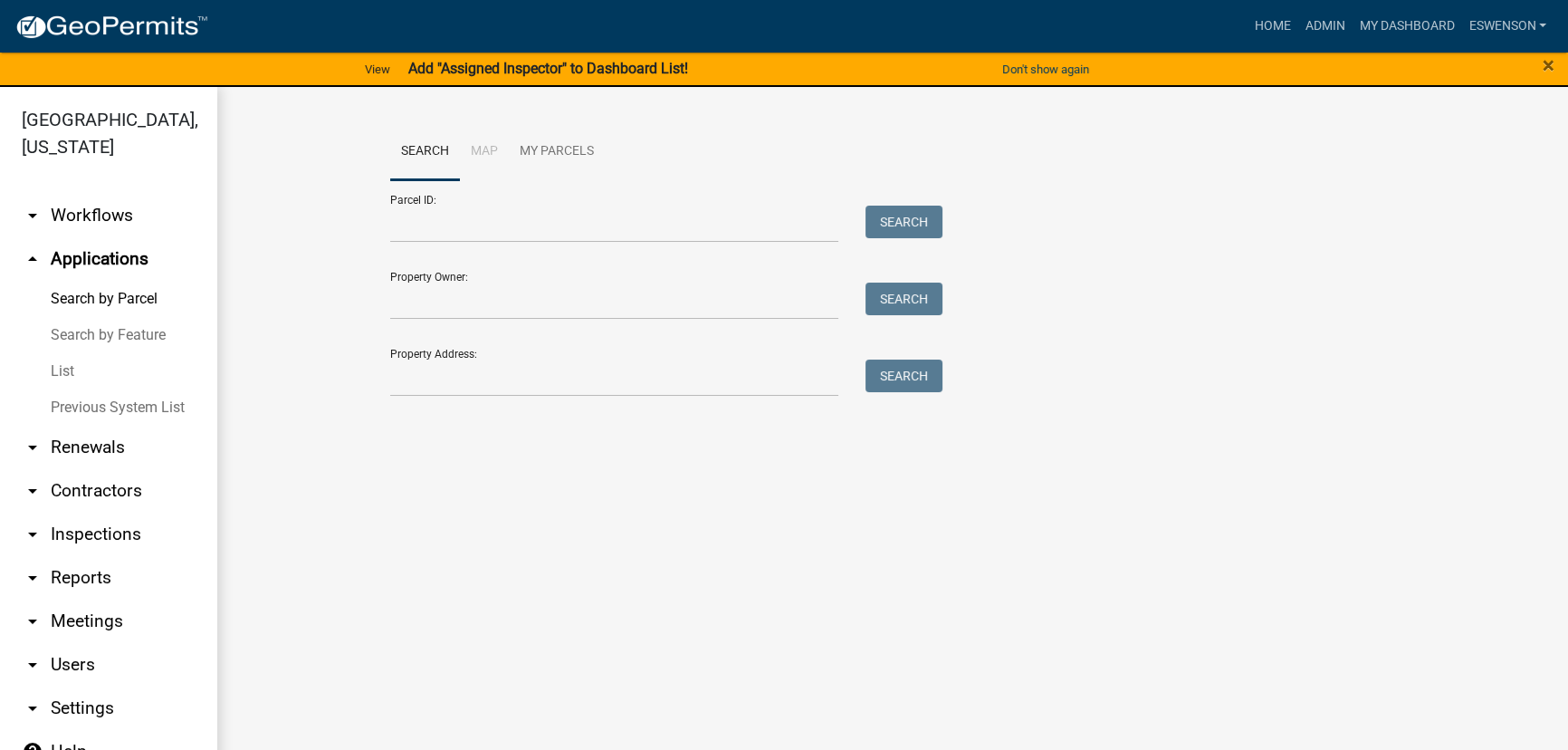
click at [561, 244] on form "Parcel ID: Search Property Owner: Search Property Address: Search" at bounding box center [662, 288] width 543 height 217
click at [475, 365] on input "Property Address:" at bounding box center [615, 378] width 449 height 37
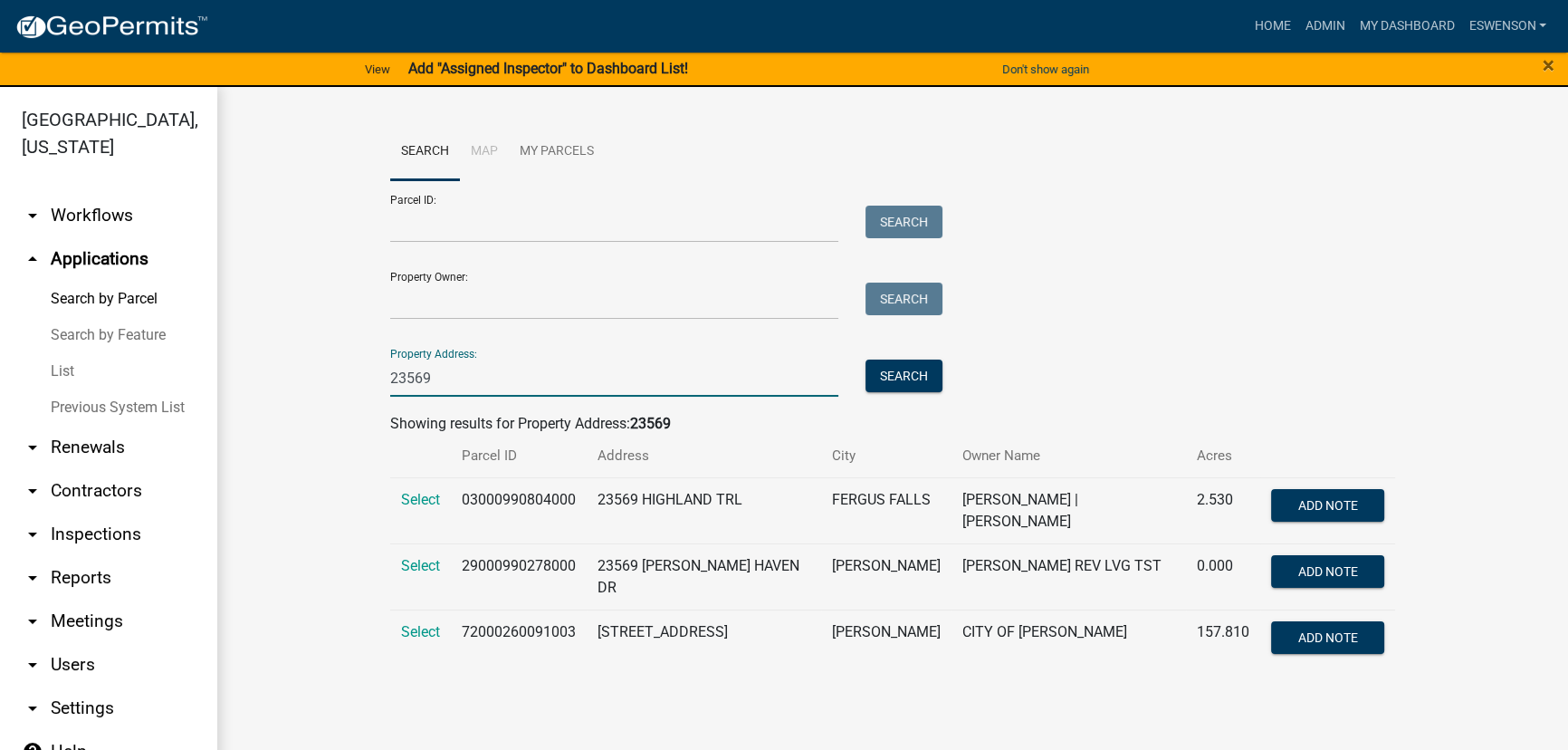
type input "23569"
click at [548, 503] on td "03000990804000" at bounding box center [518, 510] width 136 height 66
copy td "03000990804000"
click at [434, 510] on td "Select" at bounding box center [421, 510] width 61 height 66
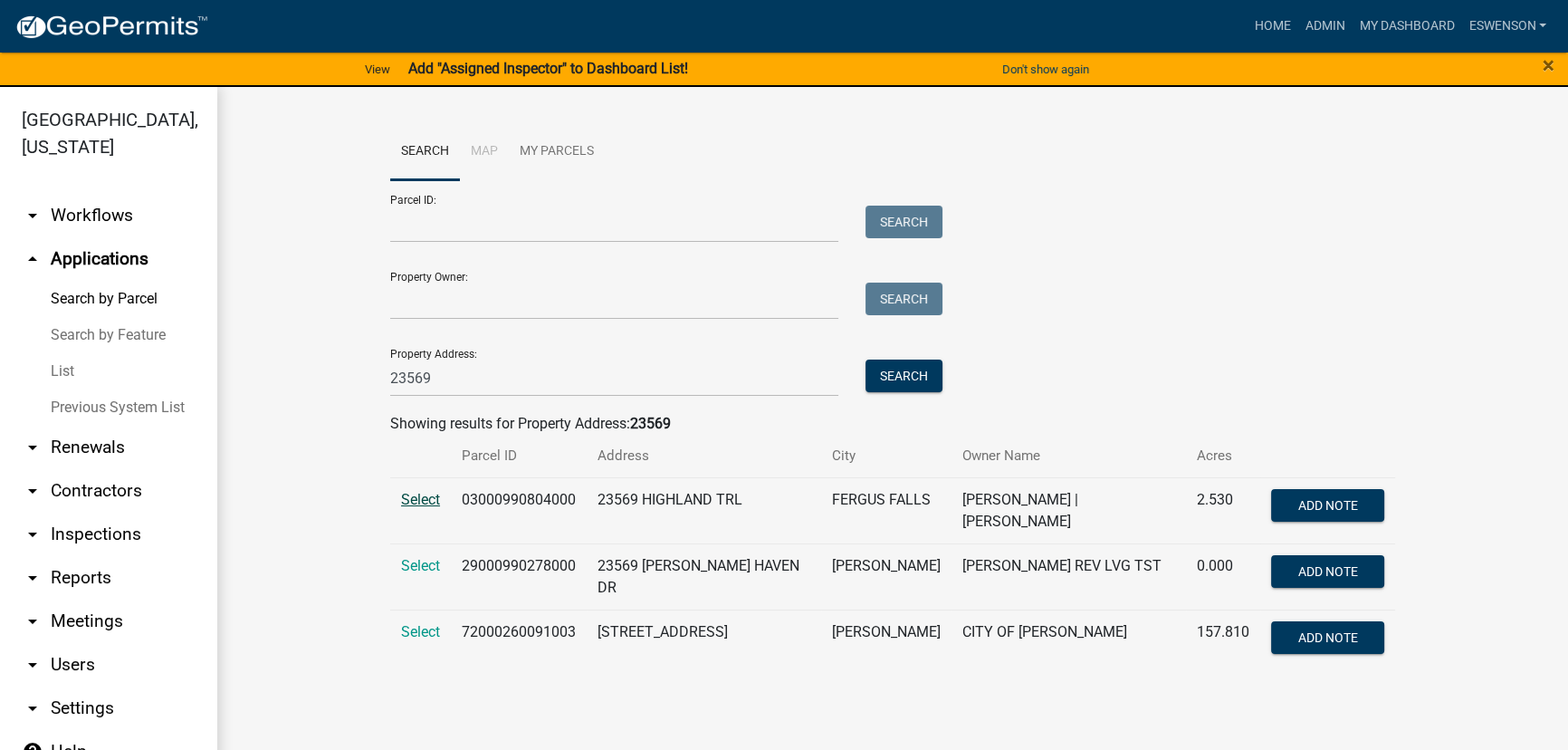
click at [425, 496] on span "Select" at bounding box center [421, 499] width 39 height 17
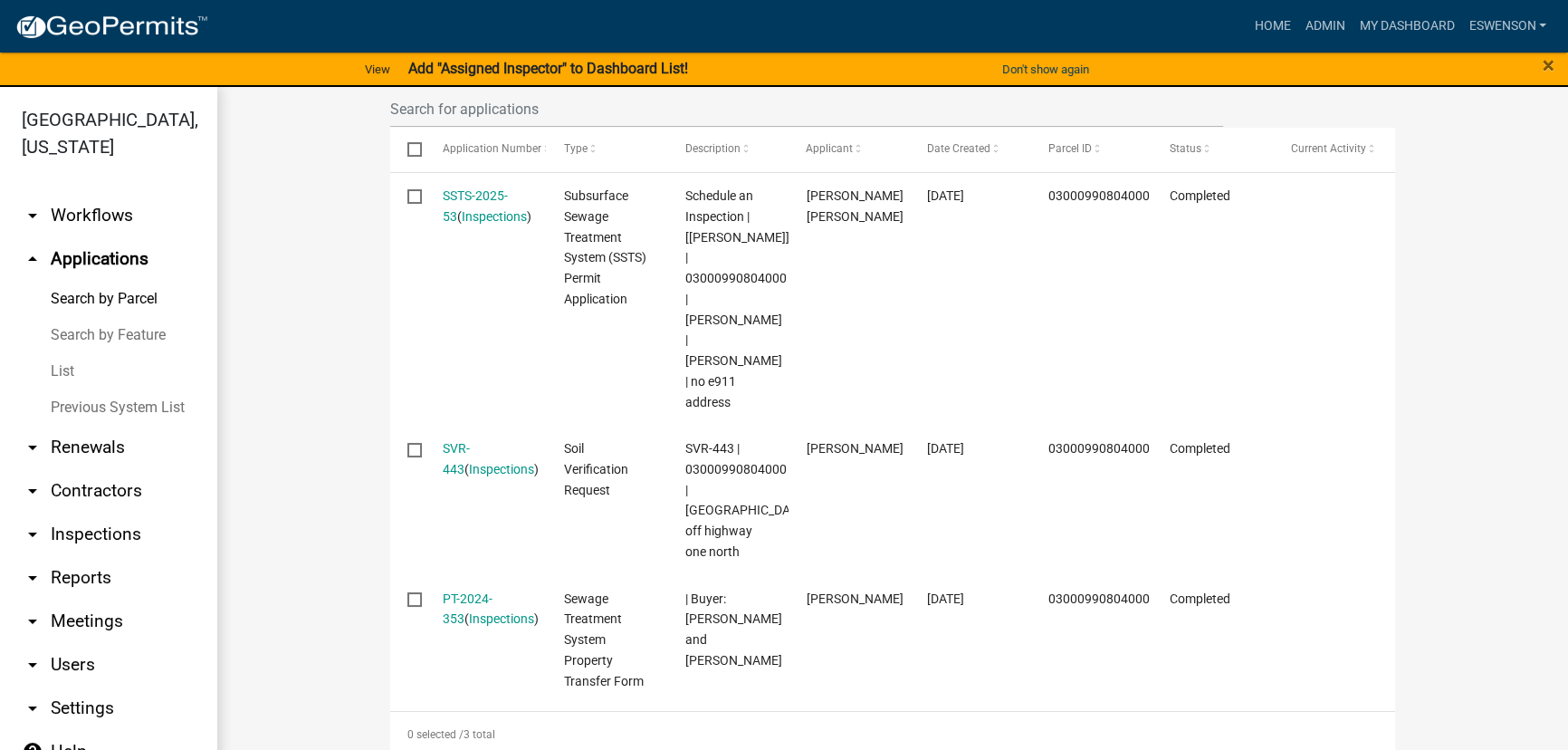
scroll to position [608, 0]
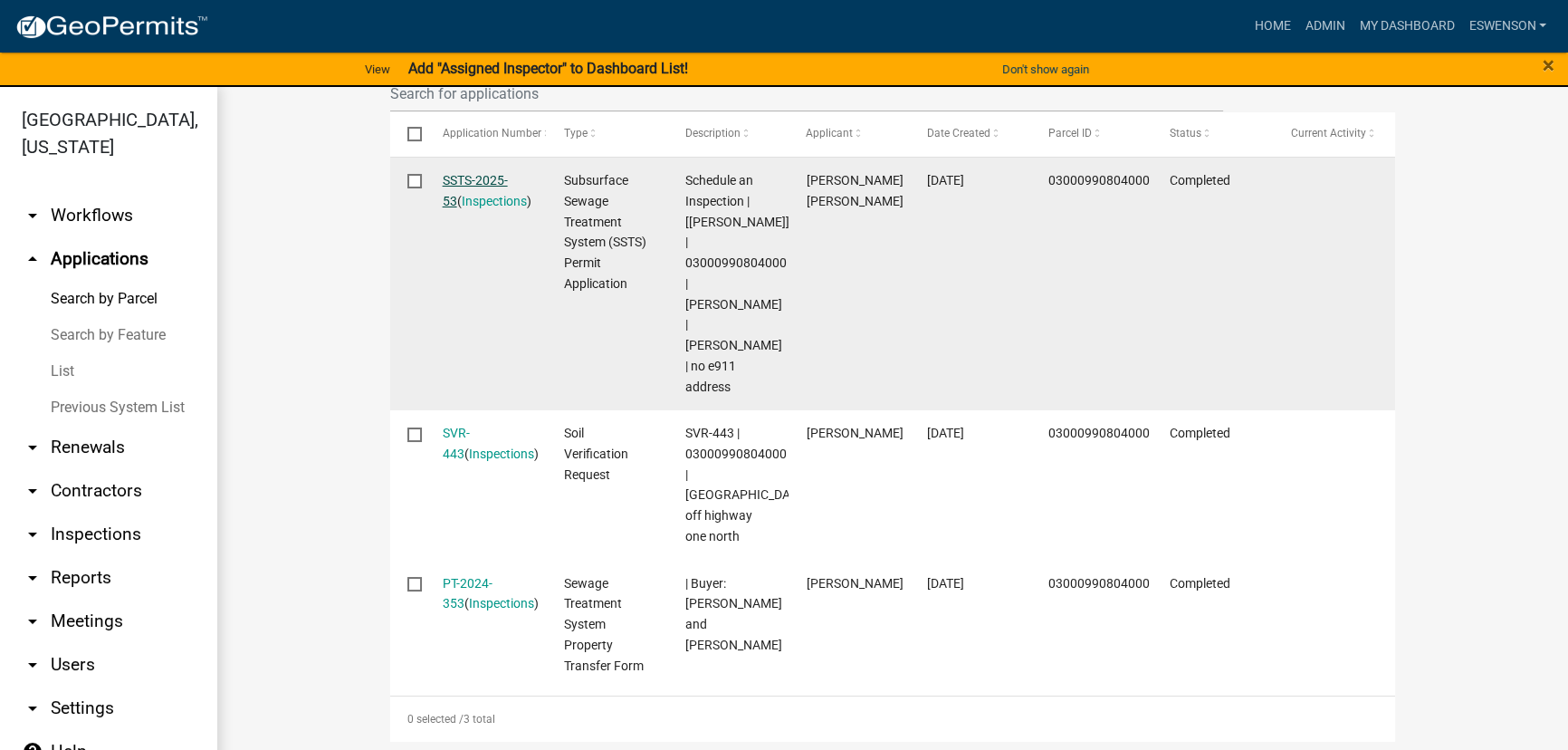
click at [474, 181] on link "SSTS-2025-53" at bounding box center [475, 191] width 65 height 35
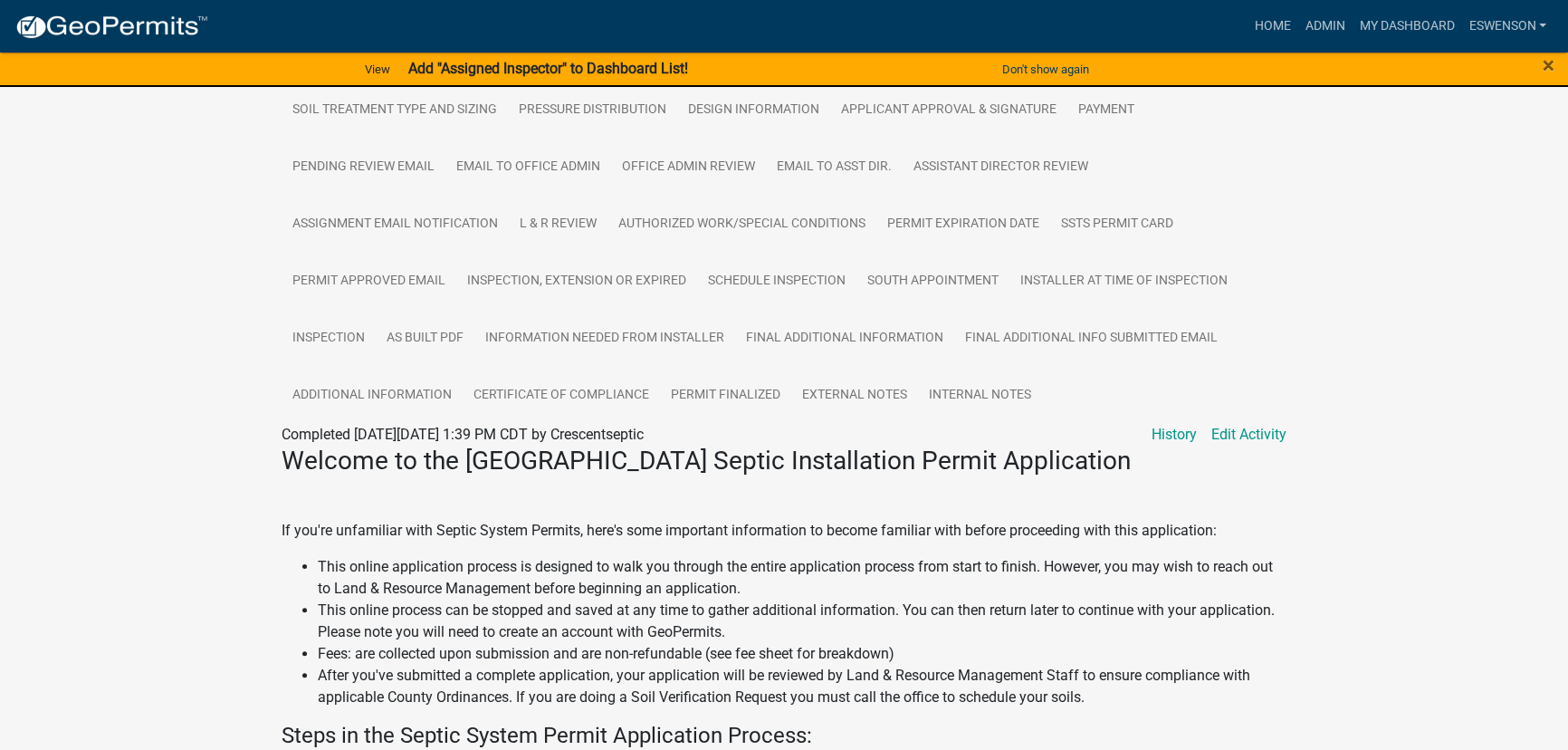
scroll to position [494, 0]
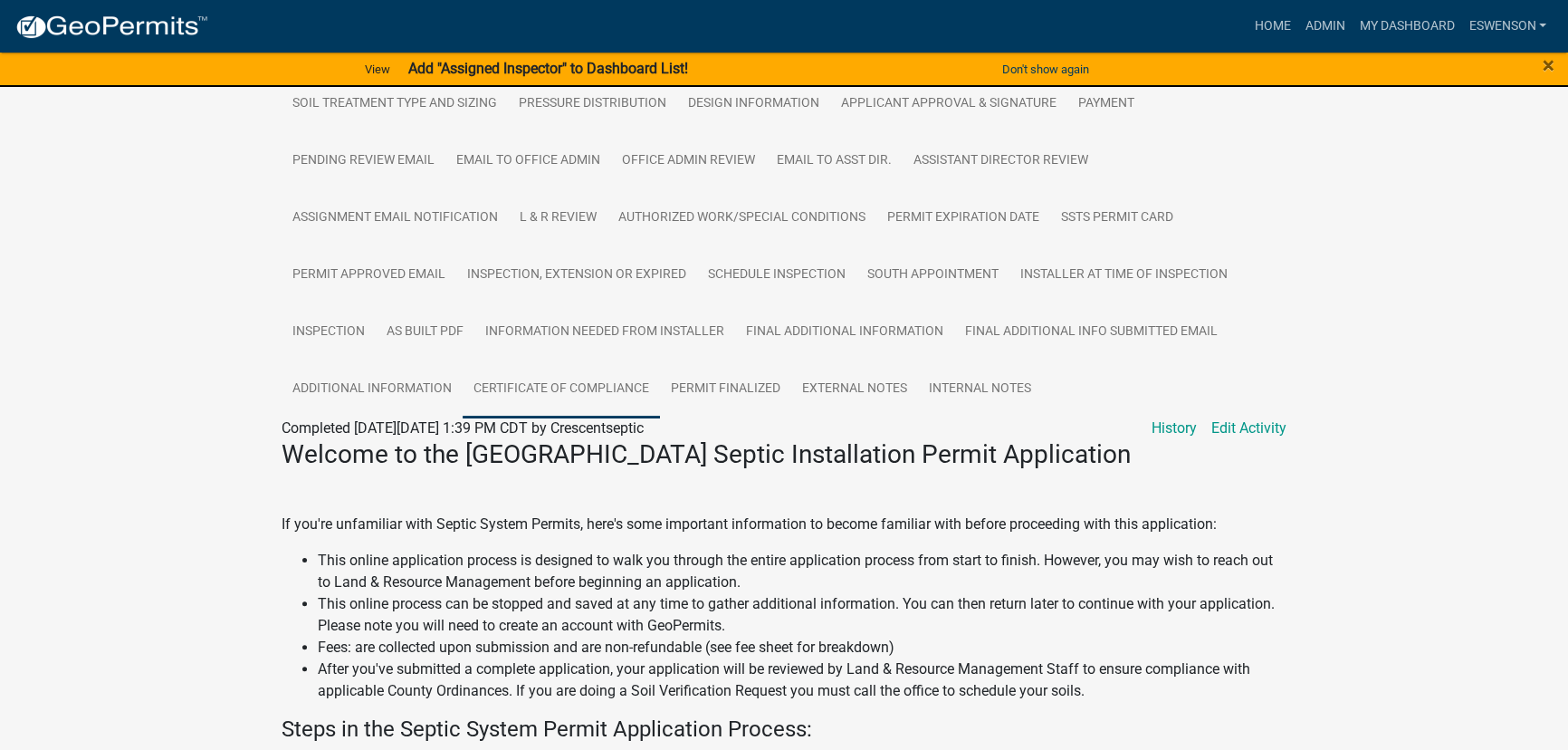
click at [556, 392] on link "Certificate of Compliance" at bounding box center [561, 389] width 198 height 58
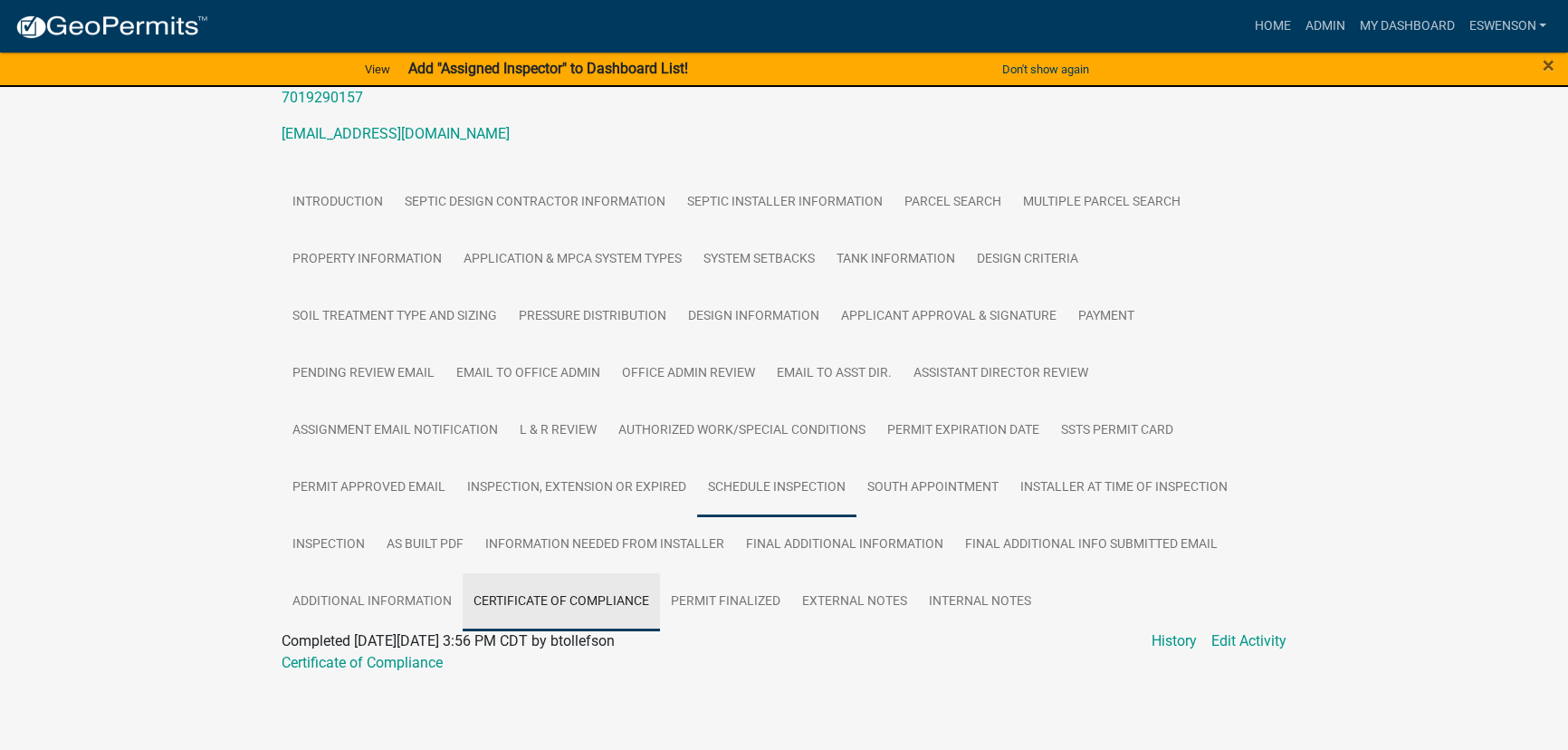
scroll to position [282, 0]
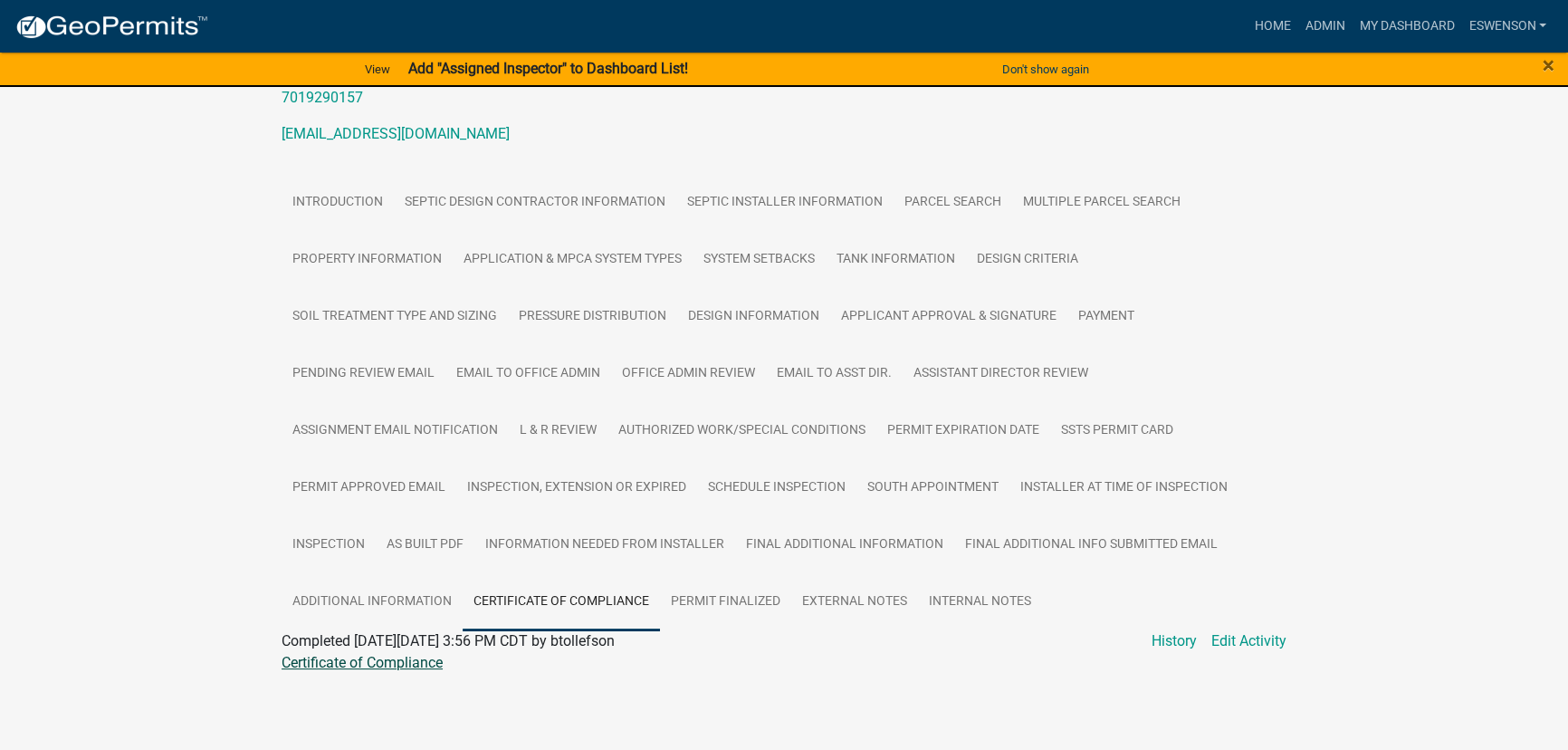
click at [378, 658] on link "Certificate of Compliance" at bounding box center [362, 661] width 161 height 17
click at [318, 551] on link "Inspection" at bounding box center [329, 545] width 94 height 58
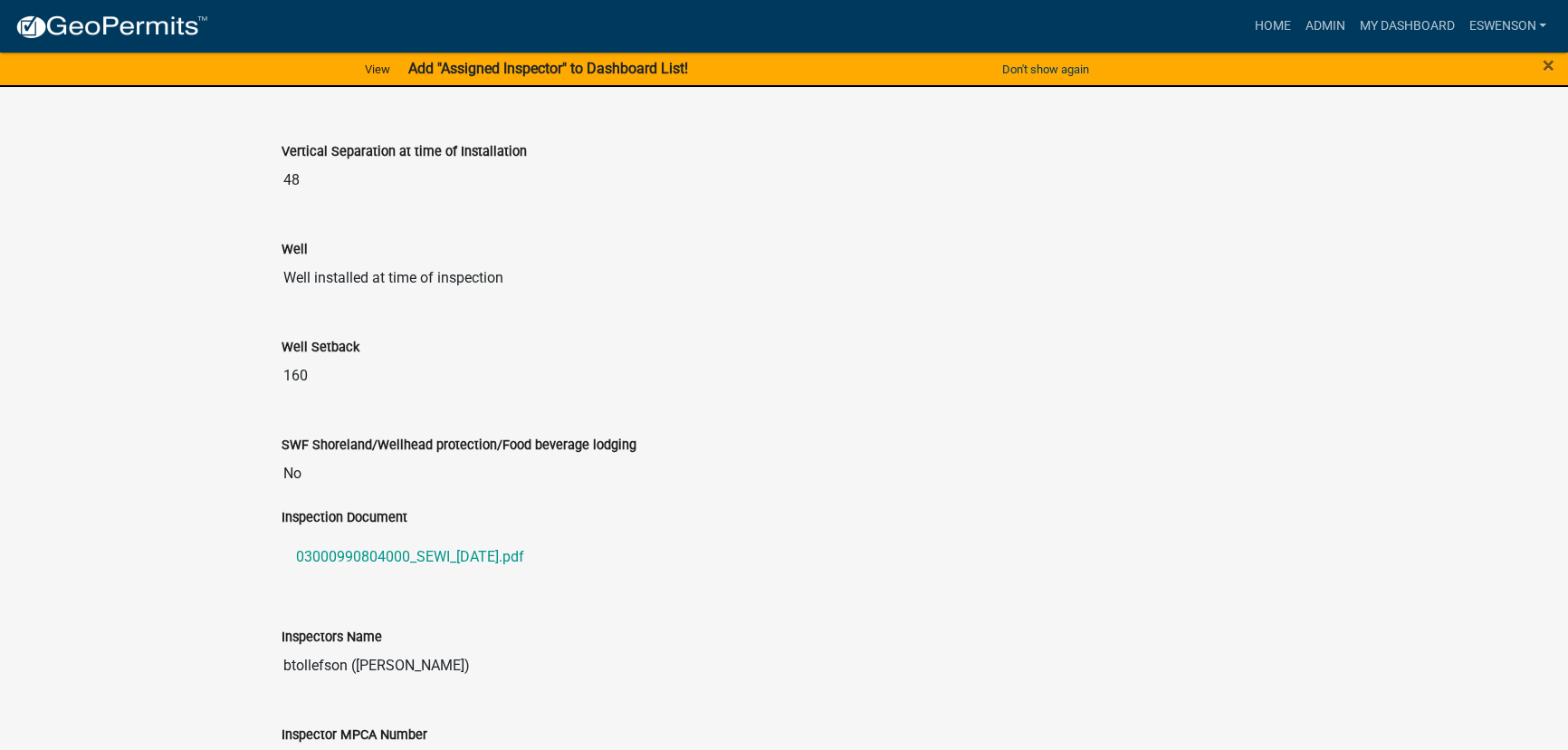
scroll to position [1698, 0]
click at [378, 591] on div "Inspection Document 03000990804000_SEWI_2025-08-05.pdf" at bounding box center [783, 554] width 1032 height 94
click at [381, 574] on link "03000990804000_SEWI_2025-08-05.pdf" at bounding box center [783, 558] width 1004 height 43
click at [1272, 36] on link "Home" at bounding box center [1272, 26] width 51 height 34
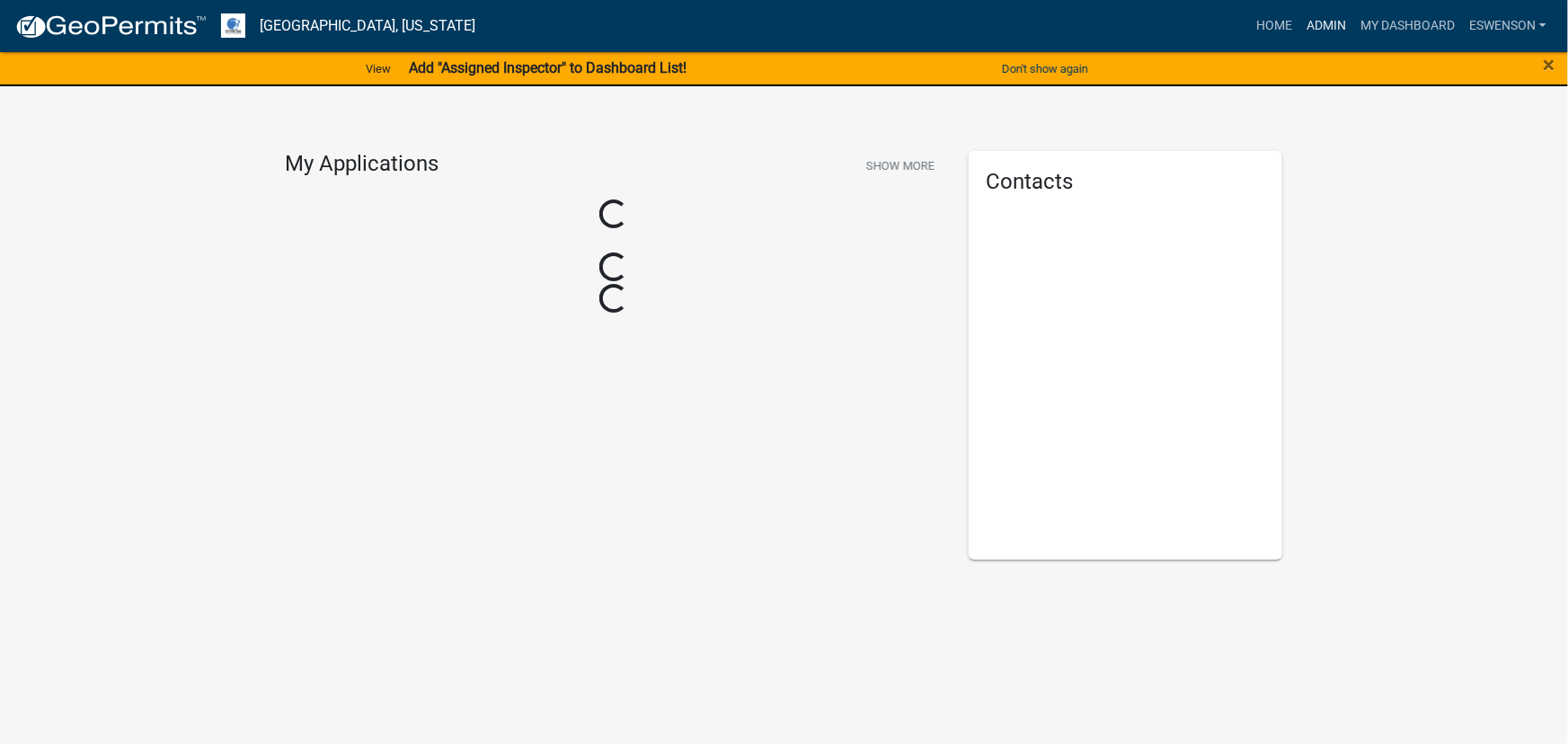
click at [1301, 29] on link "Admin" at bounding box center [1326, 25] width 54 height 34
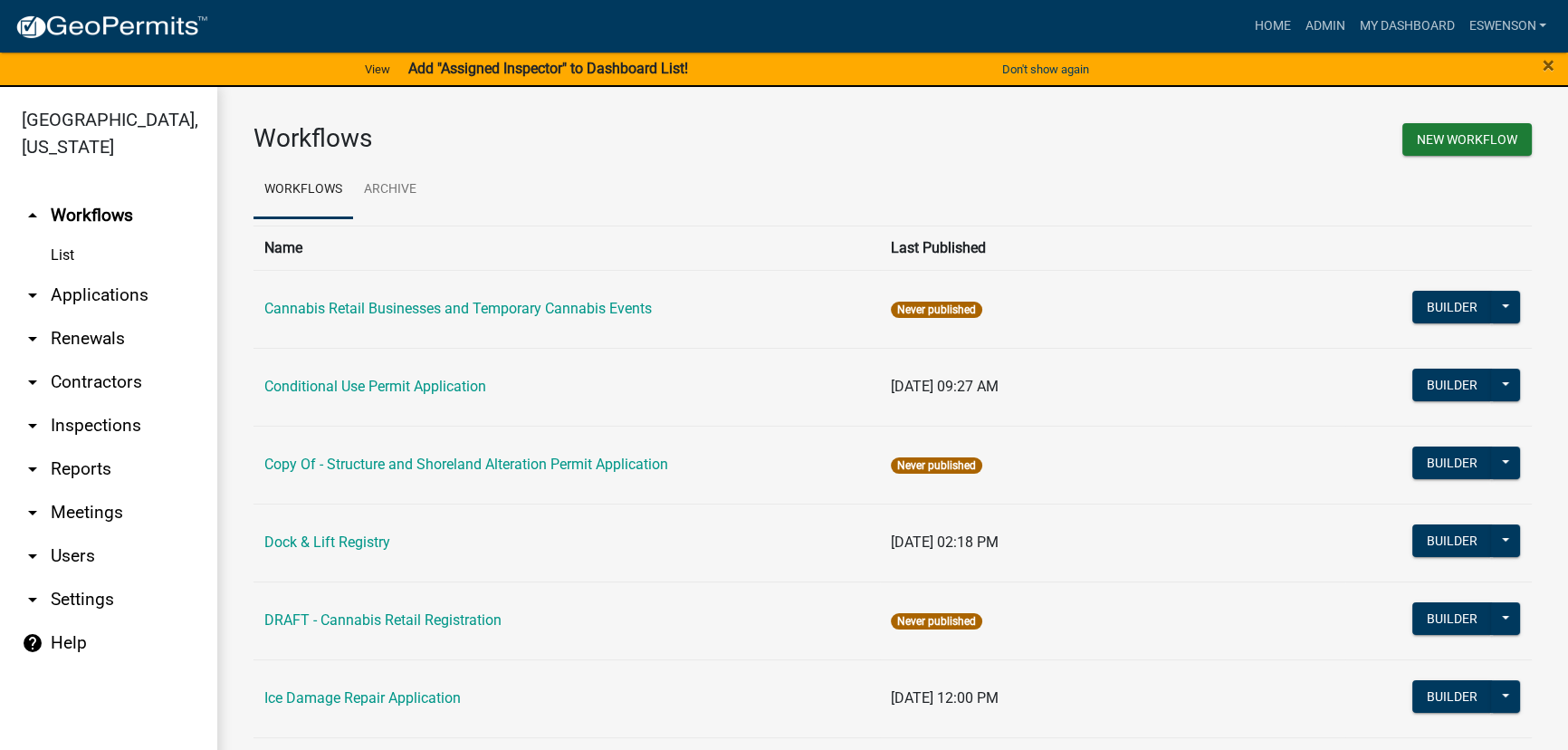
drag, startPoint x: 110, startPoint y: 283, endPoint x: 305, endPoint y: 237, distance: 200.4
click at [111, 282] on link "arrow_drop_down Applications" at bounding box center [108, 295] width 217 height 43
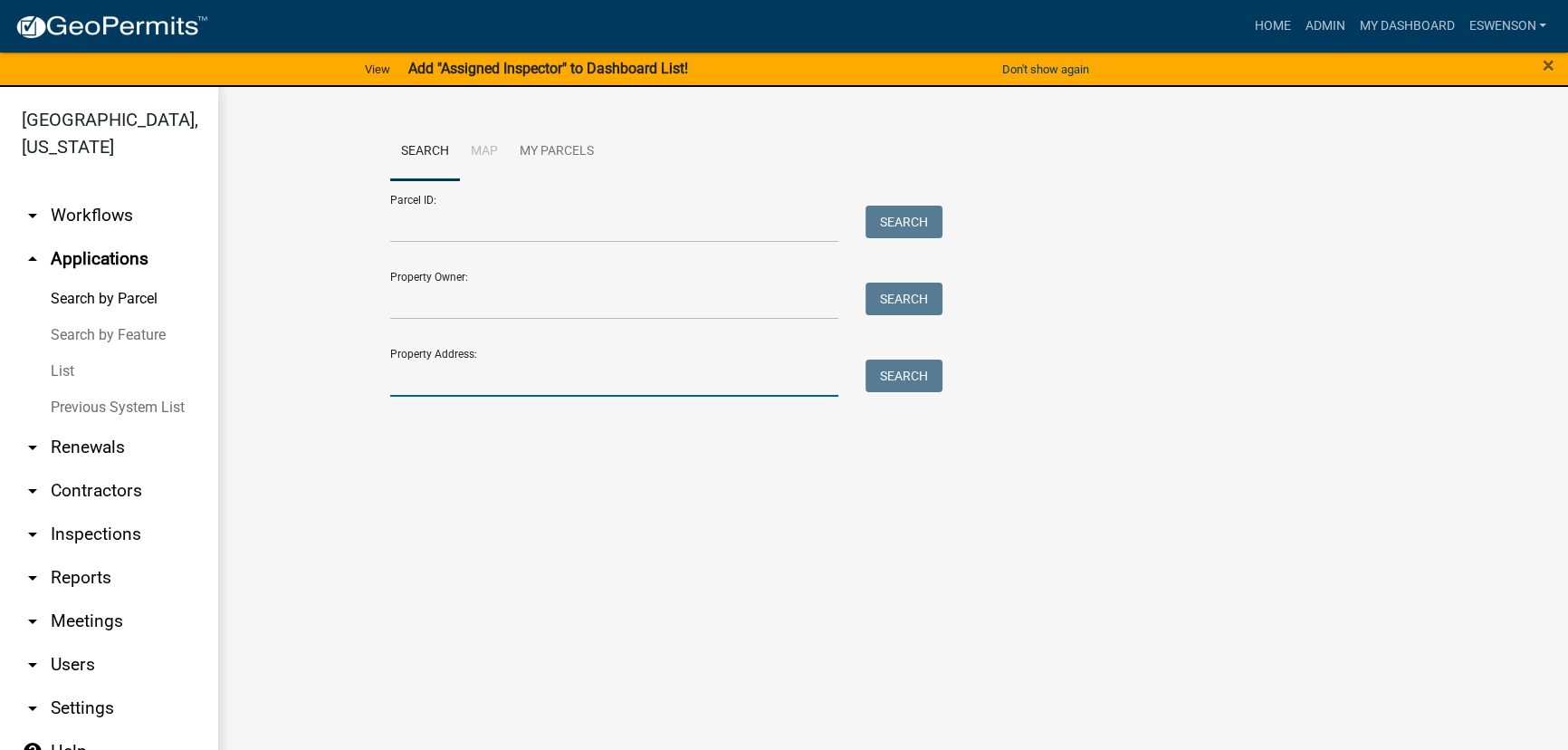
click at [452, 368] on input "Property Address:" at bounding box center [615, 378] width 449 height 37
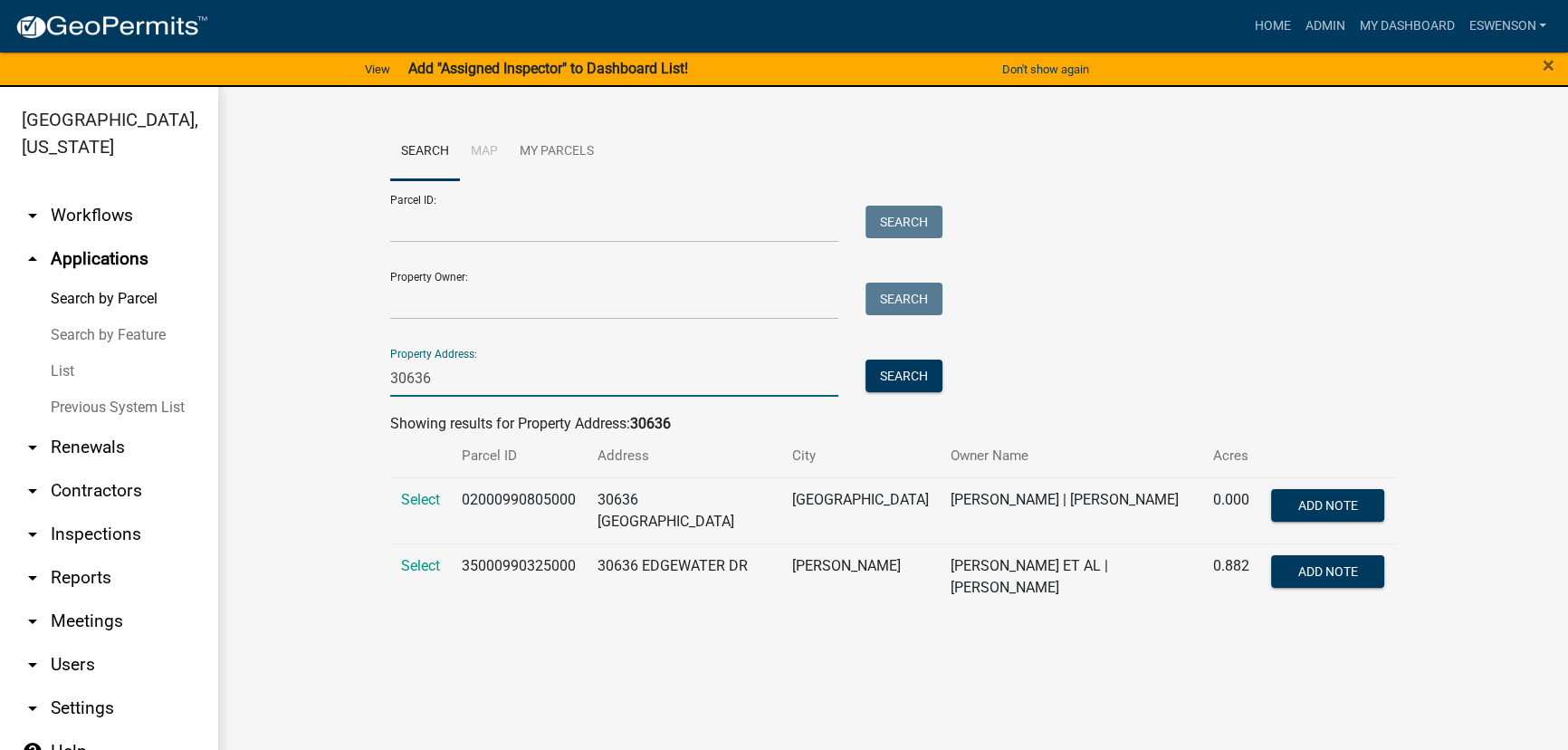
type input "30636"
click at [518, 499] on td "02000990805000" at bounding box center [518, 510] width 136 height 66
copy td "02000990805000"
click at [511, 381] on input "30636" at bounding box center [615, 378] width 449 height 37
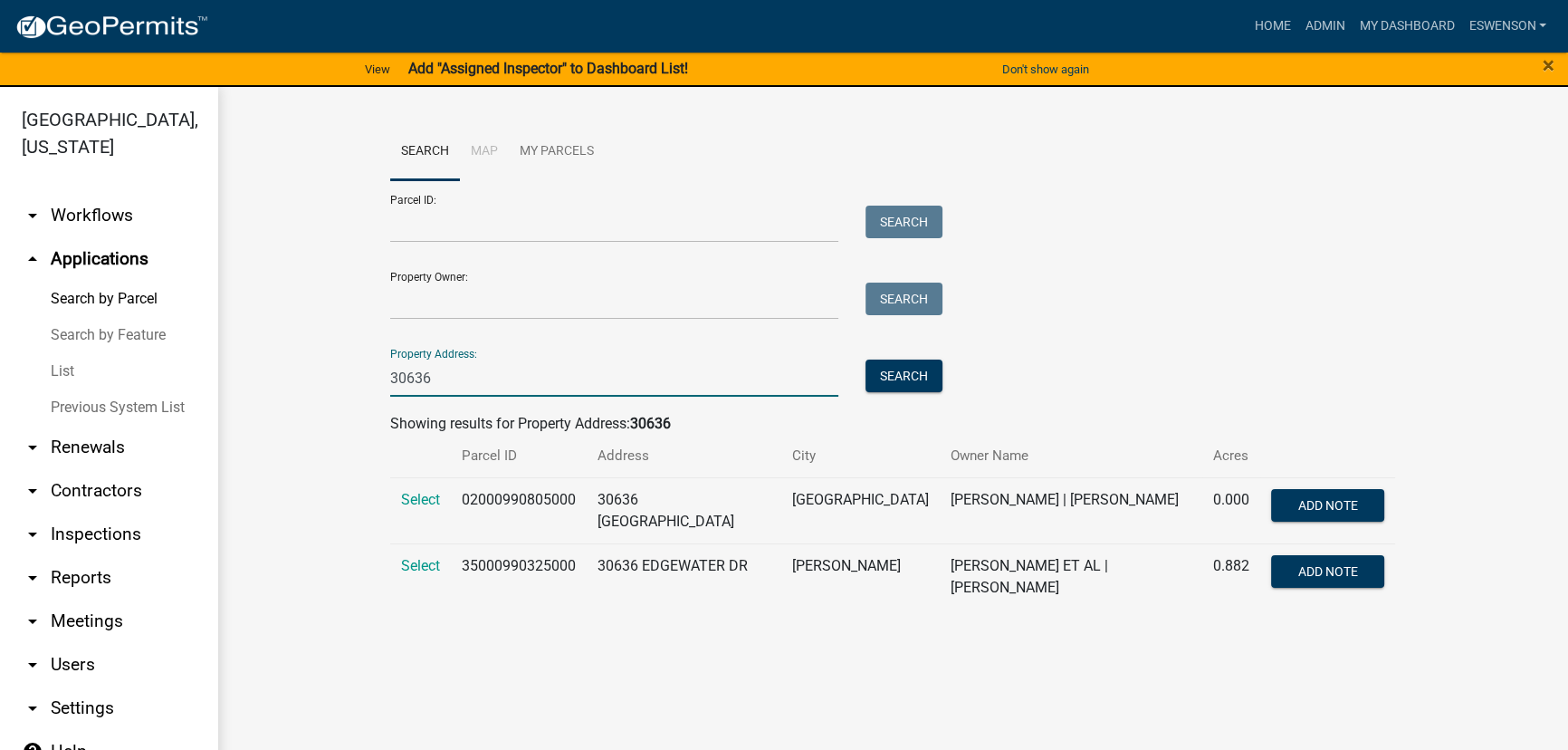
click at [513, 380] on input "30636" at bounding box center [615, 378] width 449 height 37
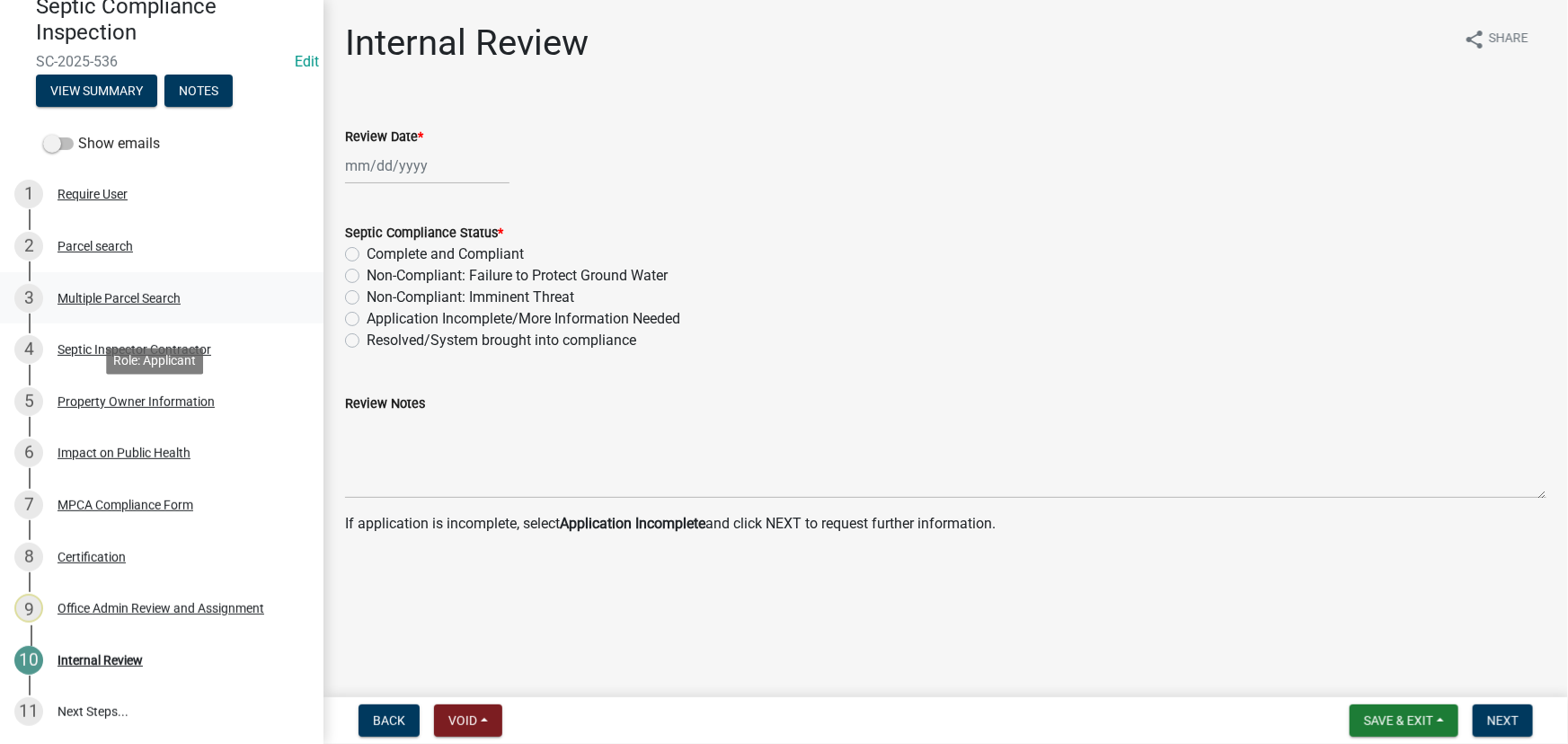
scroll to position [180, 0]
click at [138, 457] on div "Impact on Public Health" at bounding box center [124, 451] width 133 height 13
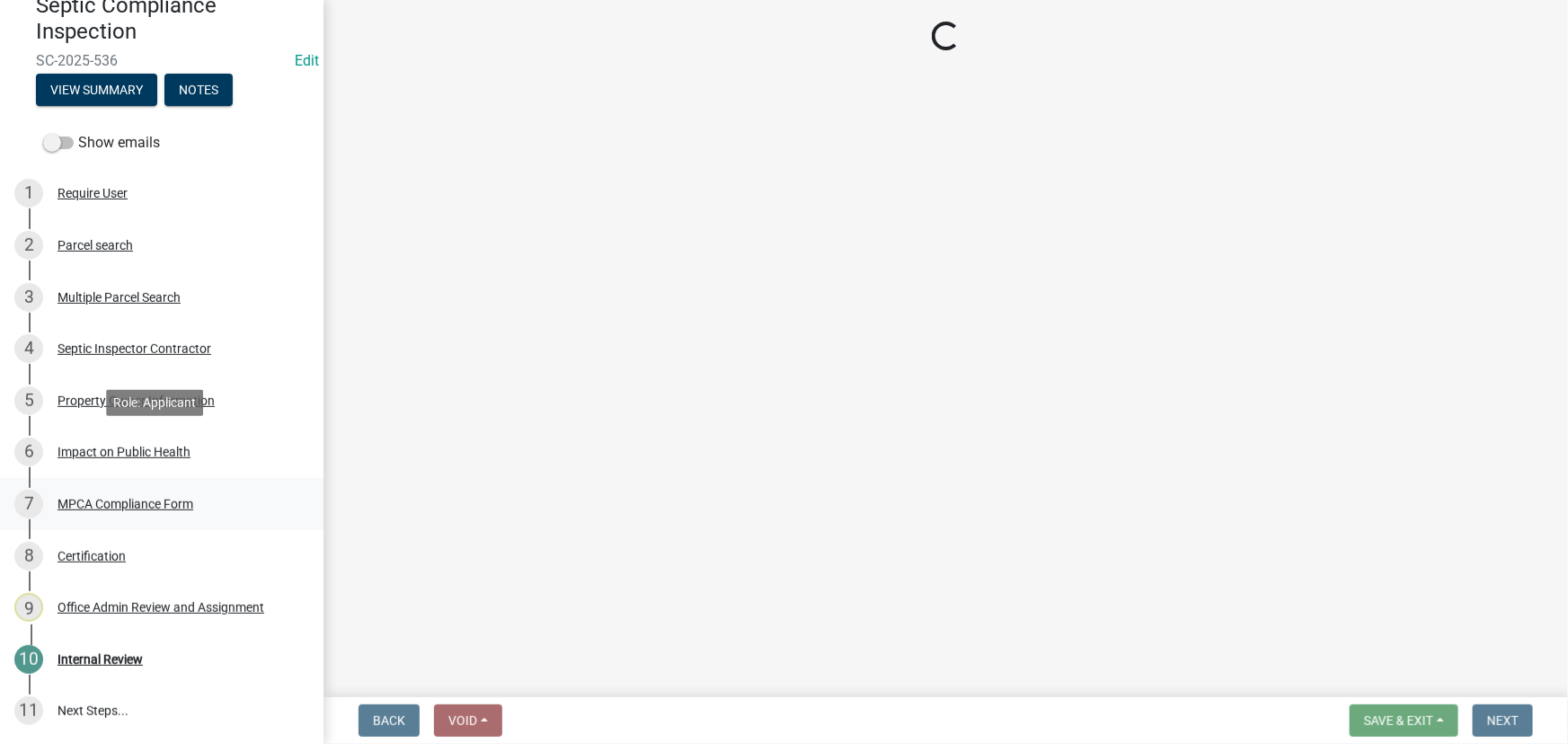
select select "9c5ef684-d0d4-4879-ab12-905ddbd81a72"
select select "7d491a2b-e9f0-4952-b474-53ca749b22af"
select select "6e07b46b-a403-4f3e-b4fc-218acc732c01"
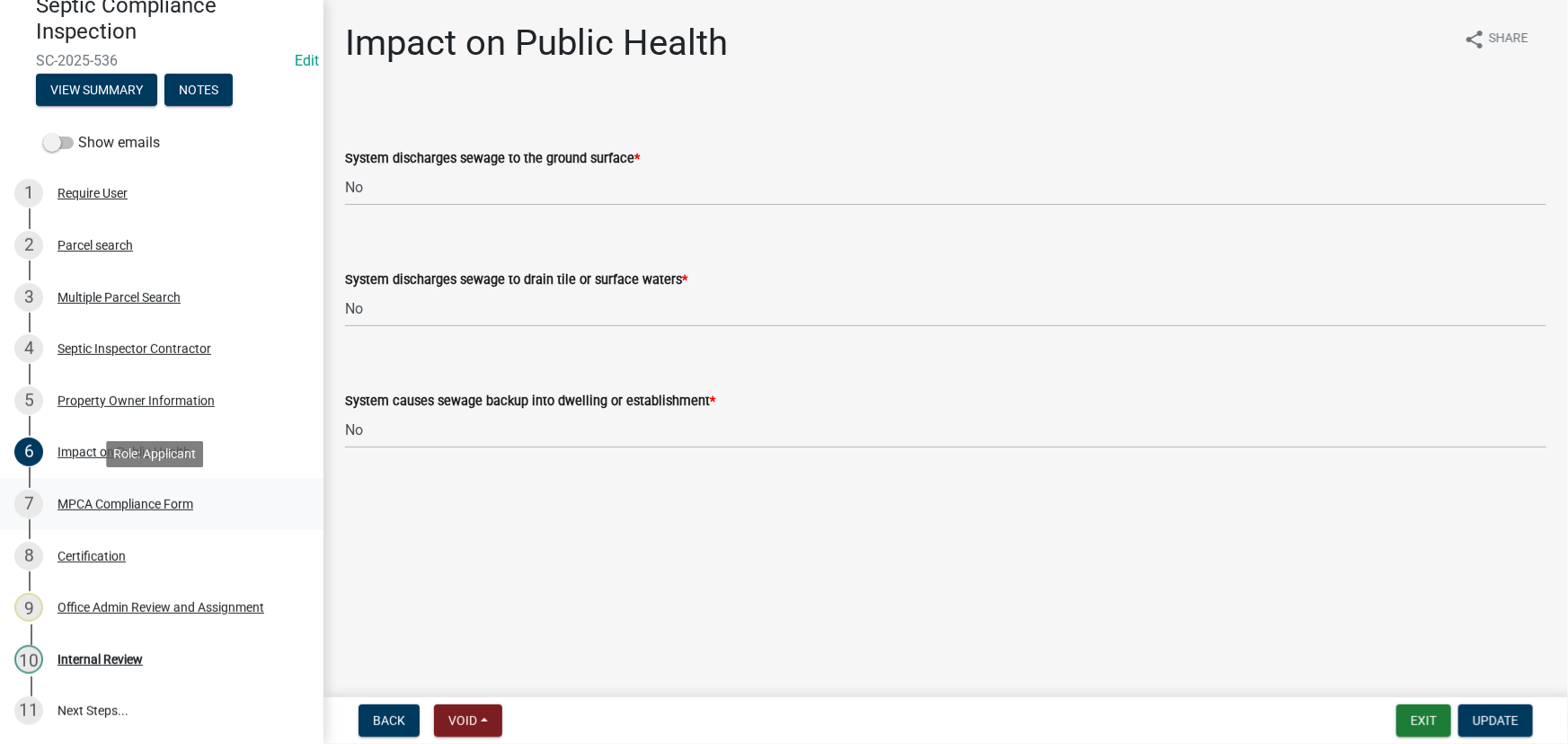
click at [139, 510] on div "MPCA Compliance Form" at bounding box center [125, 504] width 136 height 13
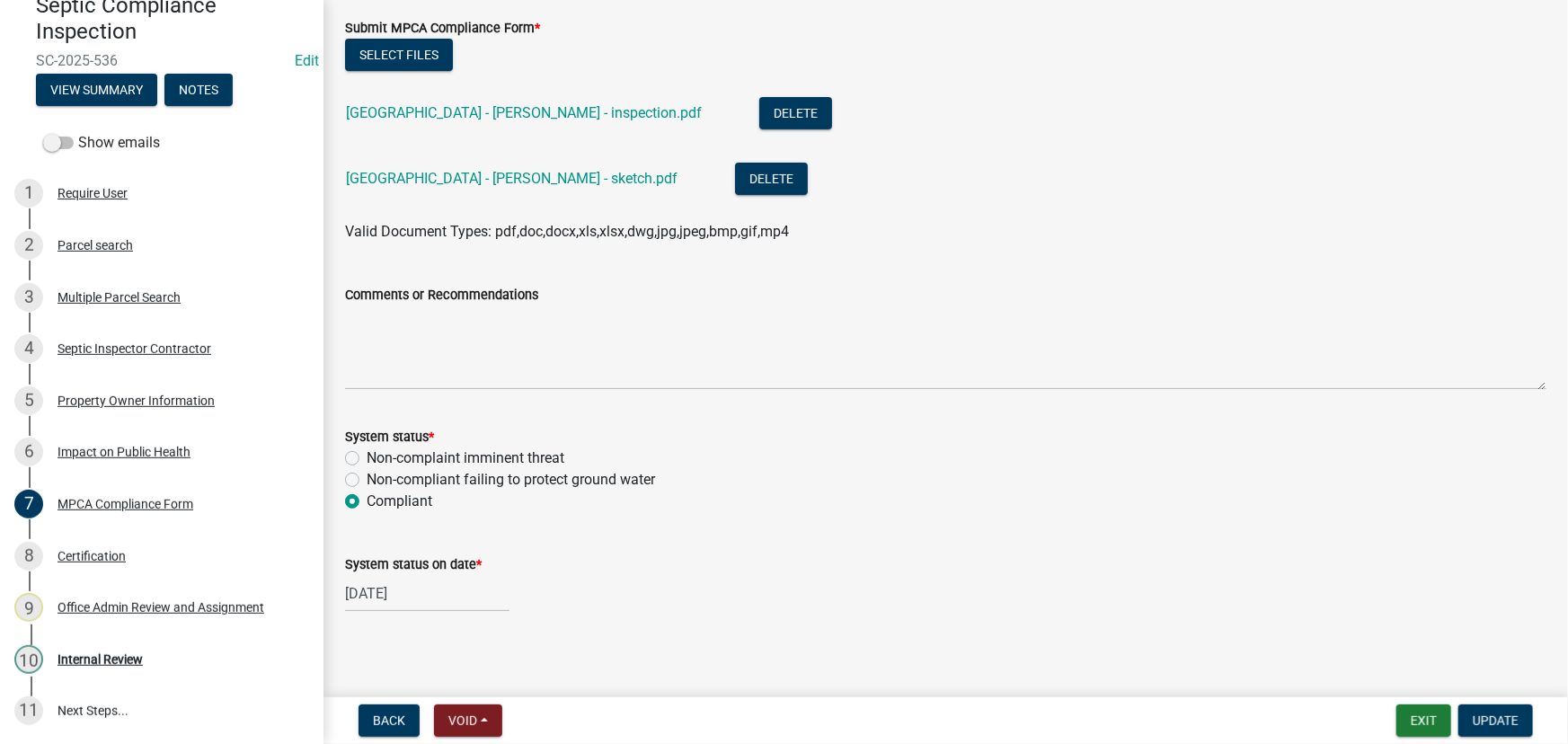
scroll to position [112, 0]
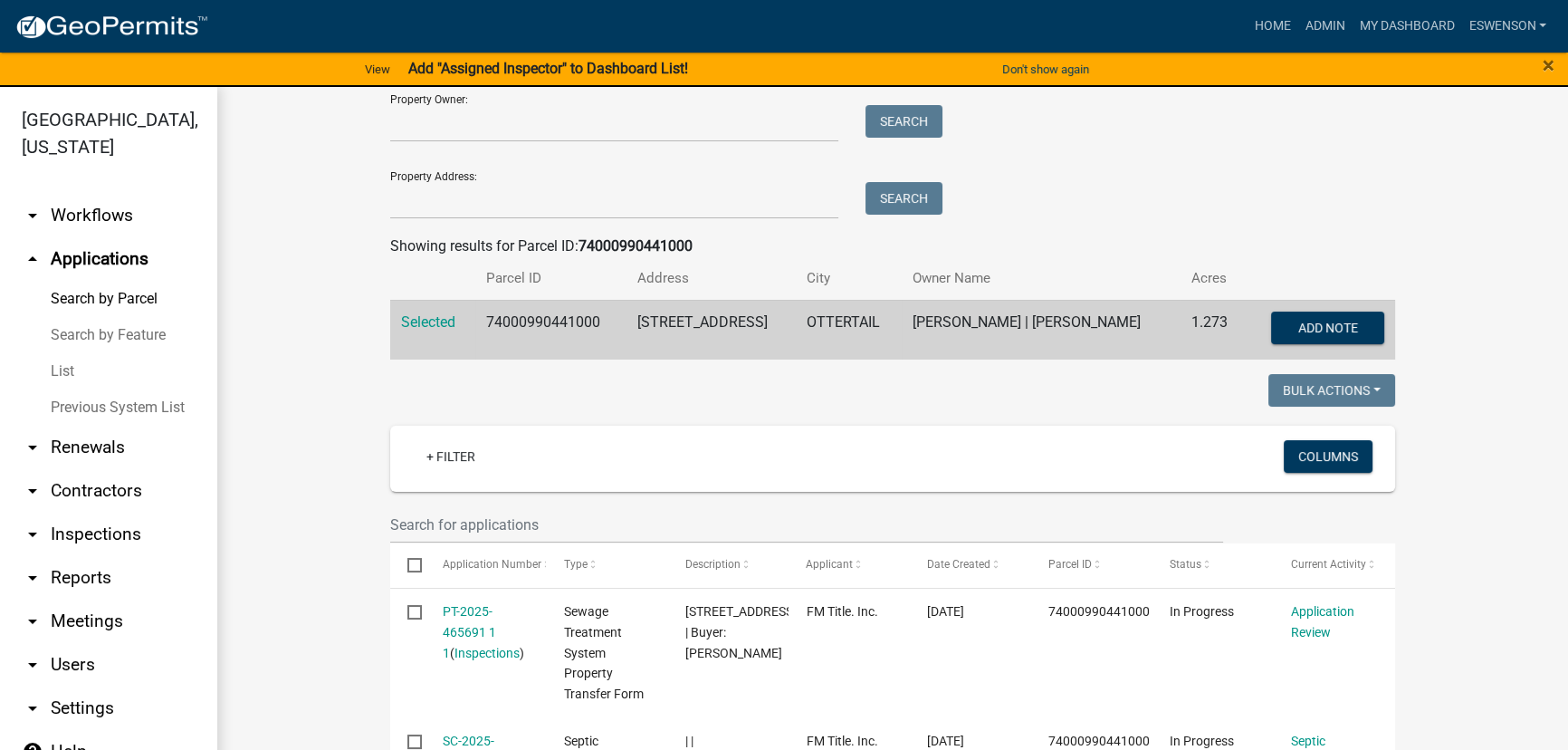
scroll to position [33, 0]
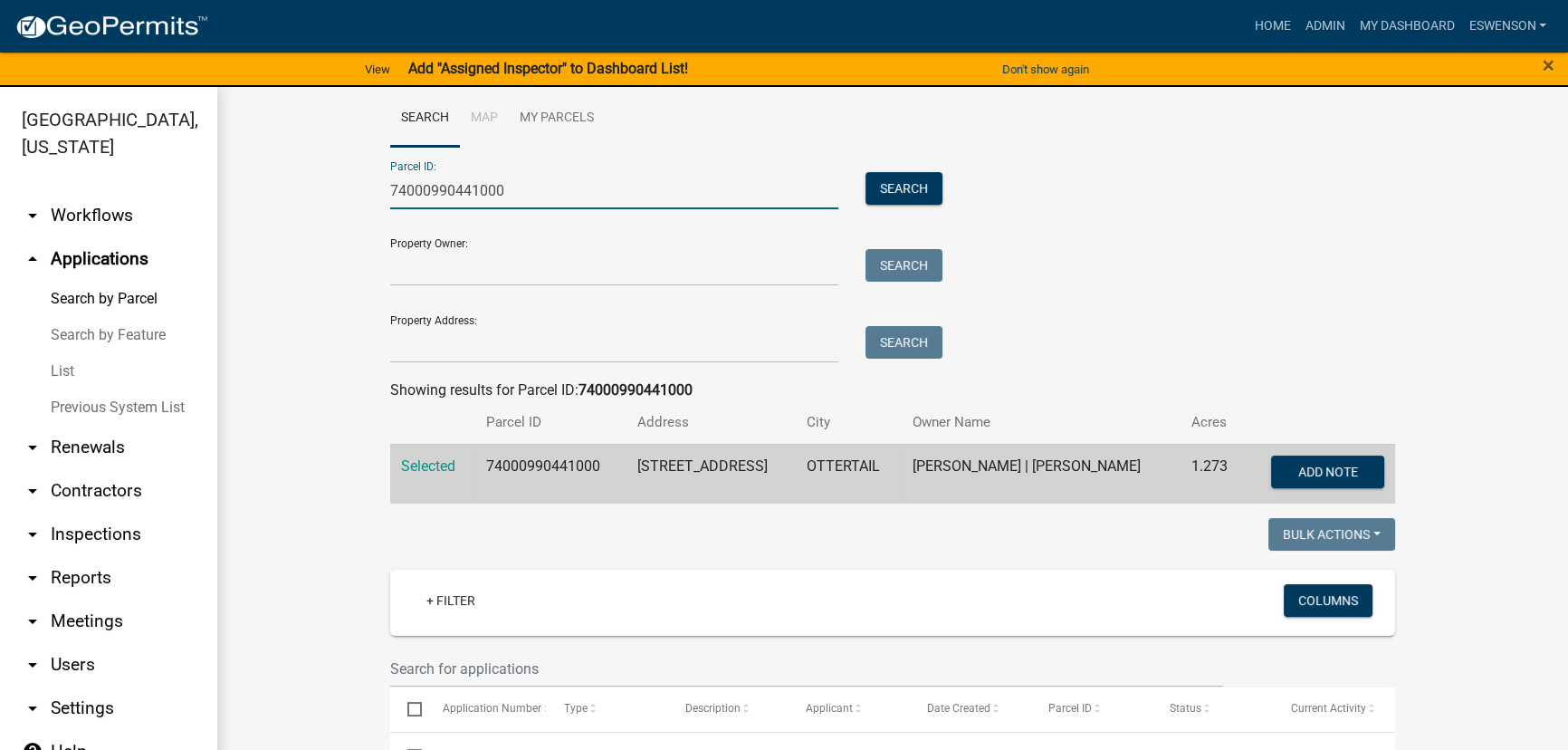
click at [506, 181] on input "74000990441000" at bounding box center [615, 191] width 449 height 37
click at [506, 180] on input "74000990441000" at bounding box center [615, 191] width 449 height 37
click at [441, 340] on input "Property Address:" at bounding box center [615, 344] width 449 height 37
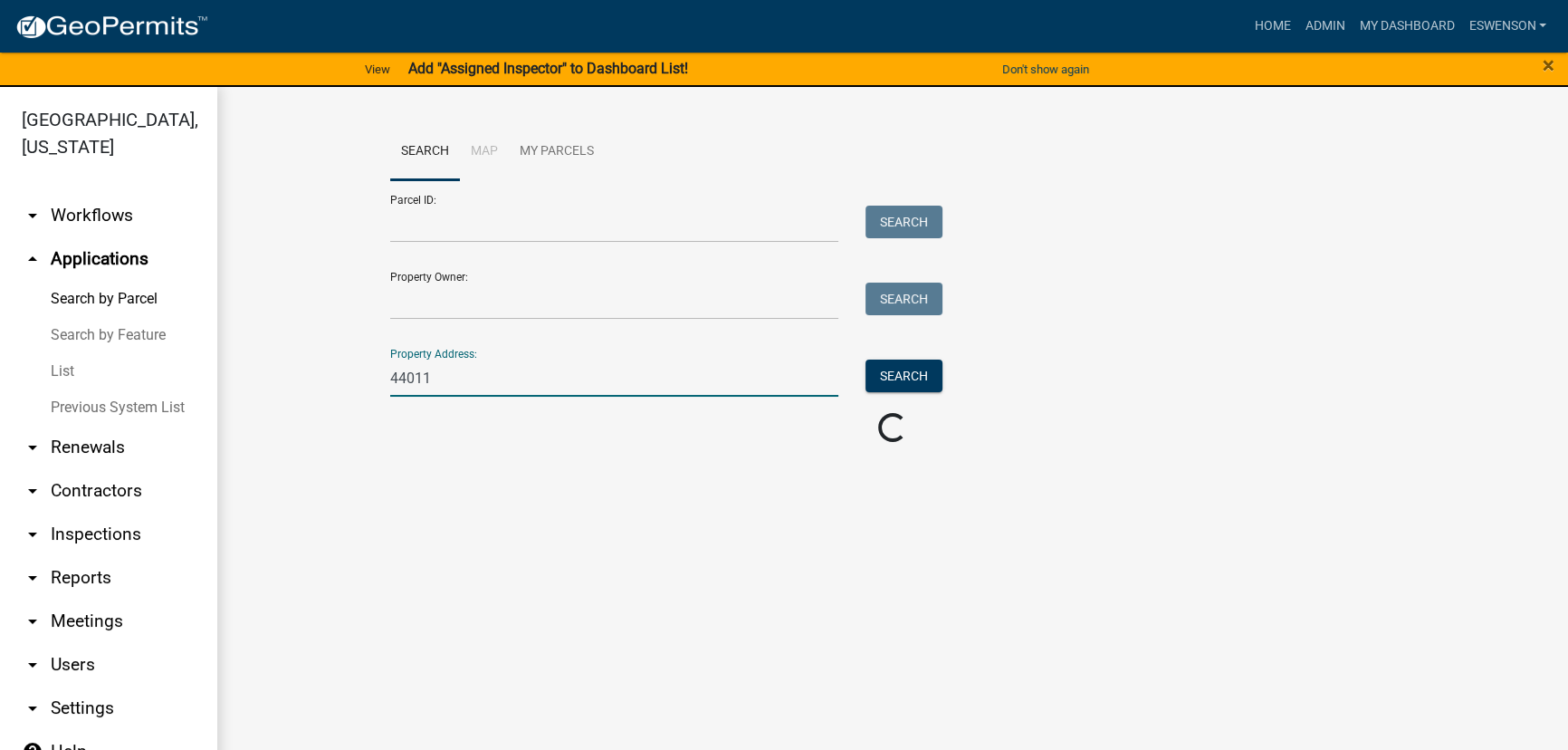
scroll to position [0, 0]
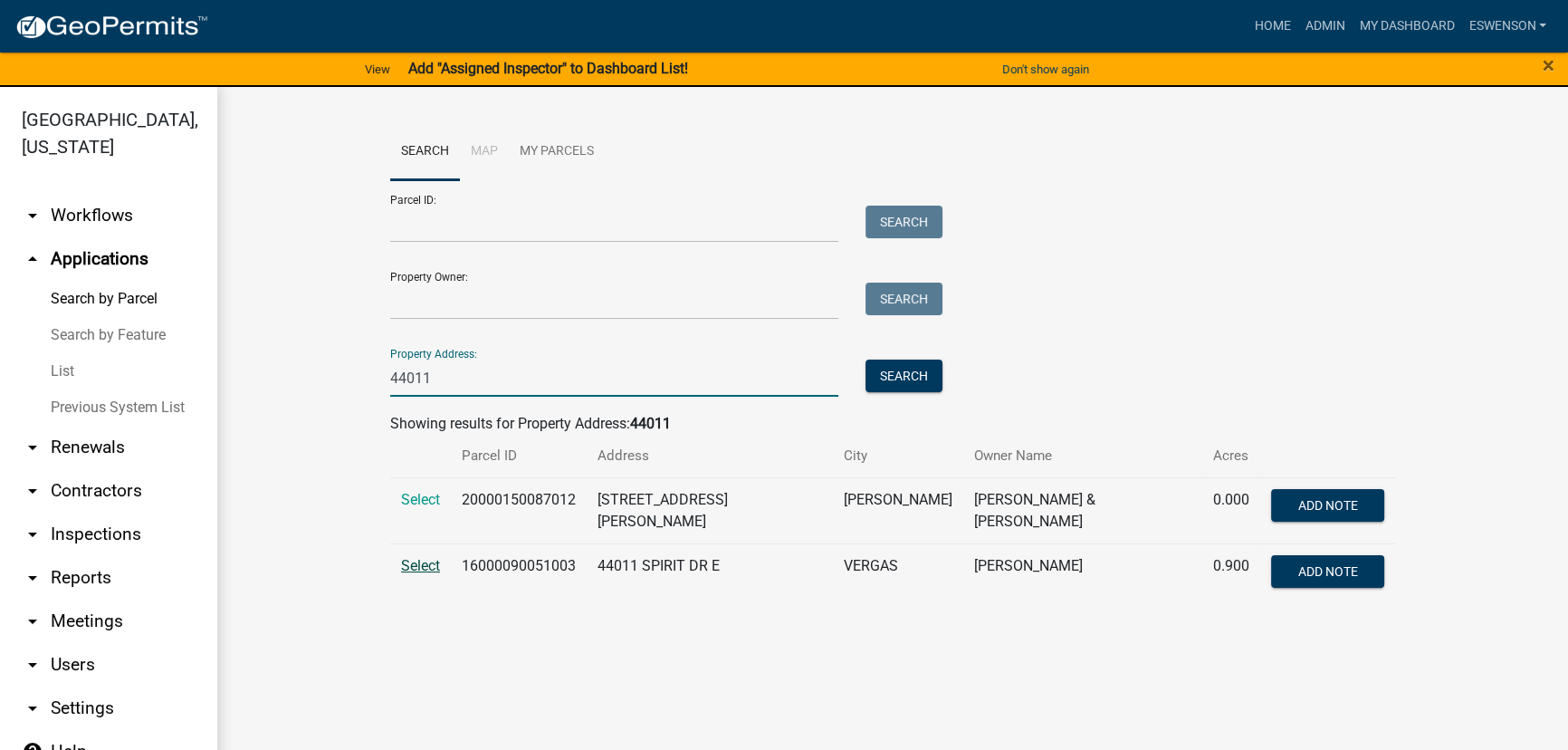
type input "44011"
click at [415, 557] on span "Select" at bounding box center [421, 565] width 39 height 17
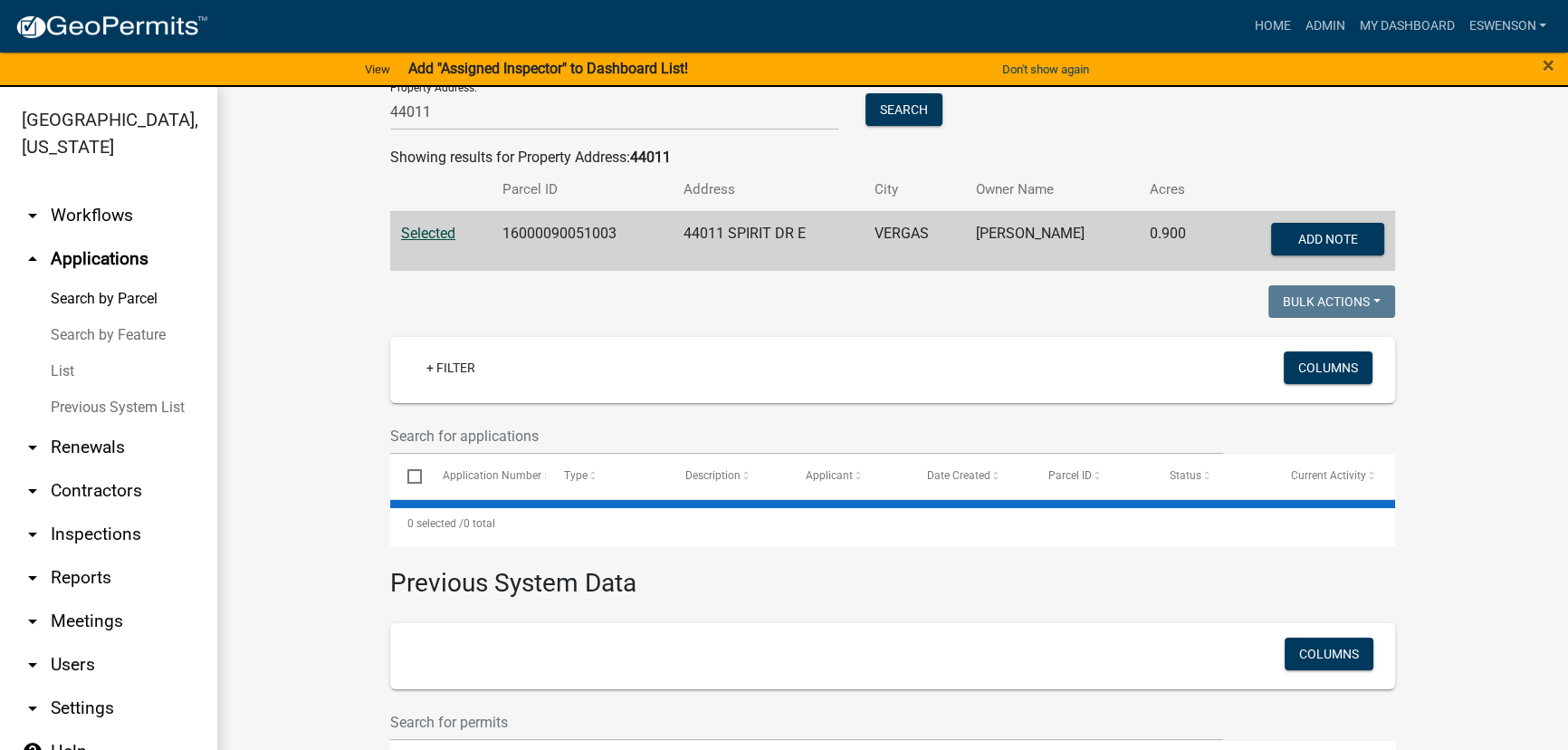
scroll to position [329, 0]
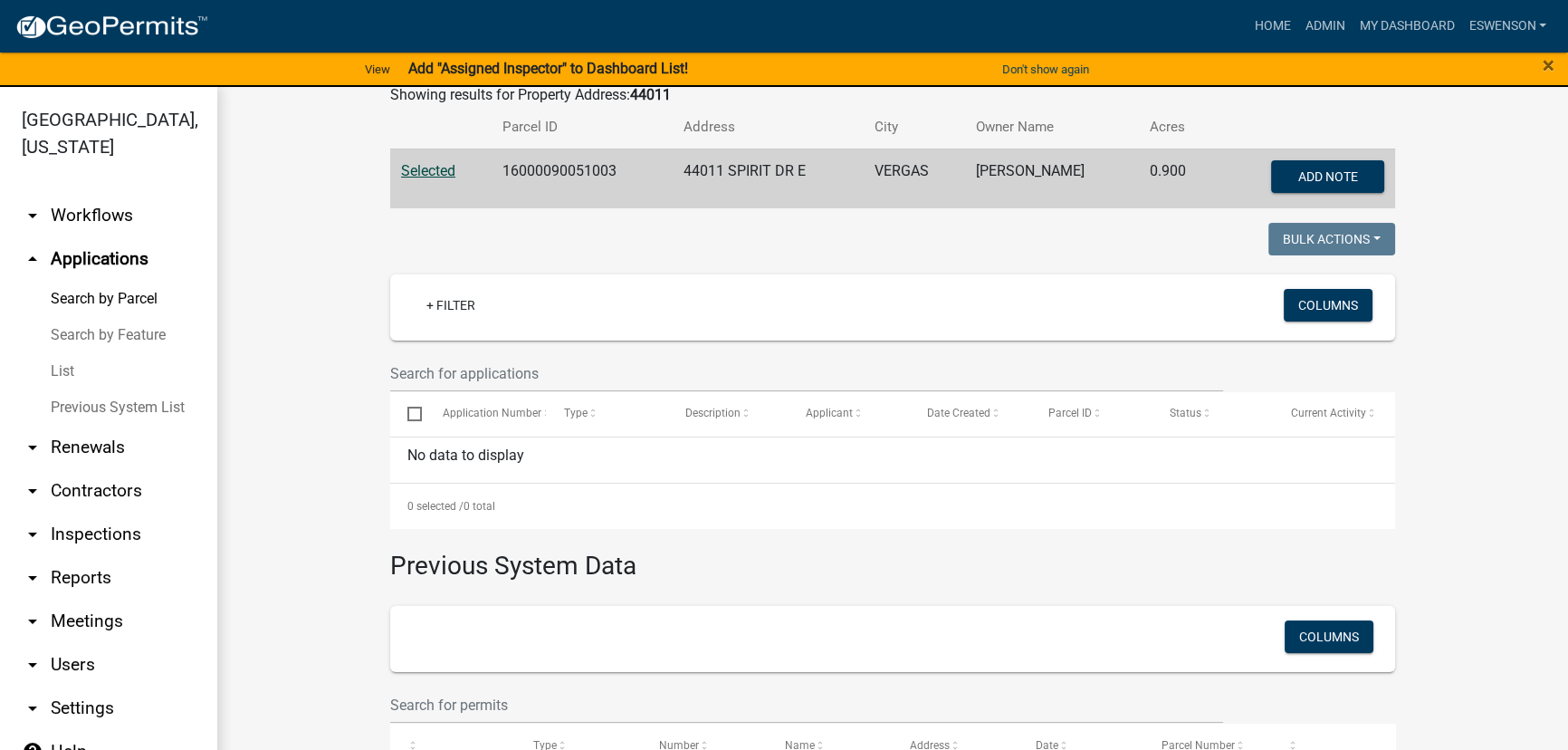
click at [540, 175] on td "16000090051003" at bounding box center [582, 178] width 181 height 60
copy td "16000090051003"
